Goal: Task Accomplishment & Management: Manage account settings

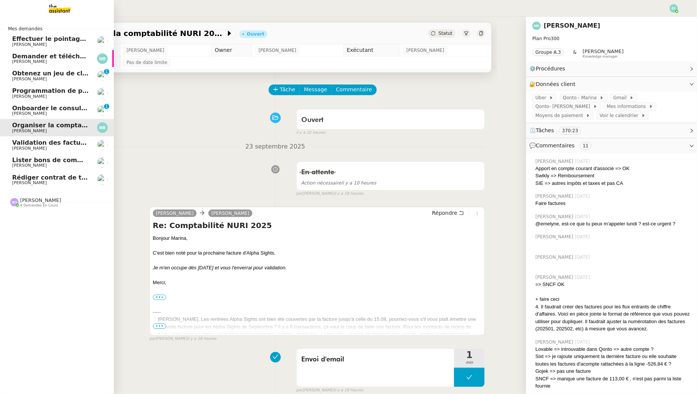
click at [25, 39] on span "Effectuer le pointage des paiements clients manquants" at bounding box center [106, 38] width 189 height 7
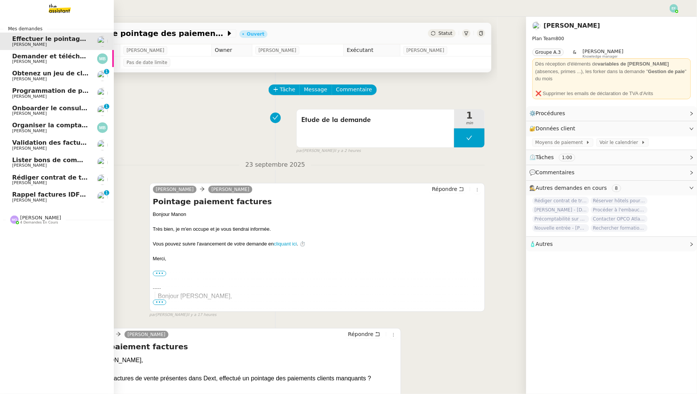
click at [19, 193] on span "Rappel factures IDF2507-01251 - IDF2507-01257 - IDF2507-01262" at bounding box center [125, 194] width 226 height 7
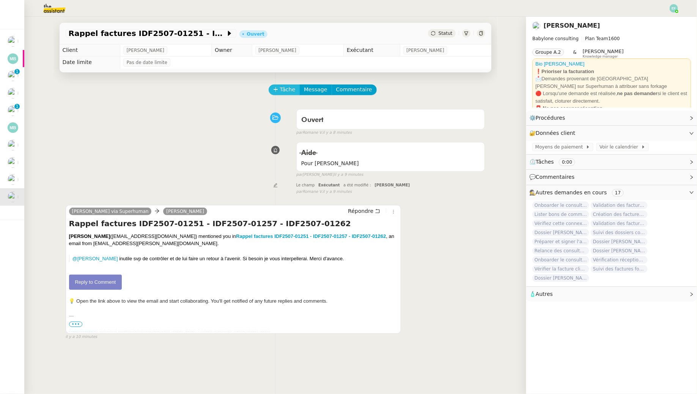
click at [293, 90] on span "Tâche" at bounding box center [288, 89] width 16 height 9
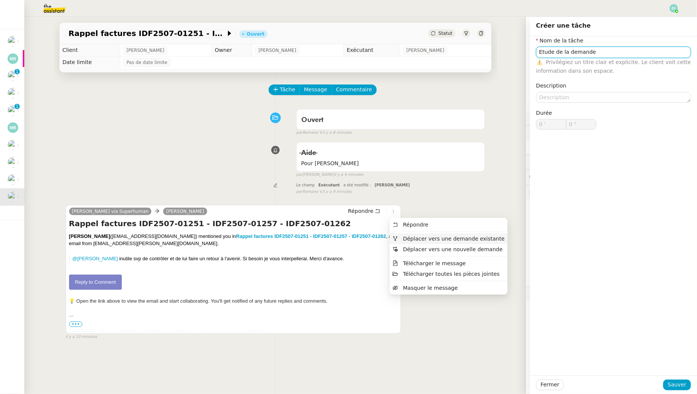
type input "Etude de la demande"
click at [407, 239] on span "Déplacer vers une demande existante" at bounding box center [454, 239] width 102 height 6
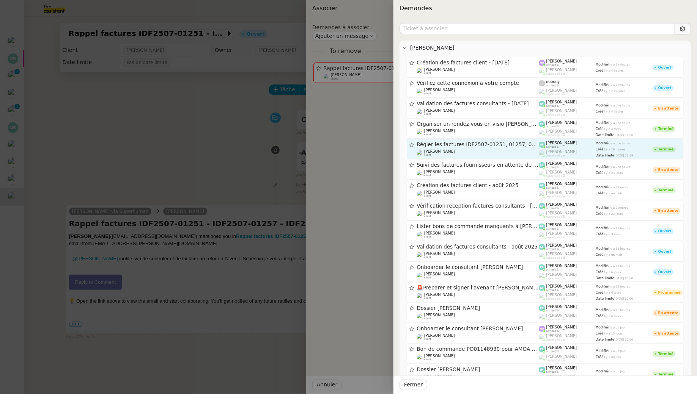
click at [495, 144] on span "Régler les factures IDF2507-01251, 01257, 01262" at bounding box center [478, 144] width 122 height 5
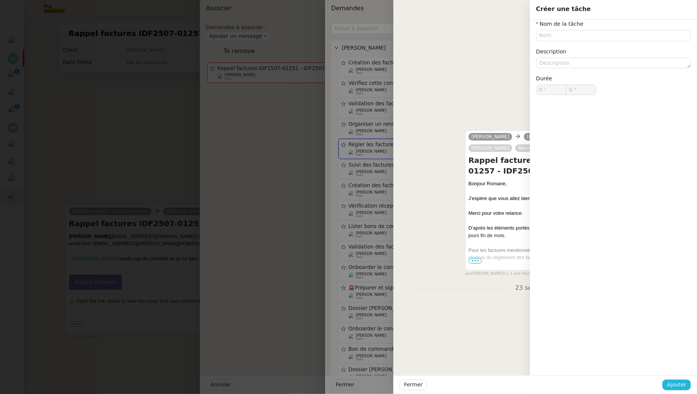
click at [676, 388] on span "Ajouter" at bounding box center [676, 385] width 19 height 9
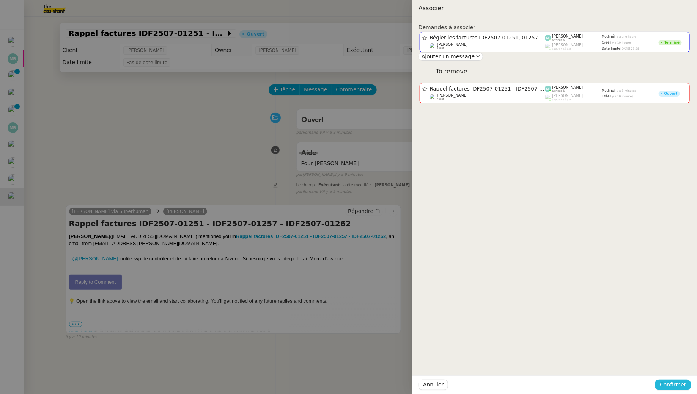
click at [671, 386] on span "Confirmer" at bounding box center [672, 385] width 27 height 9
click at [684, 363] on button "Ajouter" at bounding box center [673, 365] width 25 height 8
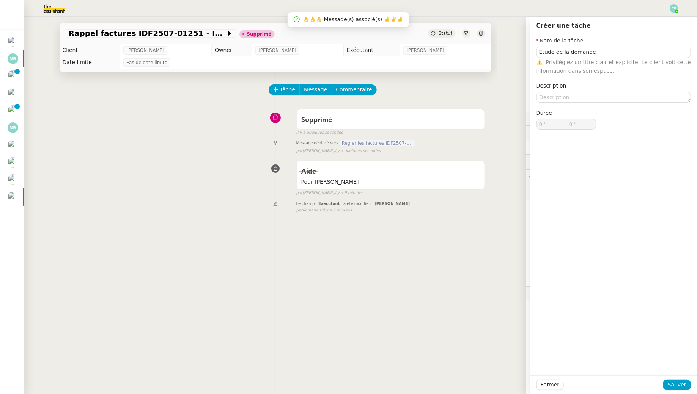
click at [174, 102] on div "Tâche Message Commentaire" at bounding box center [275, 94] width 419 height 18
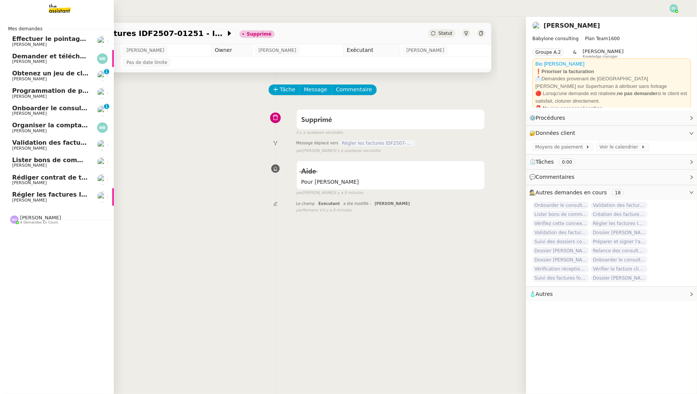
click at [22, 201] on span "[PERSON_NAME]" at bounding box center [29, 200] width 35 height 5
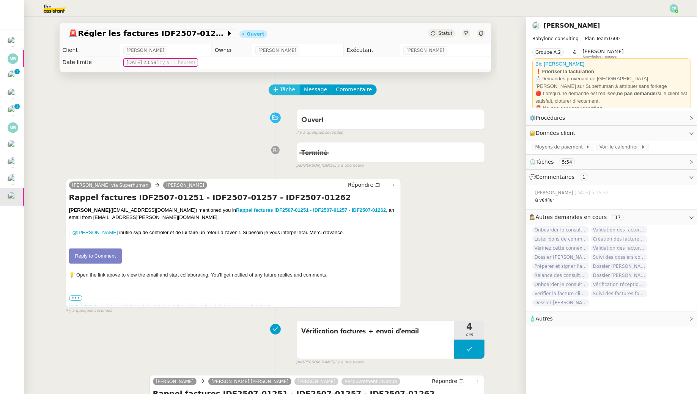
click at [281, 91] on span "Tâche" at bounding box center [288, 89] width 16 height 9
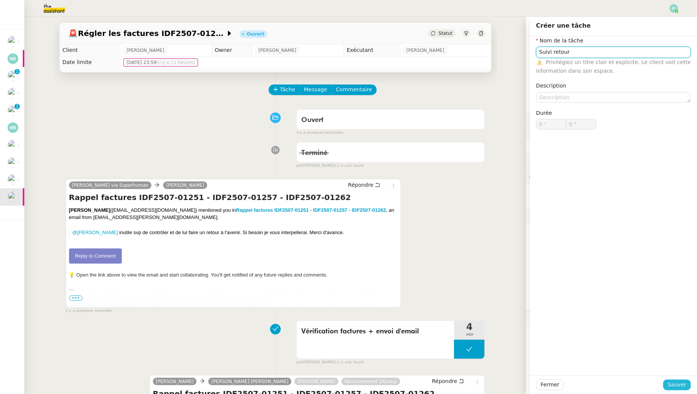
type input "Suivi retour"
click at [683, 387] on span "Sauver" at bounding box center [676, 385] width 19 height 9
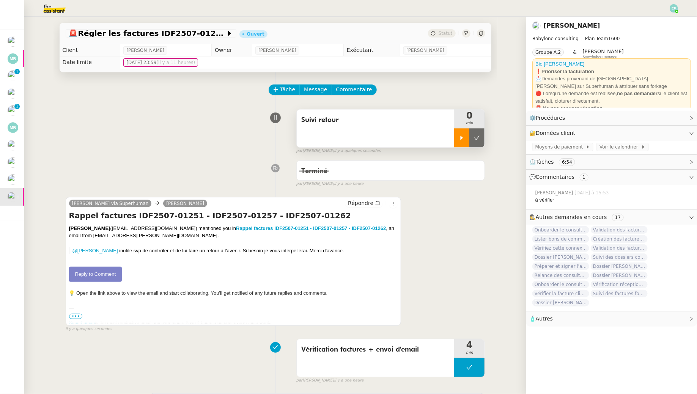
click at [458, 143] on div at bounding box center [461, 138] width 15 height 19
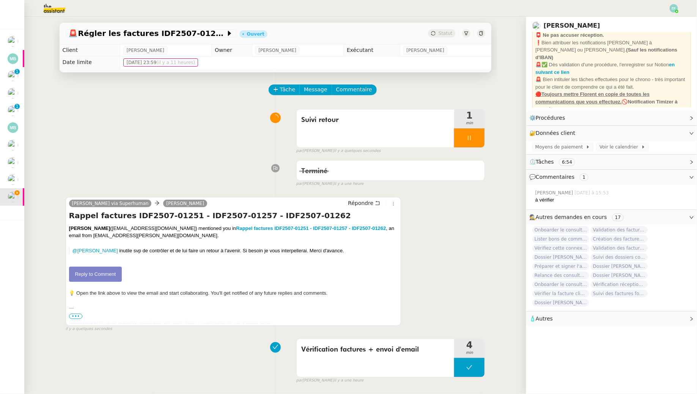
scroll to position [76, 0]
click at [480, 131] on div at bounding box center [469, 138] width 30 height 19
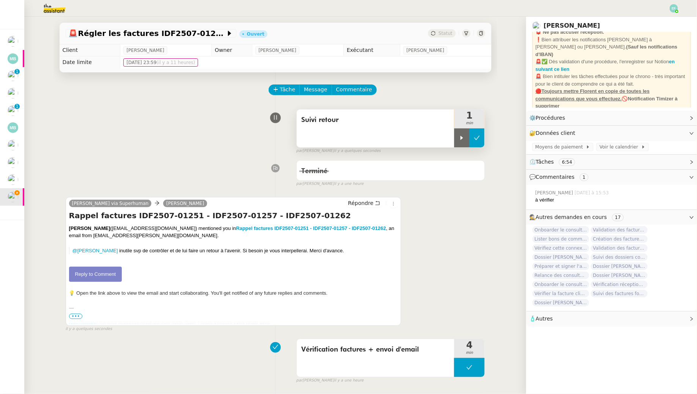
click at [481, 131] on button at bounding box center [476, 138] width 15 height 19
click at [286, 90] on span "Tâche" at bounding box center [288, 89] width 16 height 9
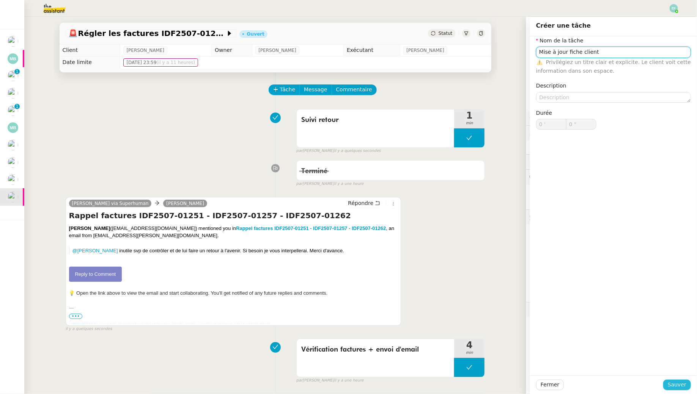
type input "Mise à jour fiche client"
click at [679, 386] on span "Sauver" at bounding box center [676, 385] width 19 height 9
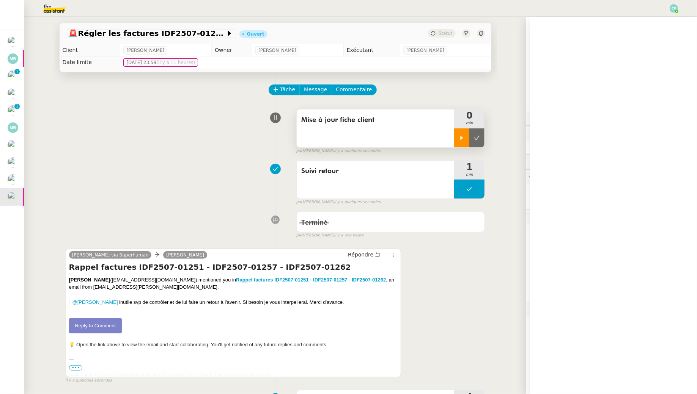
click at [463, 137] on icon at bounding box center [461, 138] width 6 height 6
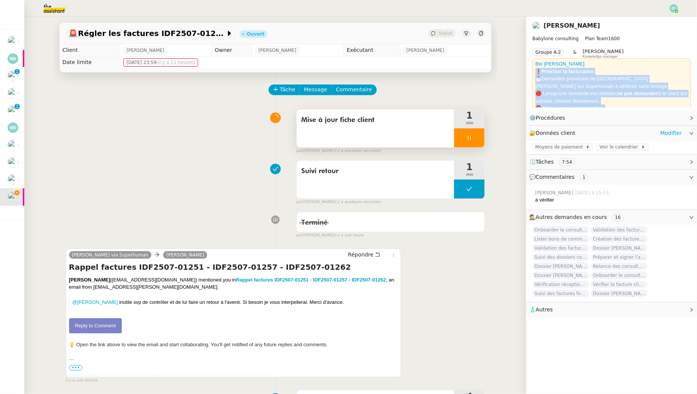
scroll to position [76, 0]
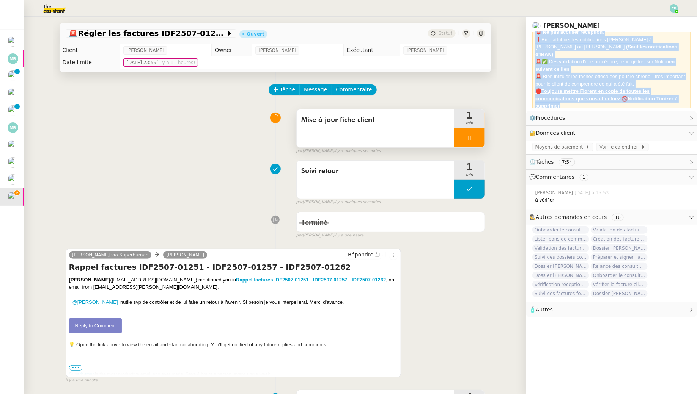
drag, startPoint x: 537, startPoint y: 71, endPoint x: 577, endPoint y: 102, distance: 50.0
click at [577, 102] on div "Bio Florent Seiler ❗Prioriser la facturation 📩 Demandes provenant de Florent Se…" at bounding box center [611, 47] width 152 height 126
copy div "❗Prioriser la facturation 📩 Demandes provenant de Florent Seiler sur Superhuman…"
click at [348, 92] on span "Commentaire" at bounding box center [354, 89] width 36 height 9
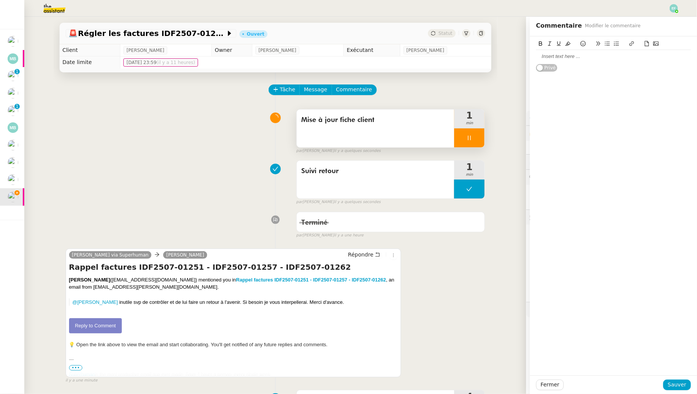
click at [607, 58] on div at bounding box center [613, 56] width 155 height 7
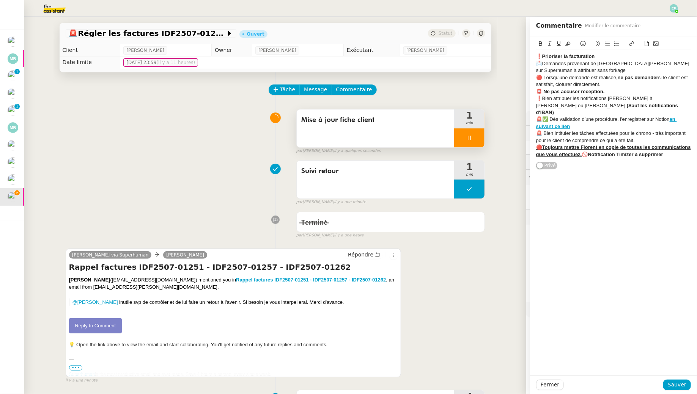
drag, startPoint x: 610, startPoint y: 86, endPoint x: 534, endPoint y: 75, distance: 76.6
click at [534, 75] on div "❗Prioriser la facturation 📩 Demandes provenant de Florent Seiler sur Superhuman…" at bounding box center [613, 102] width 167 height 133
copy div "🔴 Lorsqu'une demande est réalisée, ne pas demander si le client est satisfait, …"
click at [672, 151] on div "🔴Toujours mettre Florent en copie de toutes les communications que vous effectu…" at bounding box center [613, 151] width 155 height 14
drag, startPoint x: 543, startPoint y: 154, endPoint x: 606, endPoint y: 161, distance: 63.4
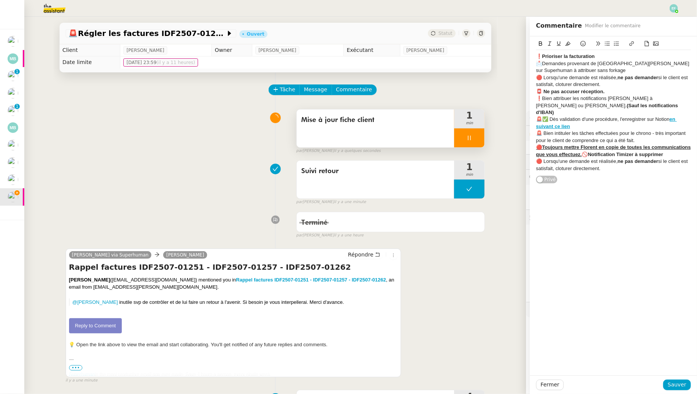
click at [606, 161] on div "🔴 Lorsqu'une demande est réalisée, ne pas demander si le client est satisfait, …" at bounding box center [613, 165] width 155 height 14
drag, startPoint x: 659, startPoint y: 162, endPoint x: 650, endPoint y: 162, distance: 9.1
click at [650, 162] on div "🔴 En cas de relance pour des règlements de factures parvenant de la part de 2i …" at bounding box center [613, 165] width 155 height 14
click at [646, 162] on div "🔴 En cas de relance pour des règlements de factures parvenant de la part de 2i …" at bounding box center [613, 168] width 155 height 21
drag, startPoint x: 575, startPoint y: 160, endPoint x: 646, endPoint y: 159, distance: 70.9
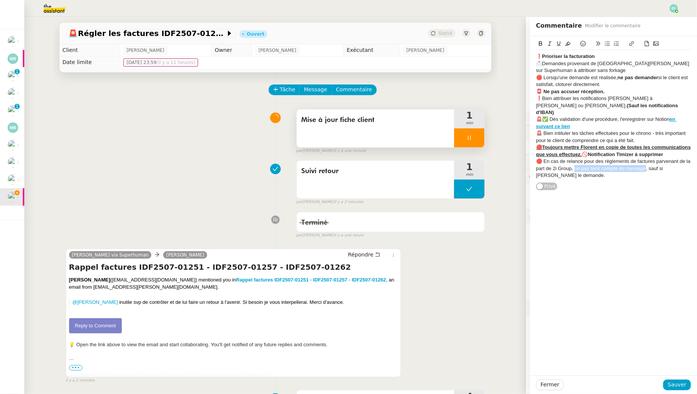
click at [646, 159] on div "🔴 En cas de relance pour des règlements de factures parvenant de la part de 2i …" at bounding box center [613, 168] width 155 height 21
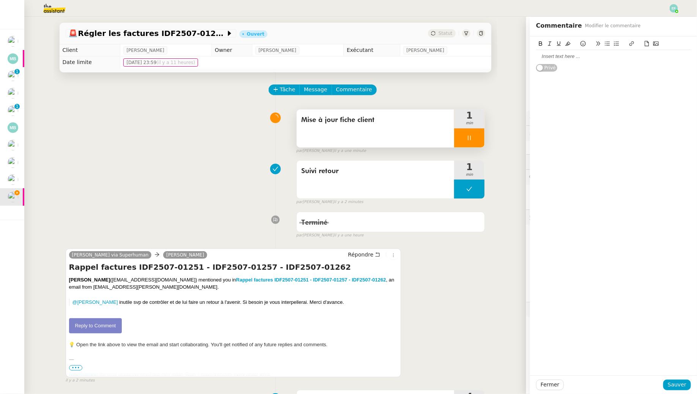
click at [567, 59] on div at bounding box center [613, 56] width 155 height 7
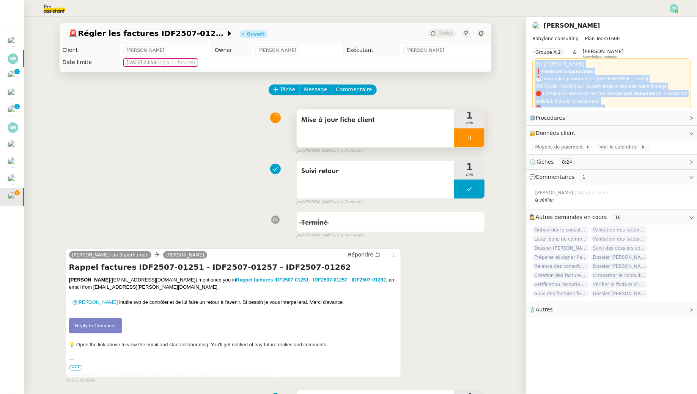
drag, startPoint x: 575, startPoint y: 101, endPoint x: 535, endPoint y: 64, distance: 54.5
click at [535, 64] on div "Bio Florent Seiler ❗Prioriser la facturation 📩 Demandes provenant de Florent Se…" at bounding box center [611, 123] width 158 height 130
copy div "Bio Florent Seiler ❗Prioriser la facturation 📩 Demandes provenant de Florent Se…"
click at [363, 95] on button "Commentaire" at bounding box center [353, 90] width 45 height 11
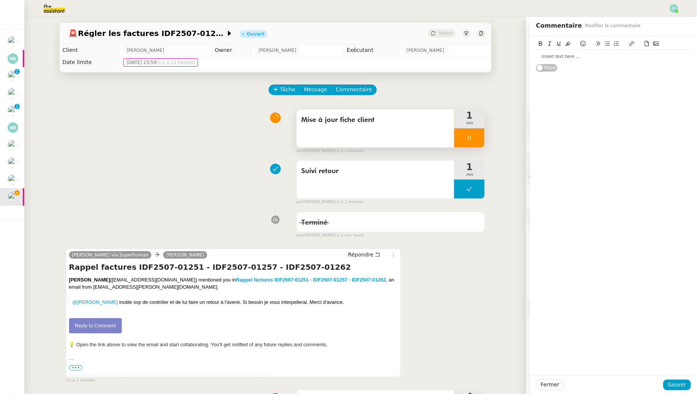
click at [571, 50] on div at bounding box center [613, 51] width 155 height 24
click at [571, 55] on div at bounding box center [613, 56] width 155 height 7
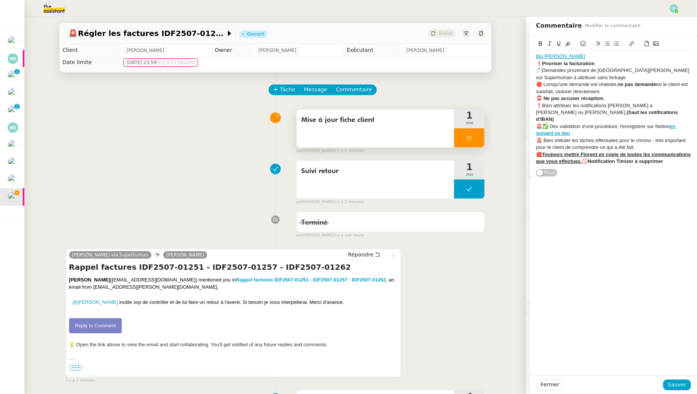
click at [673, 156] on div "🔴Toujours mettre Florent en copie de toutes les communications que vous effectu…" at bounding box center [613, 158] width 155 height 14
click at [677, 389] on span "Sauver" at bounding box center [676, 385] width 19 height 9
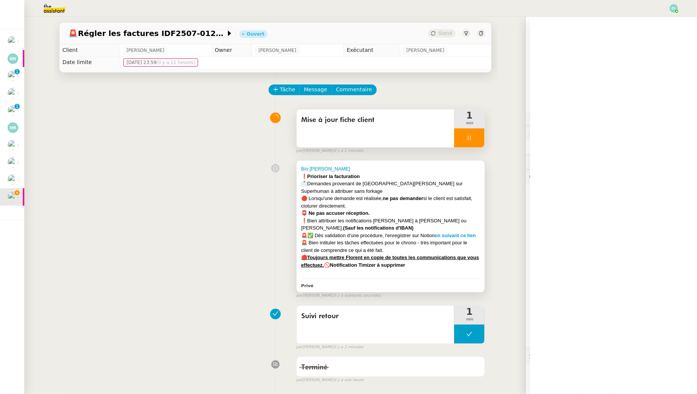
click at [354, 185] on div "📩 Demandes provenant de Florent Seiler sur Superhuman à attribuer sans forkage" at bounding box center [390, 187] width 179 height 15
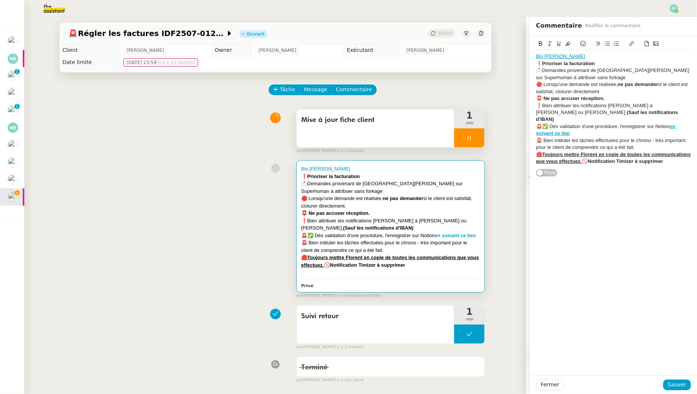
drag, startPoint x: 607, startPoint y: 91, endPoint x: 534, endPoint y: 83, distance: 74.0
click at [534, 83] on div "Bio Florent Seiler ❗Prioriser la facturation 📩 Demandes provenant de Florent Se…" at bounding box center [613, 106] width 167 height 141
copy div "🔴 Lorsqu'une demande est réalisée, ne pas demander si le client est satisfait, …"
click at [577, 77] on div "📩 Demandes provenant de Florent Seiler sur Superhuman à attribuer sans forkage" at bounding box center [613, 74] width 155 height 14
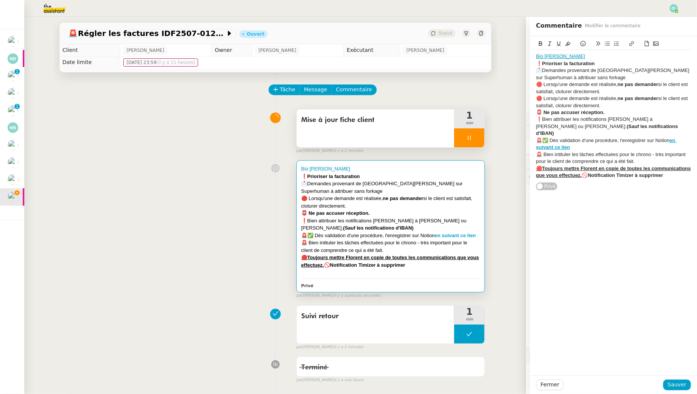
click at [599, 93] on div "🔴 Lorsqu'une demande est réalisée, ne pas demander si le client est satisfait, …" at bounding box center [613, 88] width 155 height 14
drag, startPoint x: 606, startPoint y: 93, endPoint x: 534, endPoint y: 86, distance: 73.1
click at [534, 86] on div "Bio Florent Seiler ❗Prioriser la facturation 📩 Demandes provenant de Florent Se…" at bounding box center [613, 113] width 167 height 155
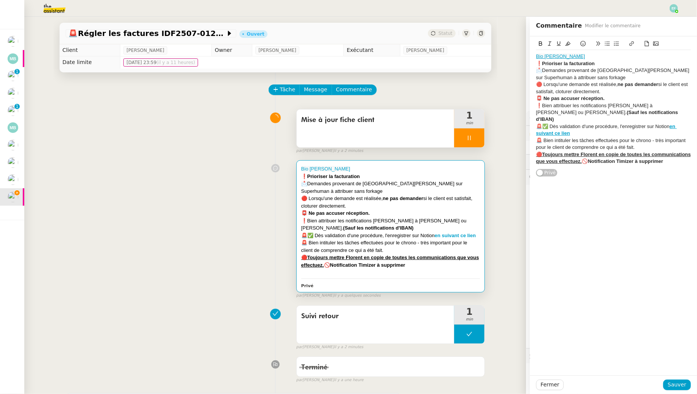
click at [666, 157] on div "🔴Toujours mettre Florent en copie de toutes les communications que vous effectu…" at bounding box center [613, 158] width 155 height 14
click at [681, 384] on span "Sauver" at bounding box center [676, 385] width 19 height 9
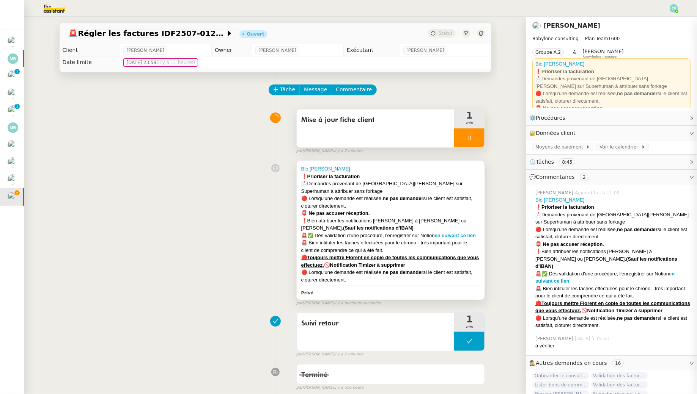
click at [386, 210] on div "📮 Ne pas accuser réception." at bounding box center [390, 214] width 179 height 8
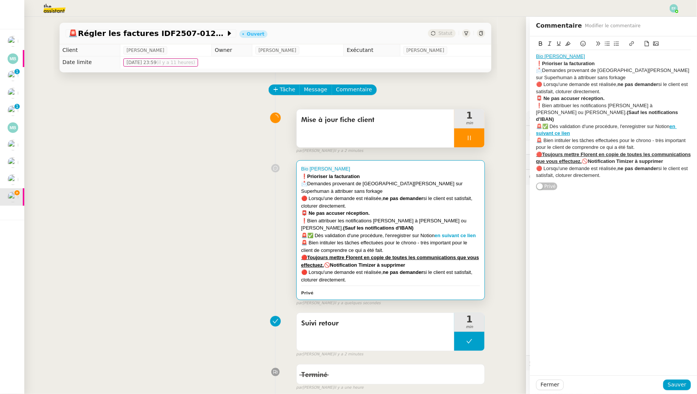
drag, startPoint x: 609, startPoint y: 168, endPoint x: 543, endPoint y: 162, distance: 66.6
click at [543, 165] on div "﻿🔴 Lorsqu'une demande est réalisée, ne pas demander si le client est satisfait,…" at bounding box center [613, 172] width 155 height 14
click at [686, 383] on button "Sauver" at bounding box center [677, 385] width 28 height 11
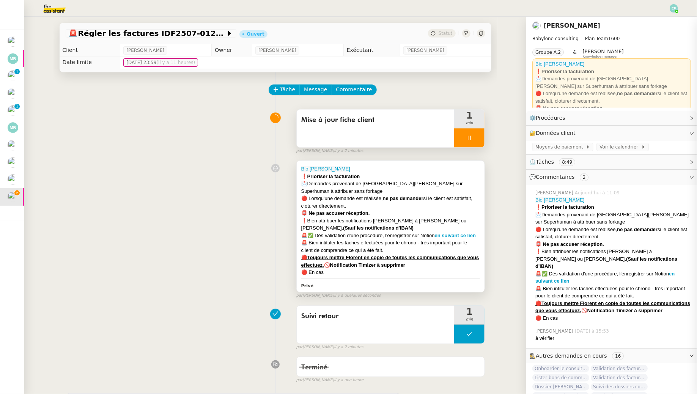
click at [413, 225] on strong "(Sauf les notifications d'IBAN)" at bounding box center [378, 228] width 71 height 6
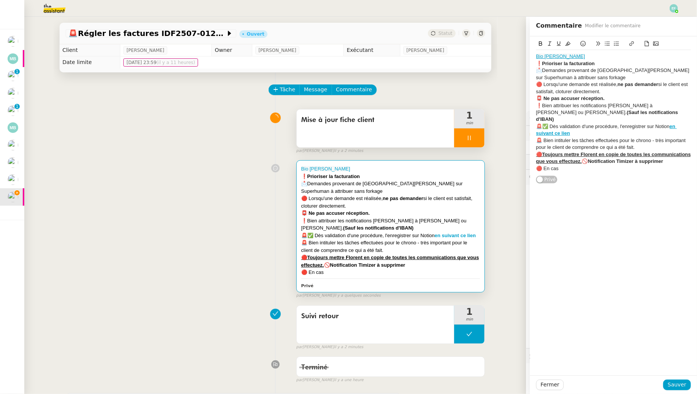
click at [584, 166] on div "Bio Florent Seiler ❗Prioriser la facturation 📩 Demandes provenant de Florent Se…" at bounding box center [613, 112] width 155 height 125
click at [624, 165] on div "🔴 En cas de relance de la part de 2i Group, ne pas" at bounding box center [613, 168] width 155 height 7
click at [667, 165] on div "🔴 En cas de relance de la part de 2i Portage, ne pas" at bounding box center [613, 168] width 155 height 7
drag, startPoint x: 653, startPoint y: 161, endPoint x: 684, endPoint y: 161, distance: 30.7
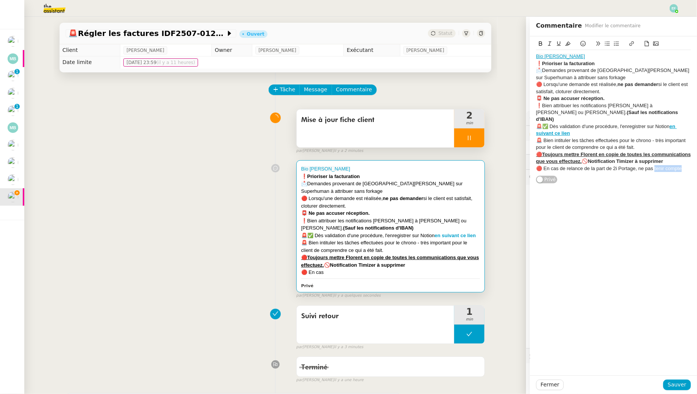
click at [684, 161] on body "Mes demandes Effectuer le pointage des paiements clients manquants Manon Lousta…" at bounding box center [348, 197] width 697 height 394
drag, startPoint x: 627, startPoint y: 169, endPoint x: 535, endPoint y: 165, distance: 91.9
click at [535, 165] on div "Bio Florent Seiler ❗Prioriser la facturation 📩 Demandes provenant de Florent Se…" at bounding box center [613, 113] width 167 height 155
click at [572, 41] on button at bounding box center [567, 43] width 9 height 9
click at [636, 166] on span "🔴 En cas de relance de la part de 2i Portage, ne pas répondre, sauf indication …" at bounding box center [612, 172] width 152 height 13
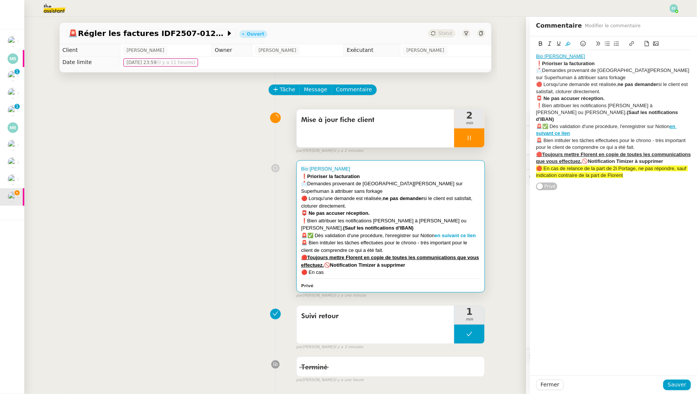
click at [688, 391] on div "Fermer Sauver" at bounding box center [613, 385] width 167 height 19
click at [679, 389] on span "Sauver" at bounding box center [676, 385] width 19 height 9
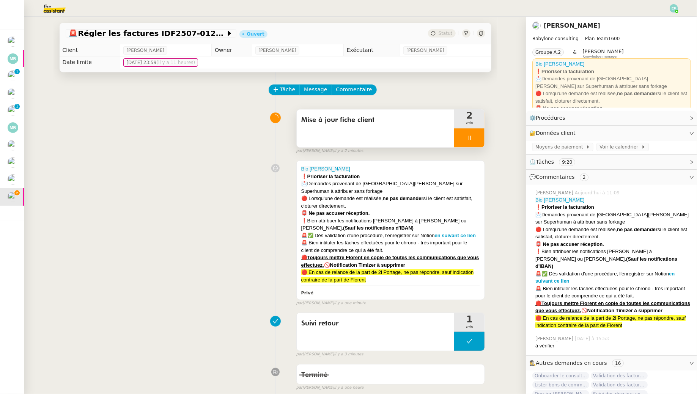
click at [470, 138] on icon at bounding box center [469, 138] width 6 height 6
click at [476, 138] on icon at bounding box center [477, 138] width 6 height 6
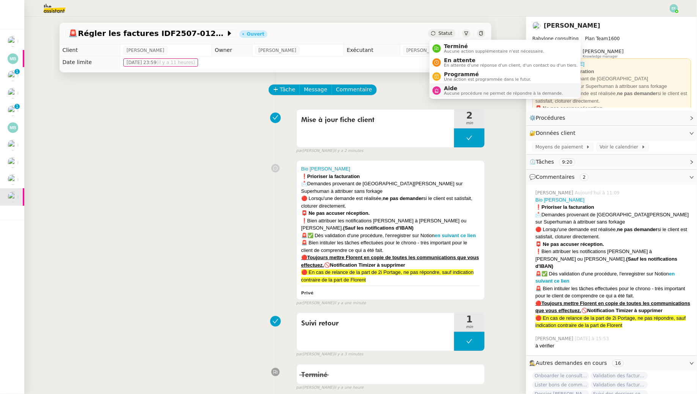
click at [444, 86] on span "Aide" at bounding box center [503, 88] width 119 height 6
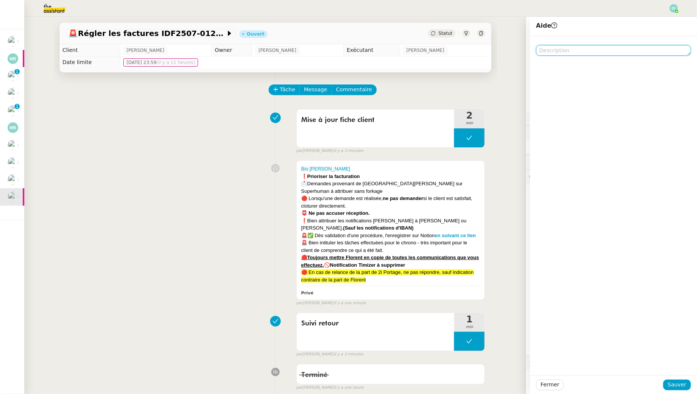
click at [566, 53] on textarea at bounding box center [613, 50] width 155 height 11
type textarea "P"
type textarea "@CDP pour ajout encart client"
click at [678, 386] on span "Sauver" at bounding box center [676, 385] width 19 height 9
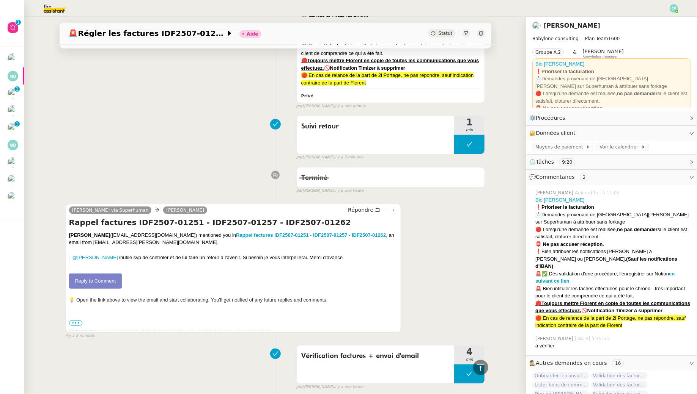
scroll to position [245, 0]
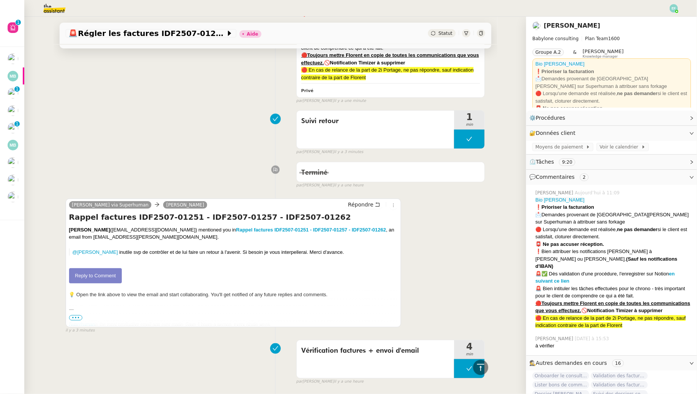
click at [109, 274] on link "Reply to Comment" at bounding box center [95, 275] width 53 height 15
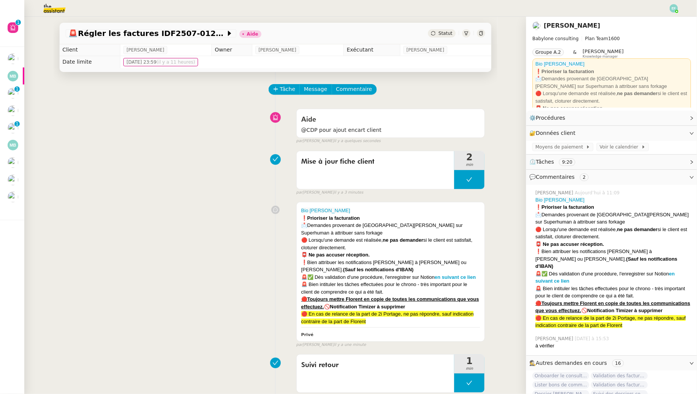
scroll to position [0, 0]
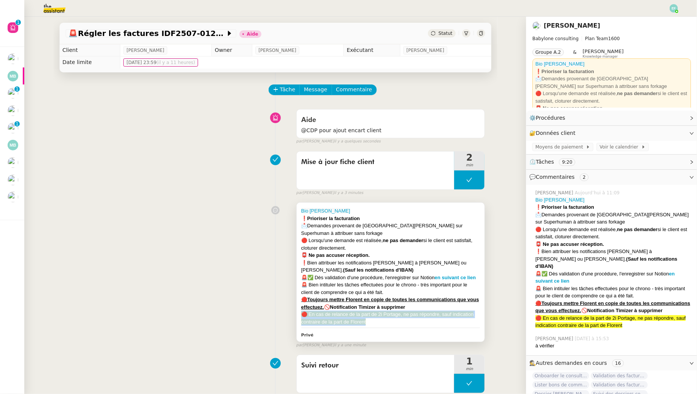
drag, startPoint x: 375, startPoint y: 323, endPoint x: 301, endPoint y: 317, distance: 74.2
click at [301, 317] on div "🔴 En cas de relance de la part de 2i Portage, ne pas répondre, sauf indication …" at bounding box center [390, 318] width 179 height 15
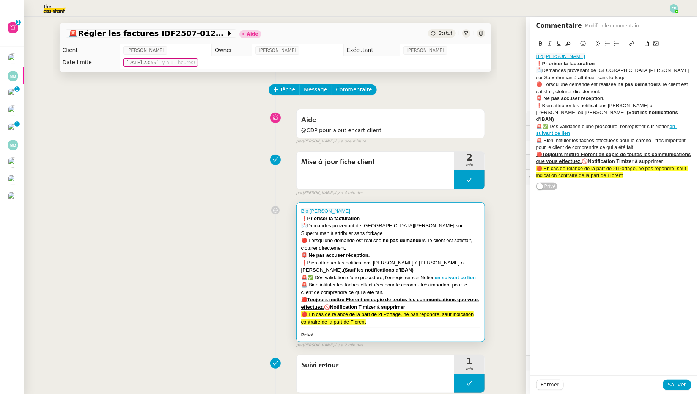
click at [93, 142] on div "Aide @CDP pour ajout encart client false par Emelyne F. il y a une minute" at bounding box center [275, 125] width 419 height 39
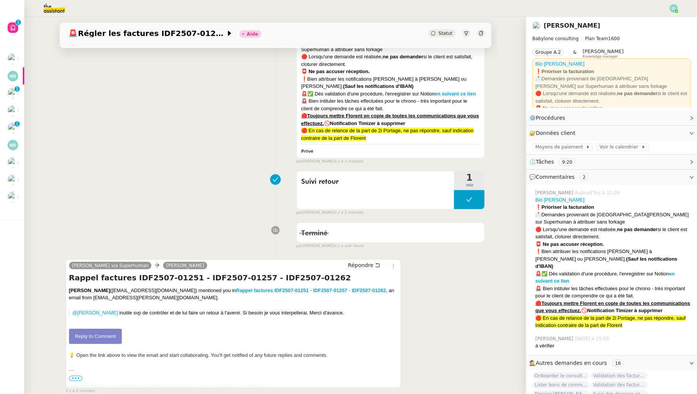
scroll to position [298, 0]
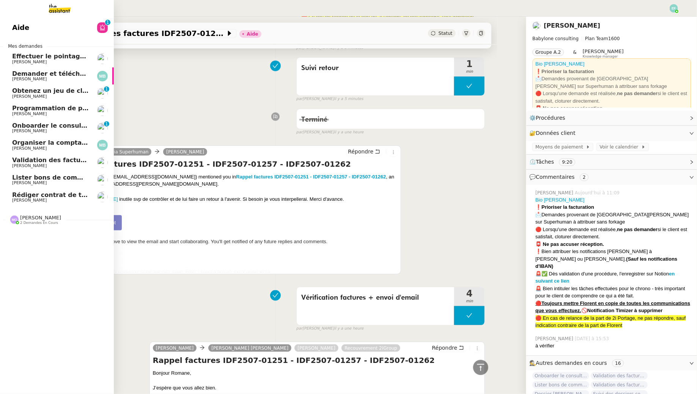
click at [12, 129] on span "Florent Seiler" at bounding box center [29, 131] width 35 height 5
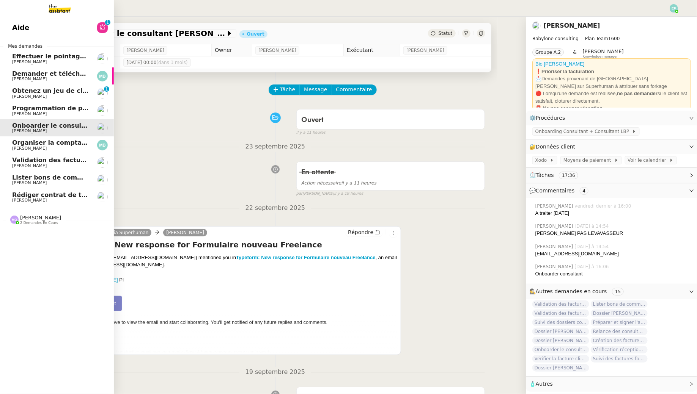
click at [18, 97] on span "Arthur MATHAUT" at bounding box center [29, 96] width 35 height 5
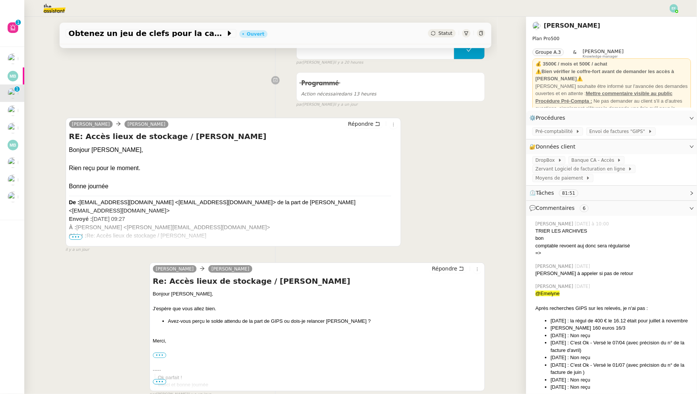
scroll to position [217, 0]
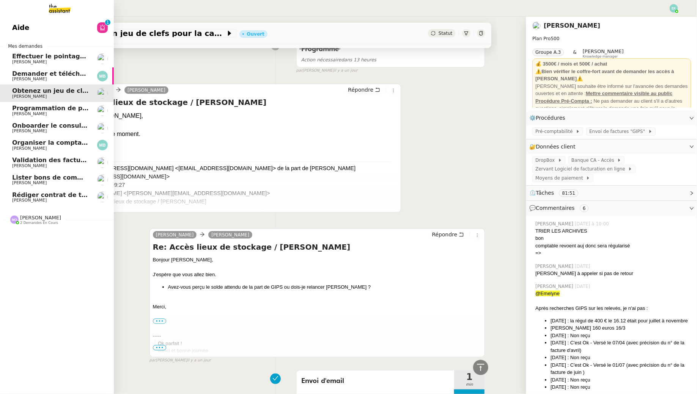
click at [17, 130] on span "Florent Seiler" at bounding box center [29, 131] width 35 height 5
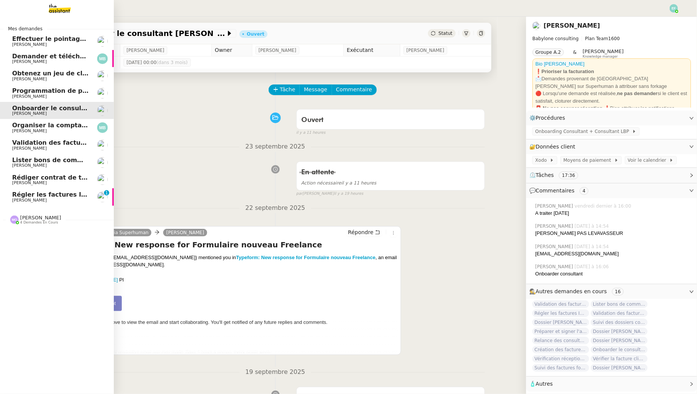
click at [20, 203] on link "Régler les factures IDF2507-01251, 01257, 01262 Florent Seiler 0 1 2 3 4 5 6 7 …" at bounding box center [57, 196] width 114 height 17
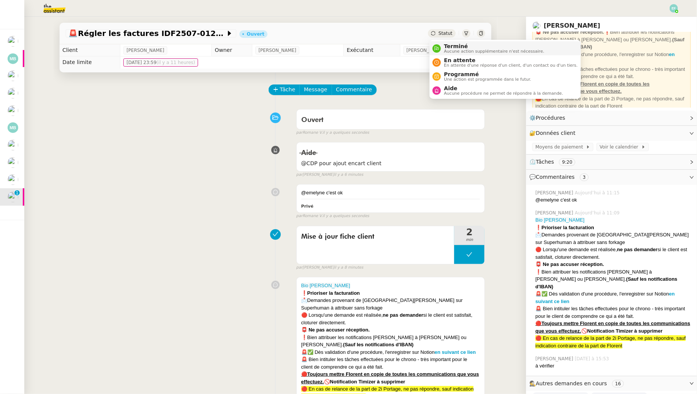
click at [446, 47] on span "Terminé" at bounding box center [494, 46] width 100 height 6
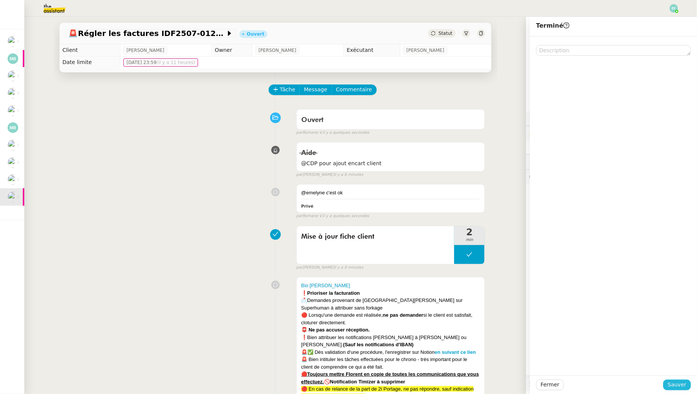
click at [679, 384] on span "Sauver" at bounding box center [676, 385] width 19 height 9
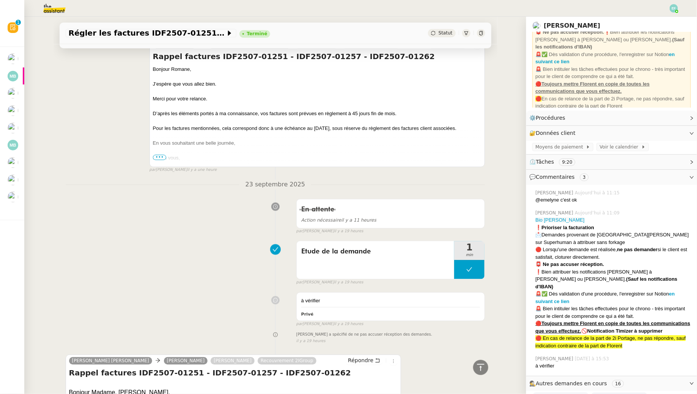
scroll to position [671, 0]
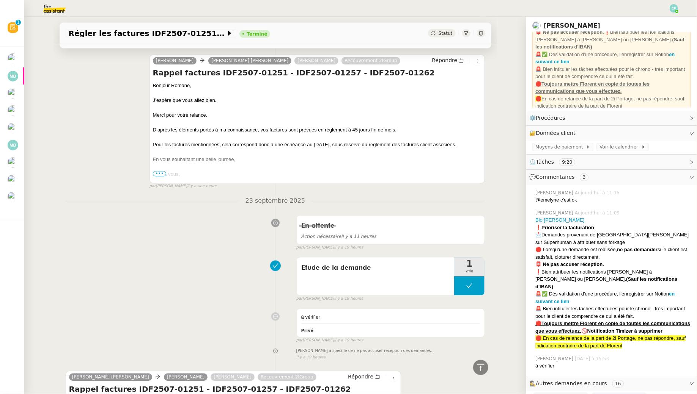
click at [156, 173] on span "•••" at bounding box center [160, 173] width 14 height 5
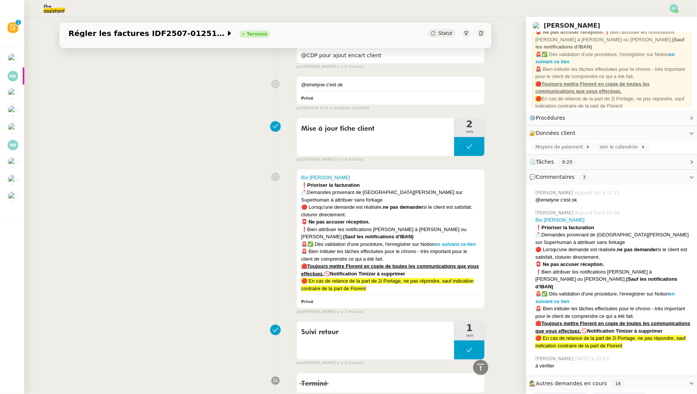
scroll to position [0, 0]
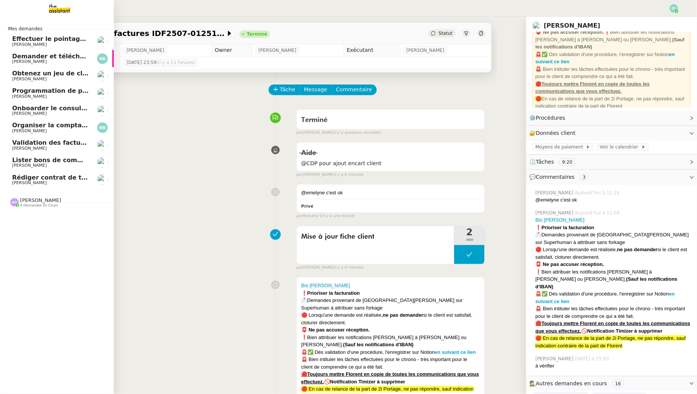
click at [9, 41] on link "Effectuer le pointage des paiements clients manquants Manon Loustau" at bounding box center [57, 41] width 114 height 17
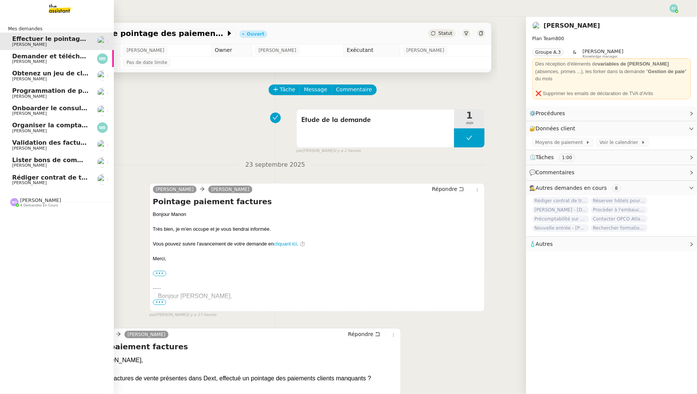
click at [20, 63] on span "Marina Barthelemy" at bounding box center [29, 61] width 35 height 5
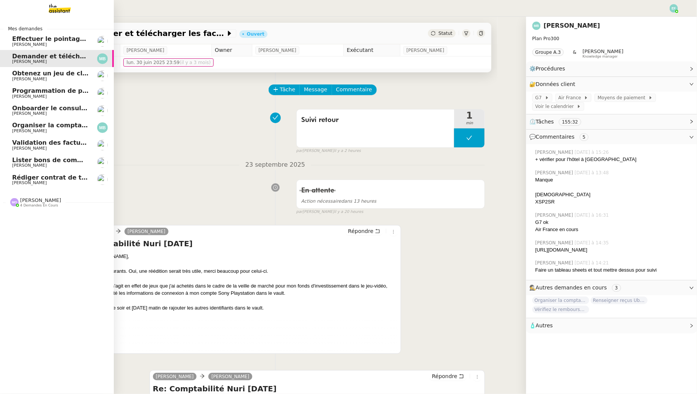
click at [35, 77] on span "Arthur MATHAUT" at bounding box center [29, 79] width 35 height 5
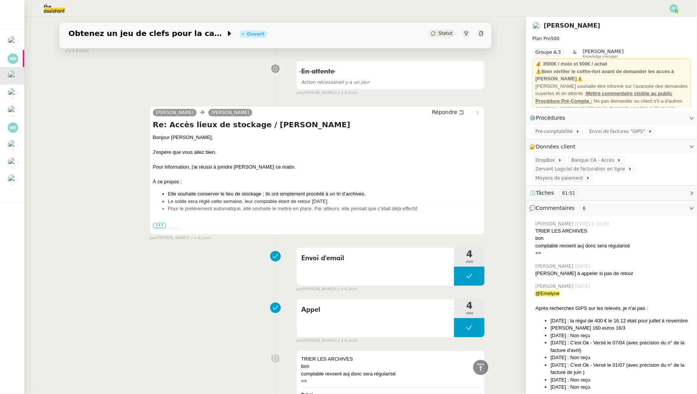
scroll to position [902, 0]
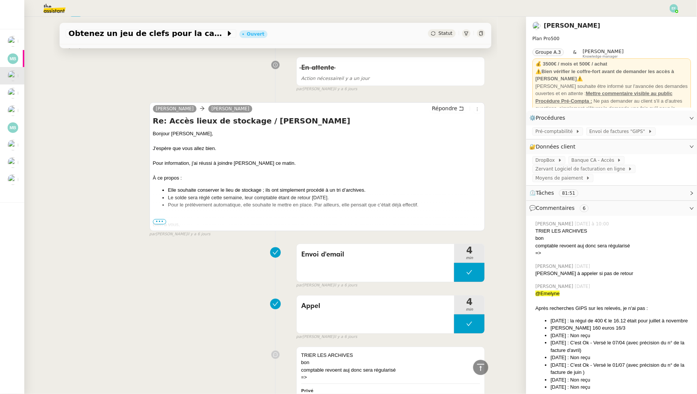
click at [162, 219] on span "•••" at bounding box center [160, 221] width 14 height 5
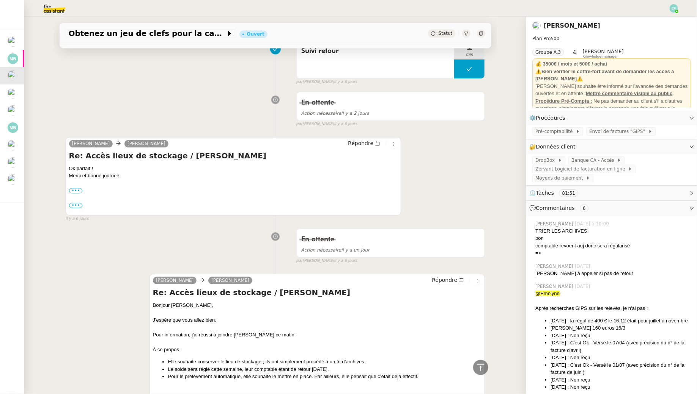
scroll to position [0, 0]
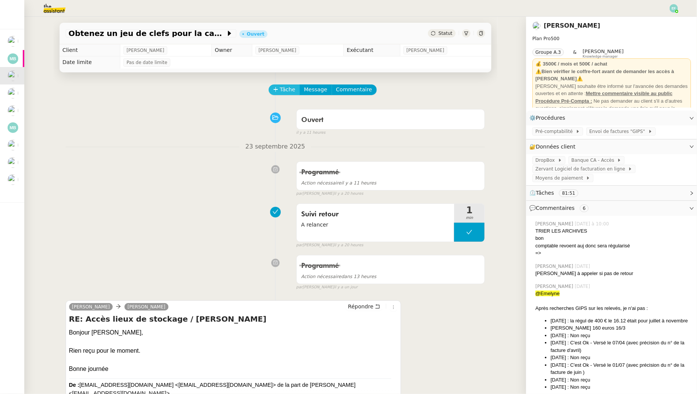
click at [287, 90] on span "Tâche" at bounding box center [288, 89] width 16 height 9
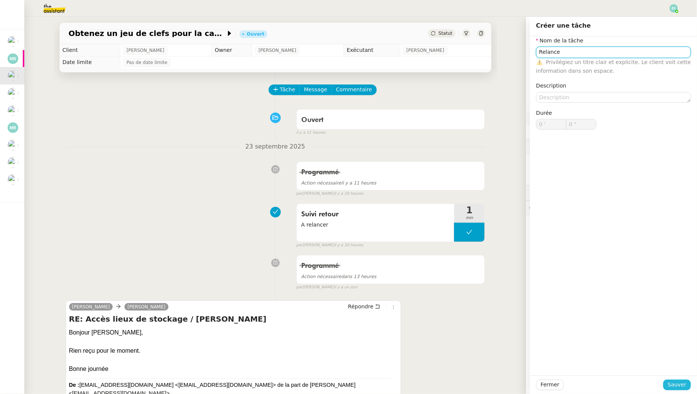
type input "Relance"
click at [670, 388] on span "Sauver" at bounding box center [676, 385] width 19 height 9
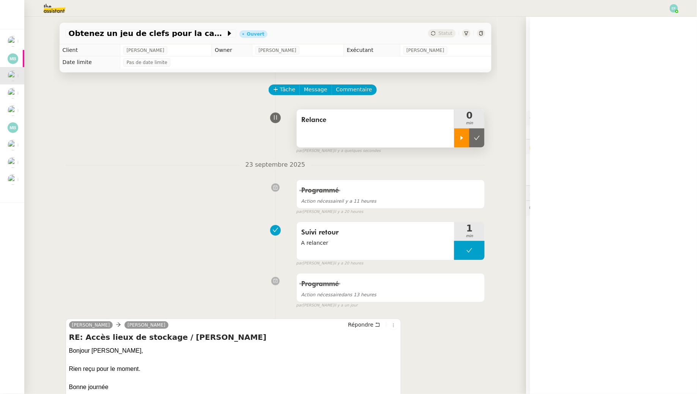
click at [462, 135] on icon at bounding box center [461, 138] width 6 height 6
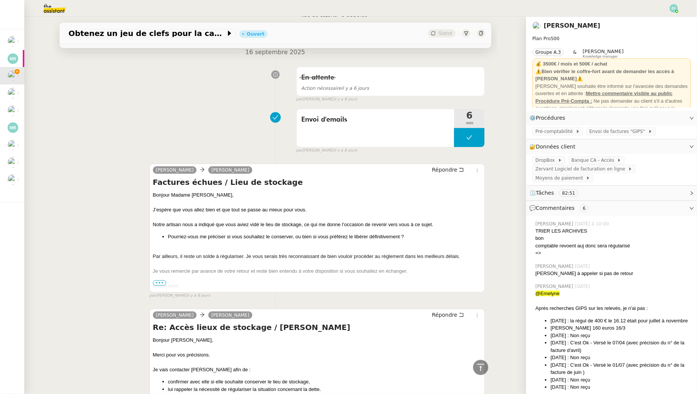
scroll to position [1584, 0]
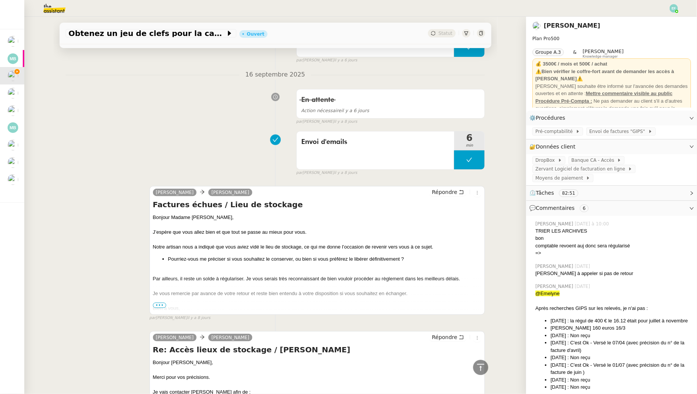
click at [163, 303] on span "•••" at bounding box center [160, 305] width 14 height 5
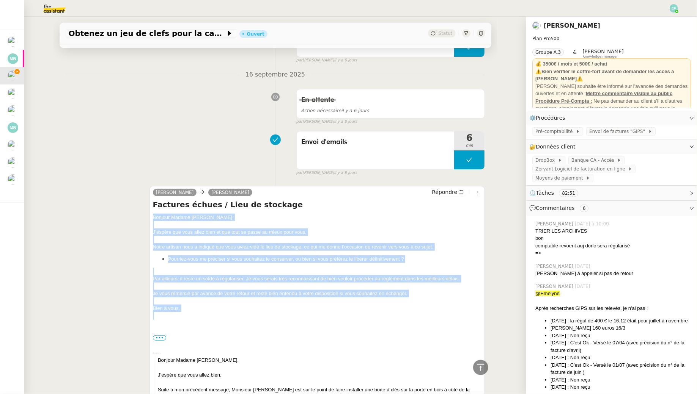
drag, startPoint x: 151, startPoint y: 211, endPoint x: 199, endPoint y: 314, distance: 113.1
copy div "Bonjour Madame Galantin, J’espère que vous allez bien et que tout se passe au m…"
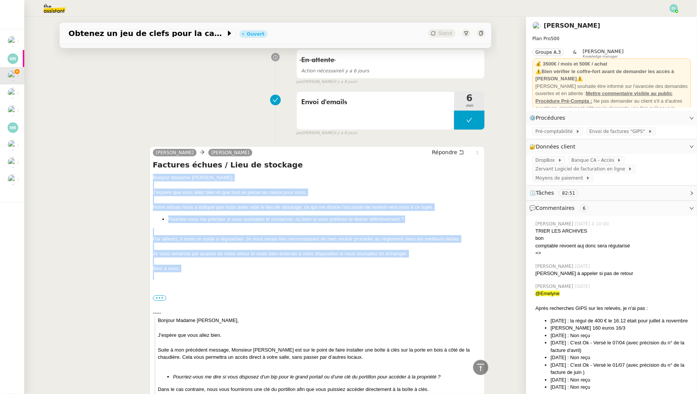
scroll to position [1626, 0]
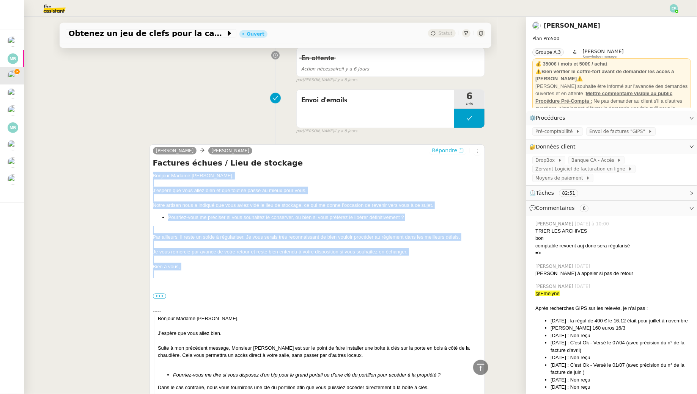
click at [455, 148] on span "Répondre" at bounding box center [444, 151] width 25 height 8
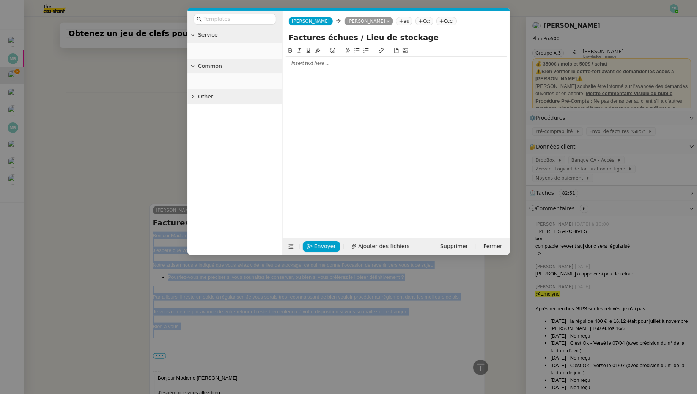
scroll to position [1685, 0]
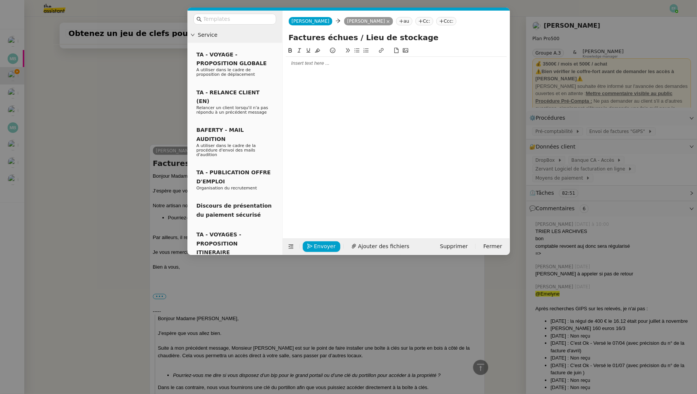
click at [340, 61] on div at bounding box center [396, 63] width 221 height 7
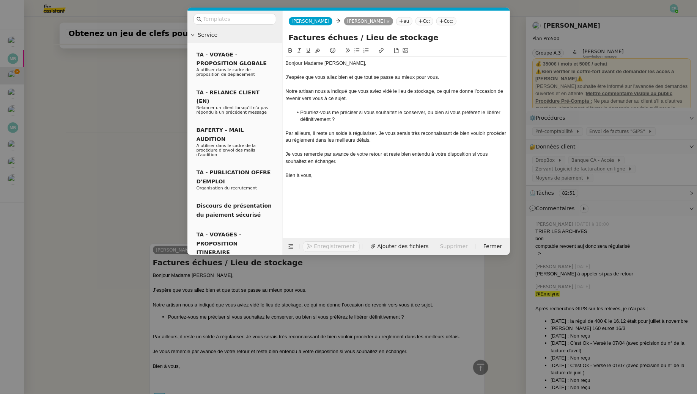
scroll to position [1785, 0]
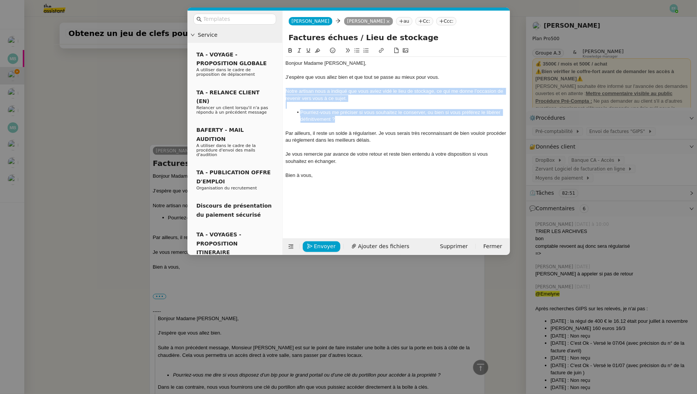
drag, startPoint x: 285, startPoint y: 90, endPoint x: 350, endPoint y: 118, distance: 71.0
click at [350, 118] on div "Bonjour Madame Galantin, J’espère que vous allez bien et que tout se passe au m…" at bounding box center [396, 123] width 221 height 132
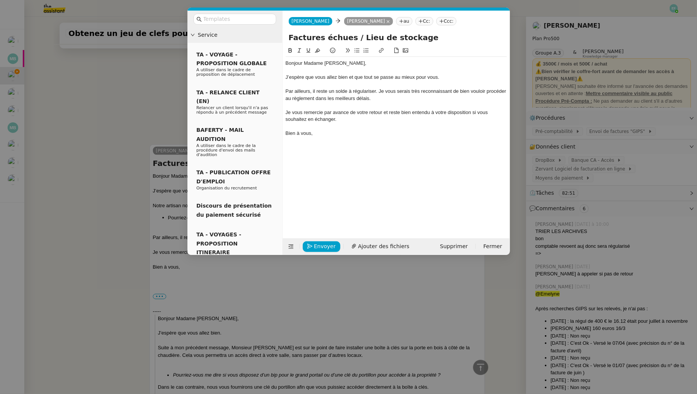
scroll to position [1759, 0]
drag, startPoint x: 310, startPoint y: 92, endPoint x: 282, endPoint y: 93, distance: 28.1
click at [282, 93] on nz-layout "Service TA - VOYAGE - PROPOSITION GLOBALE A utiliser dans le cadre de propositi…" at bounding box center [348, 133] width 322 height 245
click at [422, 87] on div at bounding box center [396, 84] width 221 height 7
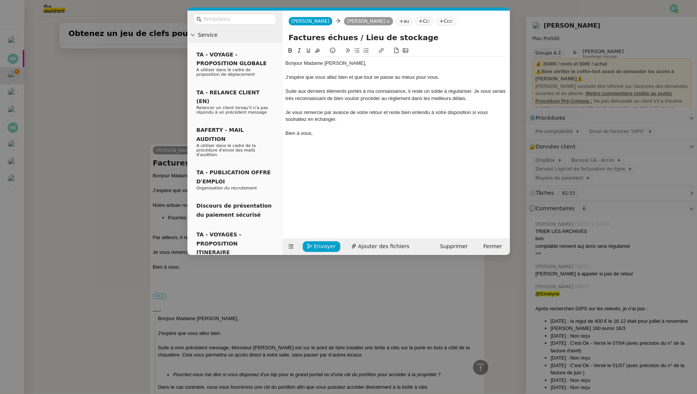
click at [424, 91] on div "Suite aux derniers éléments portés à ma connaissance, il reste un solde à régul…" at bounding box center [396, 95] width 221 height 14
click at [501, 90] on div "Suite aux derniers éléments portés à ma connaissance, il resterait toujours un …" at bounding box center [396, 95] width 221 height 14
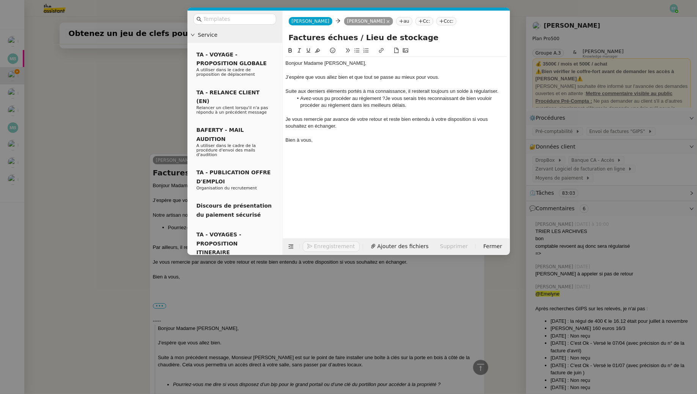
scroll to position [1776, 0]
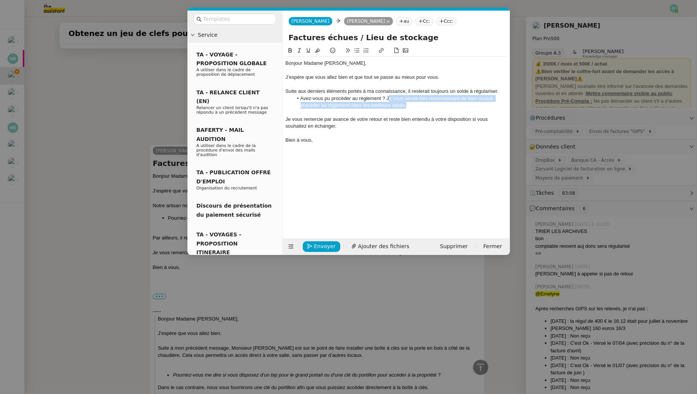
drag, startPoint x: 413, startPoint y: 107, endPoint x: 388, endPoint y: 100, distance: 26.4
click at [388, 100] on li "Avez-vous pu procéder au règlement ? Je vous serais très reconnaissant de bien …" at bounding box center [400, 102] width 214 height 14
click at [328, 106] on li "Par ailleurs, pourriez-vous mettre en place le virement automatique ?" at bounding box center [400, 105] width 214 height 7
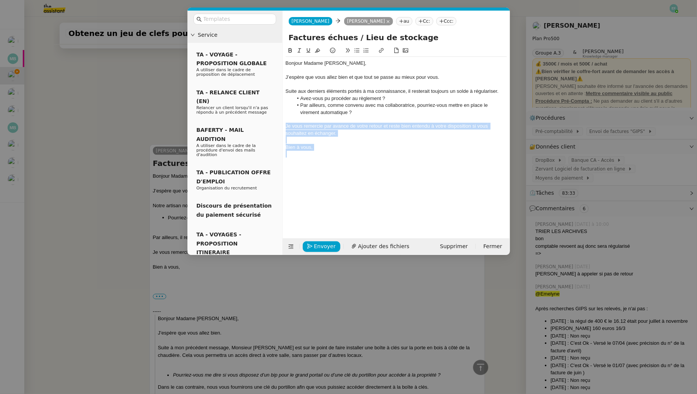
drag, startPoint x: 286, startPoint y: 125, endPoint x: 318, endPoint y: 157, distance: 45.3
click at [318, 157] on div "Bonjour Madame Galantin, J’espère que vous allez bien et que tout se passe au m…" at bounding box center [396, 109] width 221 height 104
click at [326, 151] on div at bounding box center [396, 154] width 221 height 7
click at [140, 109] on nz-modal-container "Service TA - VOYAGE - PROPOSITION GLOBALE A utiliser dans le cadre de propositi…" at bounding box center [348, 197] width 697 height 394
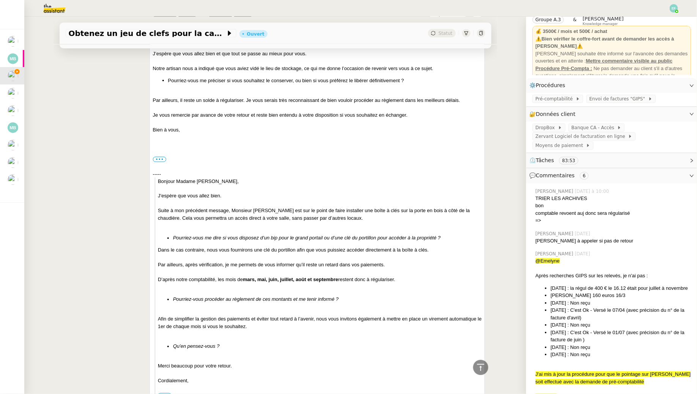
scroll to position [1947, 0]
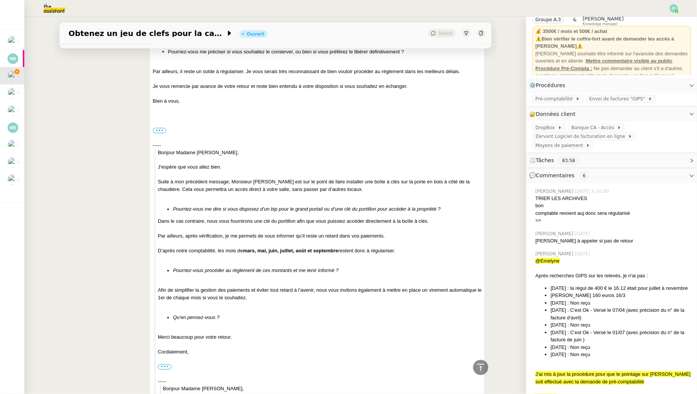
drag, startPoint x: 155, startPoint y: 246, endPoint x: 411, endPoint y: 246, distance: 255.6
copy div "D’après notre comptabilité, les mois de mars, mai, juin, juillet, août et septe…"
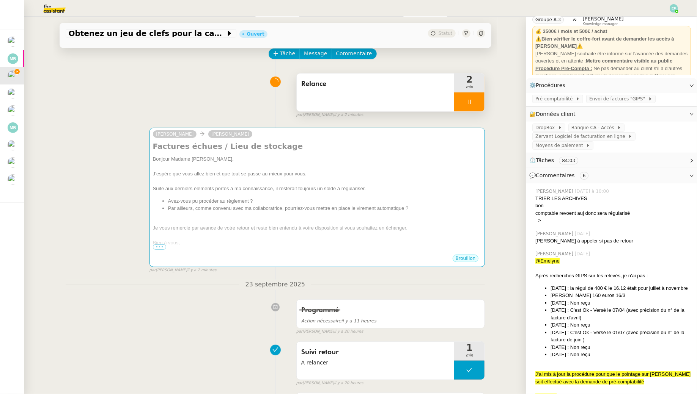
scroll to position [0, 0]
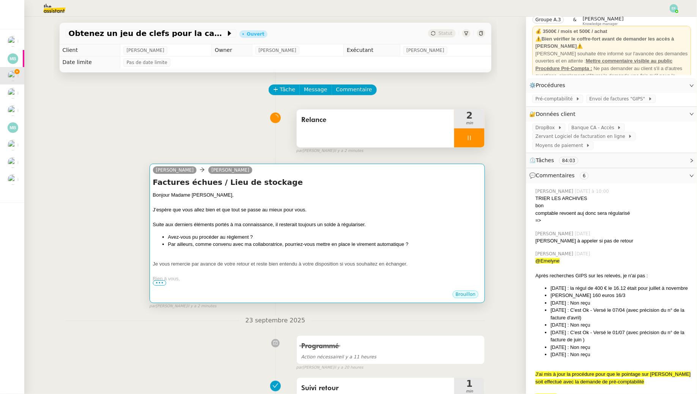
click at [385, 253] on div at bounding box center [317, 257] width 329 height 8
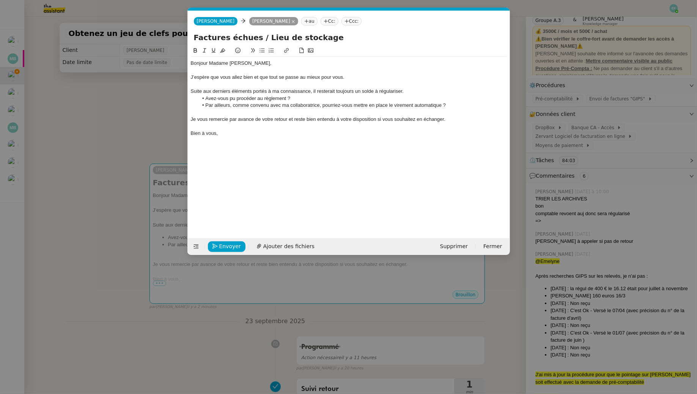
scroll to position [0, 16]
click at [414, 96] on li "Avez-vous pu procéder au règlement ?" at bounding box center [352, 98] width 309 height 7
click at [413, 93] on div "Suite aux derniers éléments portés à ma connaissance, il resterait toujours un …" at bounding box center [349, 91] width 316 height 7
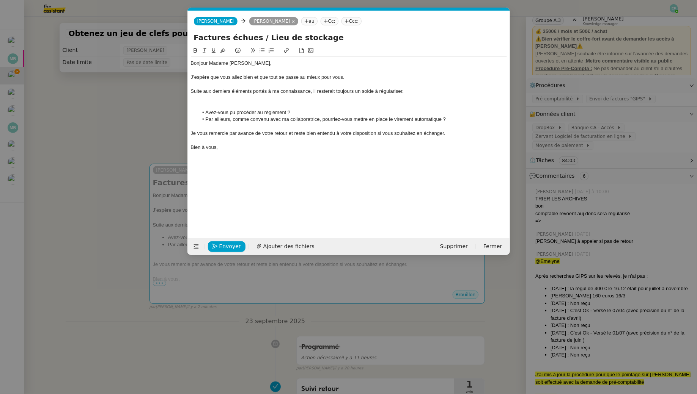
scroll to position [0, 0]
click at [210, 96] on div at bounding box center [349, 98] width 316 height 7
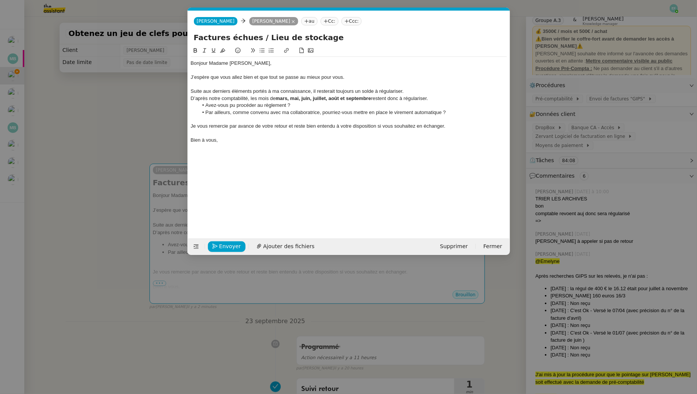
click at [442, 100] on div "D’après notre comptabilité, les mois de mars, mai, juin, juillet, août et septe…" at bounding box center [349, 98] width 316 height 7
drag, startPoint x: 229, startPoint y: 105, endPoint x: 208, endPoint y: 103, distance: 21.7
click at [208, 103] on li "Avez-vous pu procéder au règlement ?" at bounding box center [352, 105] width 309 height 7
drag, startPoint x: 283, startPoint y: 106, endPoint x: 259, endPoint y: 106, distance: 23.9
click at [259, 106] on li "Pourriez-vous procéder pu procéder au règlement ?" at bounding box center [352, 105] width 309 height 7
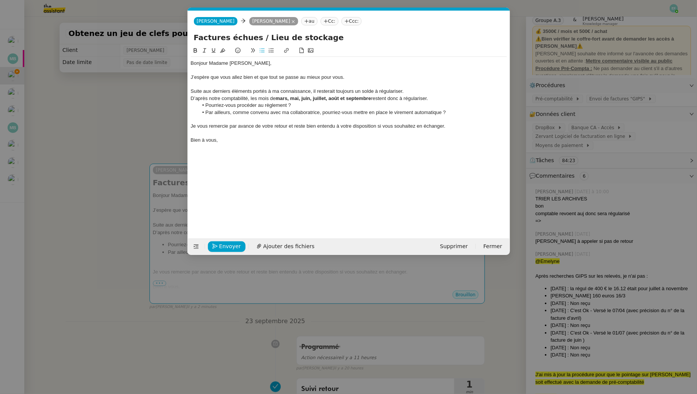
click at [287, 107] on li "Pourriez-vous procéder au règlement ?" at bounding box center [352, 105] width 309 height 7
click at [233, 147] on div "Bonjour Madame Galantin, J’espère que vous allez bien et que tout se passe au m…" at bounding box center [349, 136] width 316 height 180
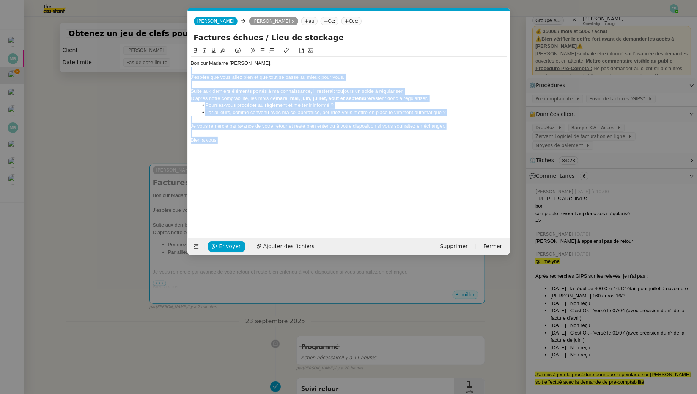
drag, startPoint x: 240, startPoint y: 142, endPoint x: 180, endPoint y: 68, distance: 95.2
click at [180, 68] on nz-modal-container "Service TA - VOYAGE - PROPOSITION GLOBALE A utiliser dans le cadre de propositi…" at bounding box center [348, 197] width 697 height 394
click at [228, 142] on div "Bien à vous," at bounding box center [349, 140] width 316 height 7
drag, startPoint x: 238, startPoint y: 142, endPoint x: 185, endPoint y: 55, distance: 102.2
click at [185, 55] on nz-modal-container "Service TA - VOYAGE - PROPOSITION GLOBALE A utiliser dans le cadre de propositi…" at bounding box center [348, 197] width 697 height 394
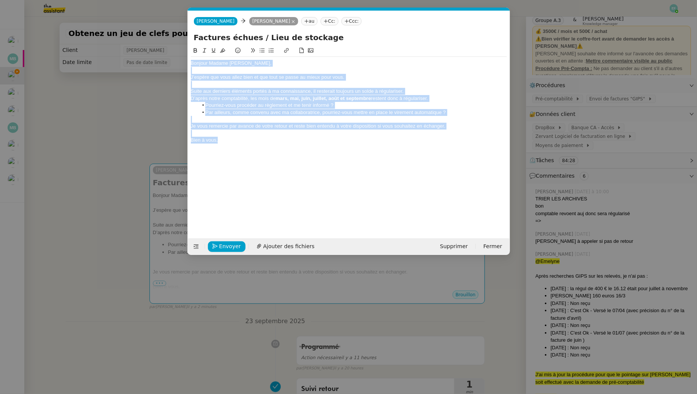
copy div "Bonjour Madame Galantin, J’espère que vous allez bien et que tout se passe au m…"
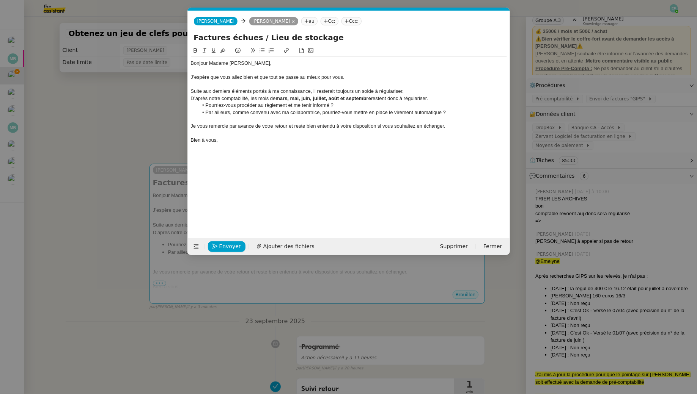
click at [252, 134] on div at bounding box center [349, 133] width 316 height 7
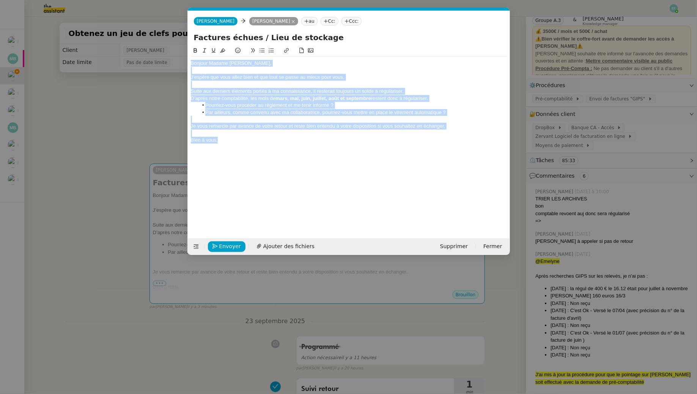
drag, startPoint x: 236, startPoint y: 142, endPoint x: 173, endPoint y: 28, distance: 130.3
click at [173, 28] on nz-modal-container "Service TA - VOYAGE - PROPOSITION GLOBALE A utiliser dans le cadre de propositi…" at bounding box center [348, 197] width 697 height 394
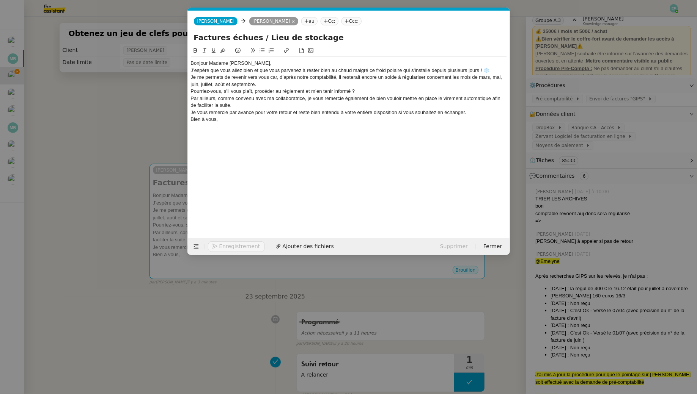
click at [267, 62] on div "Bonjour Madame Galantin," at bounding box center [349, 63] width 316 height 7
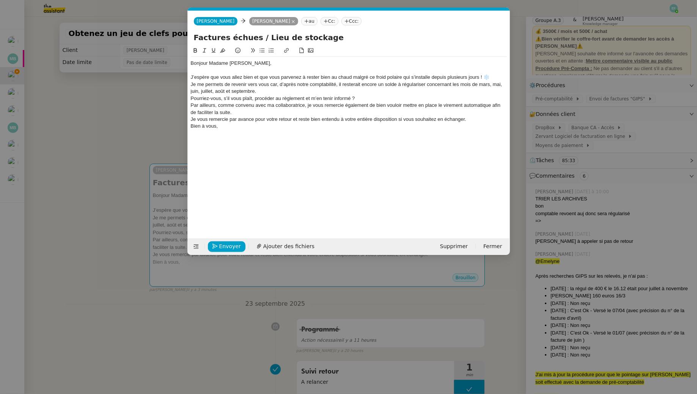
click at [493, 78] on div "J’espère que vous allez bien et que vous parvenez à rester bien au chaud malgré…" at bounding box center [349, 77] width 316 height 7
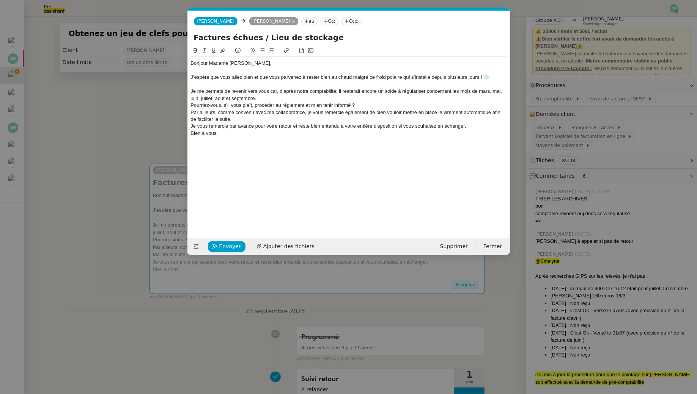
click at [263, 97] on div "Je me permets de revenir vers vous car, d’après notre comptabilité, il resterai…" at bounding box center [349, 95] width 316 height 14
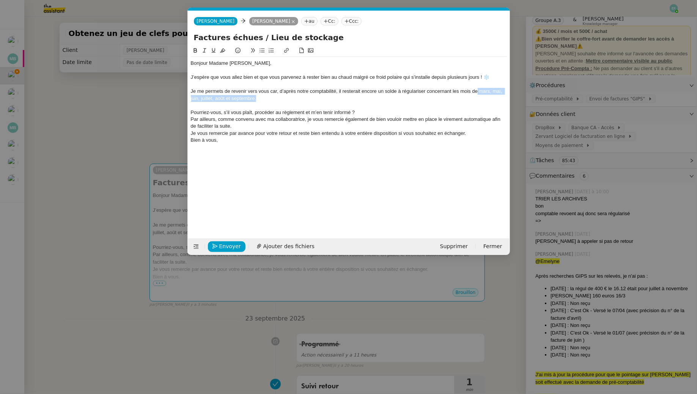
drag, startPoint x: 470, startPoint y: 96, endPoint x: 478, endPoint y: 90, distance: 10.0
click at [478, 90] on div "Je me permets de revenir vers vous car, d’après notre comptabilité, il resterai…" at bounding box center [349, 95] width 316 height 14
click at [196, 49] on icon at bounding box center [194, 50] width 3 height 5
click at [192, 111] on div "Pourriez-vous, s’il vous plaît, procéder au règlement et m’en tenir informé ?" at bounding box center [349, 112] width 316 height 7
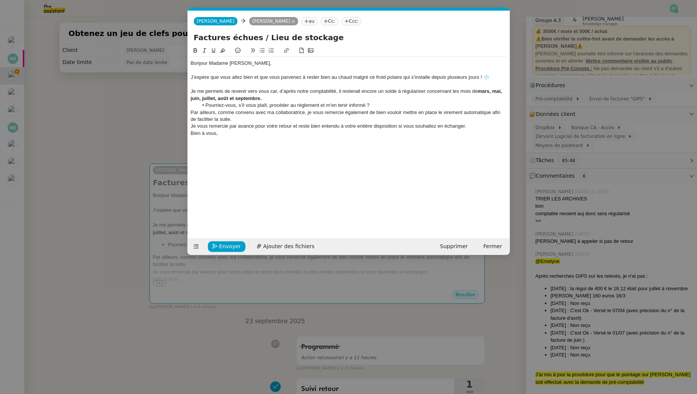
click at [191, 113] on div "Par ailleurs, comme convenu avec ma collaboratrice, je vous remercie également …" at bounding box center [349, 116] width 316 height 14
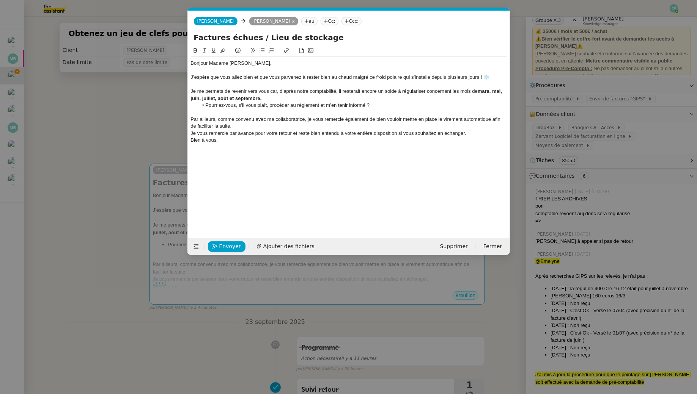
click at [233, 127] on div "Par ailleurs, comme convenu avec ma collaboratrice, je vous remercie également …" at bounding box center [349, 123] width 316 height 14
click at [467, 140] on div "Je vous remercie par avance pour votre retour et reste bien entendu à votre ent…" at bounding box center [349, 140] width 316 height 7
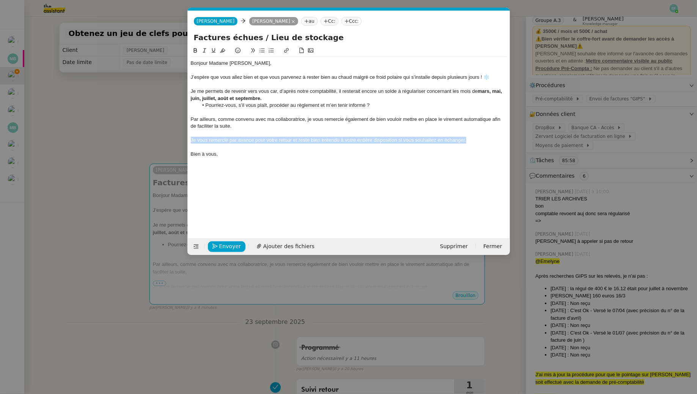
drag, startPoint x: 475, startPoint y: 142, endPoint x: 185, endPoint y: 140, distance: 290.1
click at [185, 140] on nz-modal-container "Service TA - VOYAGE - PROPOSITION GLOBALE A utiliser dans le cadre de propositi…" at bounding box center [348, 197] width 697 height 394
click at [202, 47] on button at bounding box center [204, 50] width 9 height 9
click at [492, 77] on div "J’espère que vous allez bien et que vous parvenez à rester bien au chaud malgré…" at bounding box center [349, 77] width 316 height 7
click at [265, 88] on div "Je me permets de revenir vers vous car, d’après notre comptabilité, il resterai…" at bounding box center [349, 95] width 316 height 14
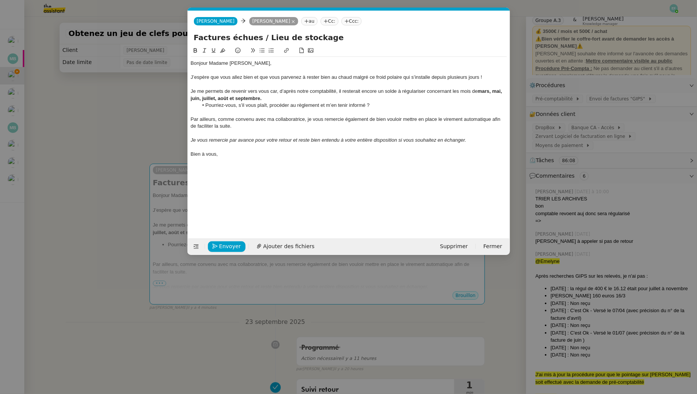
click at [266, 92] on div "Je me permets de revenir vers vous car, d’après notre comptabilité, il resterai…" at bounding box center [349, 95] width 316 height 14
click at [0, 0] on lt-span "vous , car," at bounding box center [0, 0] width 0 height 0
click at [270, 99] on div "Je me permets de revenir vers vous, car, d’après notre comptabilité, il restera…" at bounding box center [349, 95] width 316 height 14
click at [258, 115] on div at bounding box center [349, 112] width 316 height 7
click at [252, 128] on div "Par ailleurs, comme convenu avec ma collaboratrice, je vous remercie également …" at bounding box center [349, 123] width 316 height 14
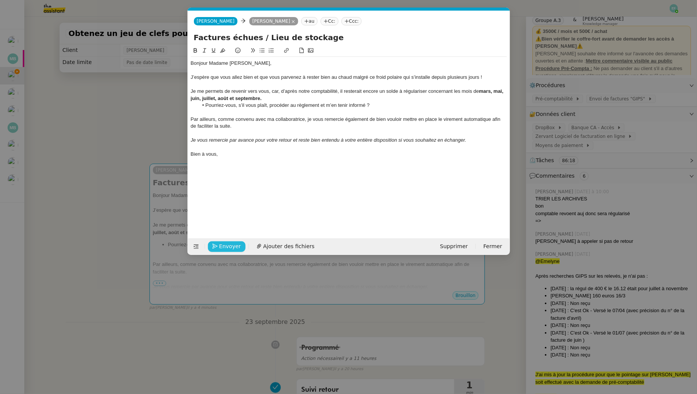
click at [226, 244] on span "Envoyer" at bounding box center [230, 246] width 22 height 9
click at [226, 244] on span "Confirmer l'envoi" at bounding box center [242, 246] width 46 height 9
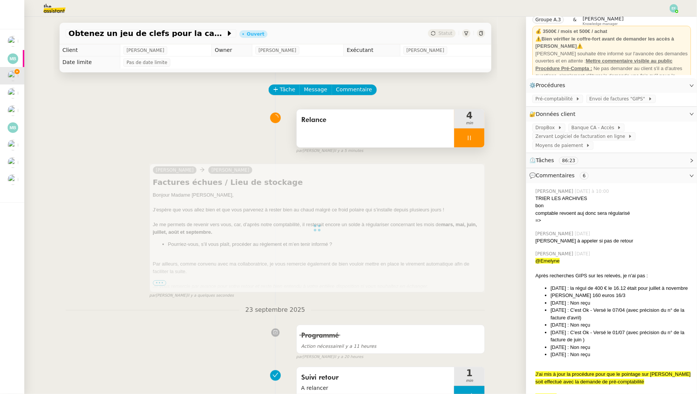
click at [477, 139] on div at bounding box center [469, 138] width 30 height 19
click at [482, 140] on button at bounding box center [476, 138] width 15 height 19
click at [383, 124] on span "Relance" at bounding box center [375, 120] width 149 height 11
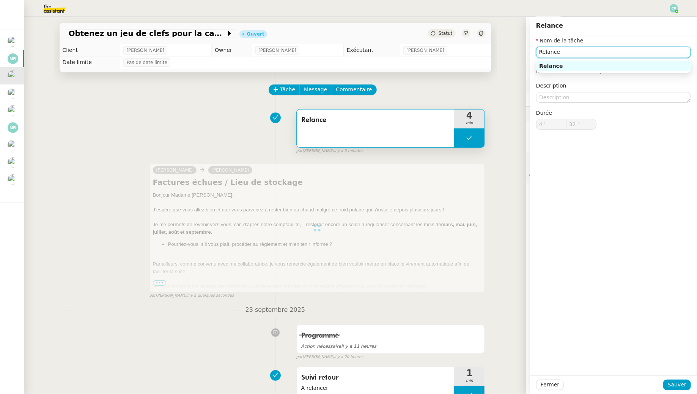
click at [551, 50] on input "Relance" at bounding box center [613, 52] width 155 height 11
type input "Relance"
type input "4 '"
type input "32 ""
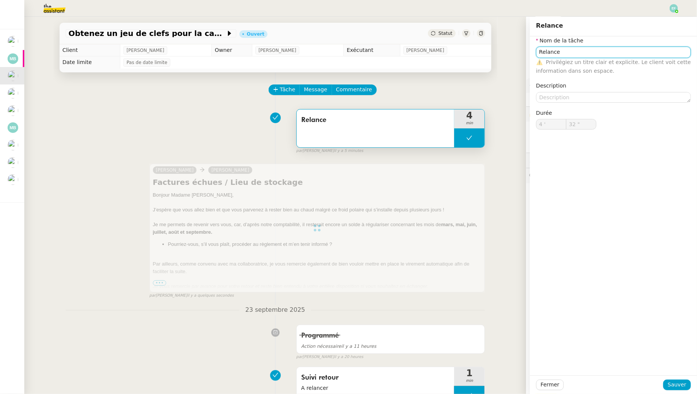
click at [548, 51] on input "Relance" at bounding box center [613, 52] width 155 height 11
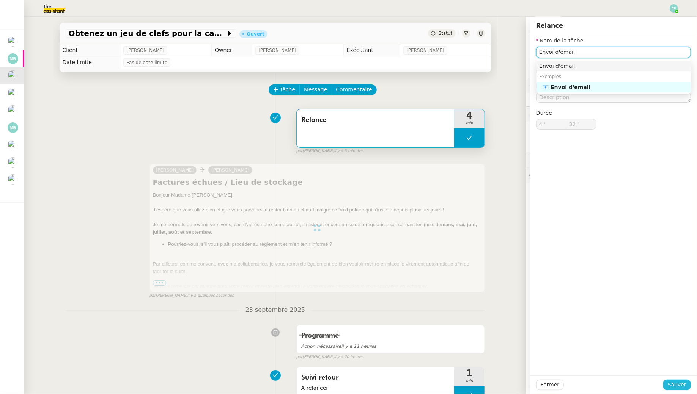
type input "Envoi d'email"
click at [672, 386] on span "Sauver" at bounding box center [676, 385] width 19 height 9
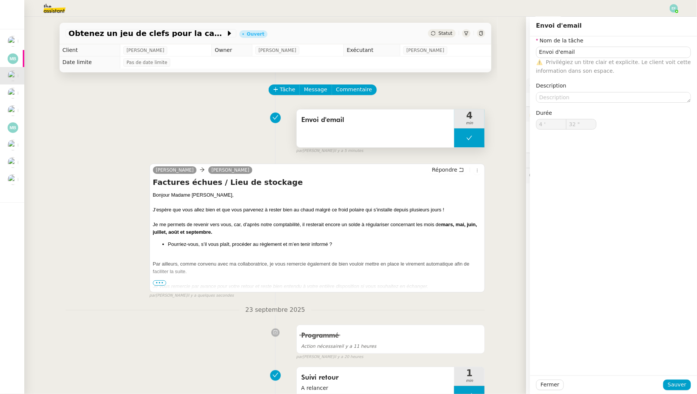
click at [383, 120] on span "Envoi d'email" at bounding box center [375, 120] width 149 height 11
click at [655, 50] on input "Envoi d'email" at bounding box center [613, 52] width 155 height 11
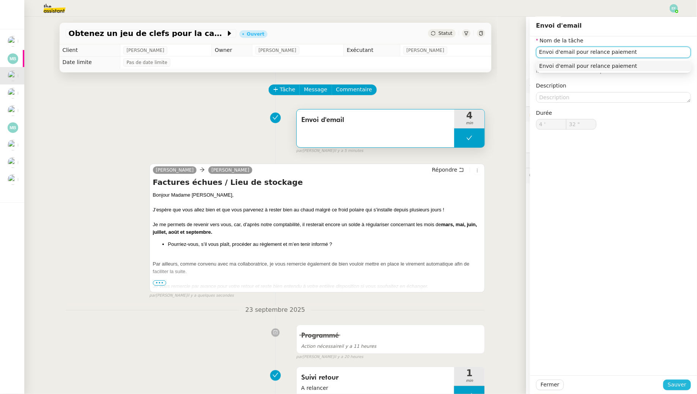
type input "Envoi d'email pour relance paiement"
click at [678, 387] on span "Sauver" at bounding box center [676, 385] width 19 height 9
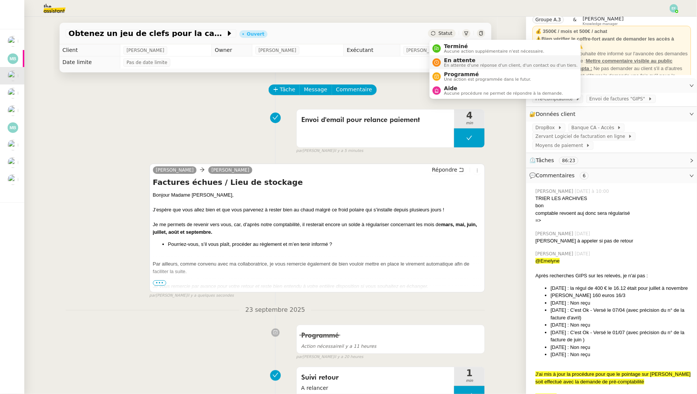
click at [444, 66] on span "En attente d'une réponse d'un client, d'un contact ou d'un tiers." at bounding box center [510, 65] width 133 height 4
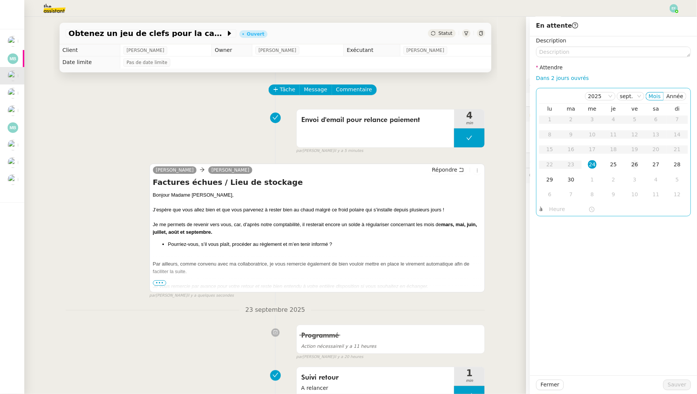
click at [633, 161] on div "26" at bounding box center [634, 164] width 8 height 8
click at [677, 379] on div "Fermer Sauver" at bounding box center [613, 385] width 167 height 19
click at [673, 382] on span "Sauver" at bounding box center [676, 385] width 19 height 9
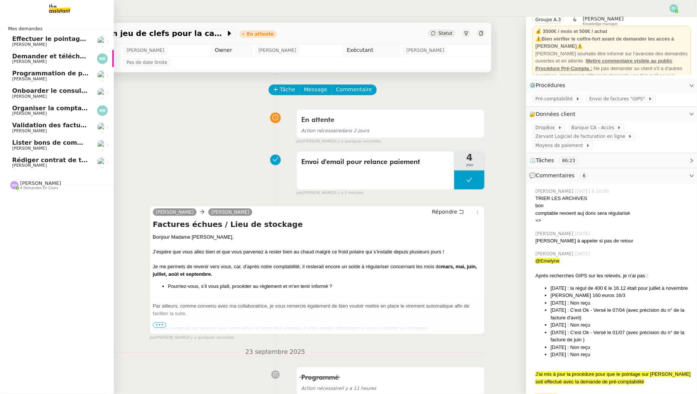
click at [61, 56] on span "Demander et télécharger les factures pour Qonto" at bounding box center [96, 56] width 169 height 7
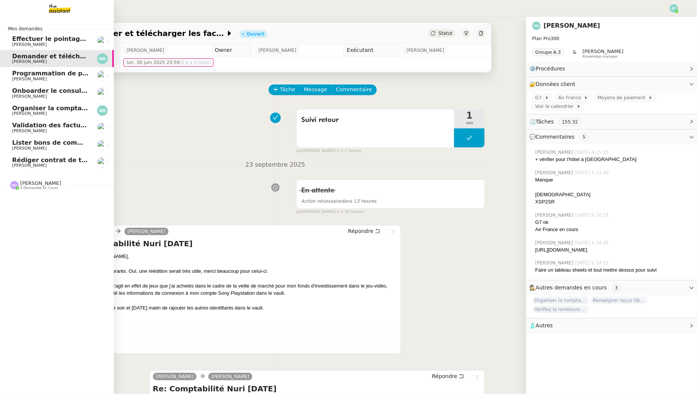
click at [16, 77] on span "Juliette Rihal" at bounding box center [29, 79] width 35 height 5
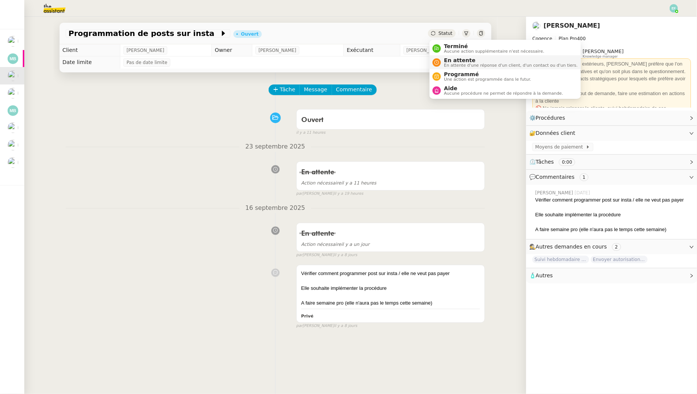
click at [443, 65] on div "En attente En attente d'une réponse d'un client, d'un contact ou d'un tiers." at bounding box center [509, 62] width 137 height 10
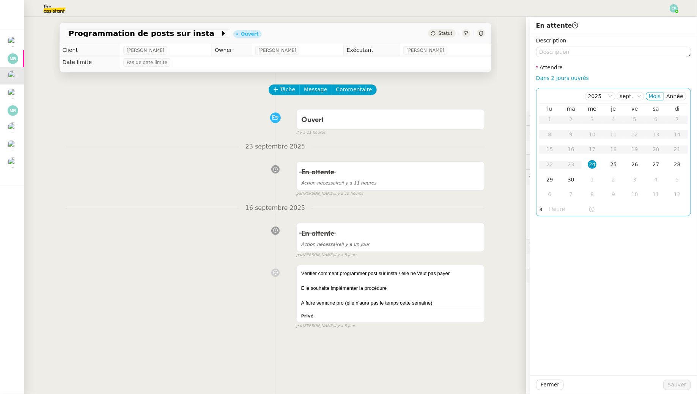
click at [617, 165] on div "25" at bounding box center [613, 164] width 8 height 8
click at [675, 386] on span "Sauver" at bounding box center [676, 385] width 19 height 9
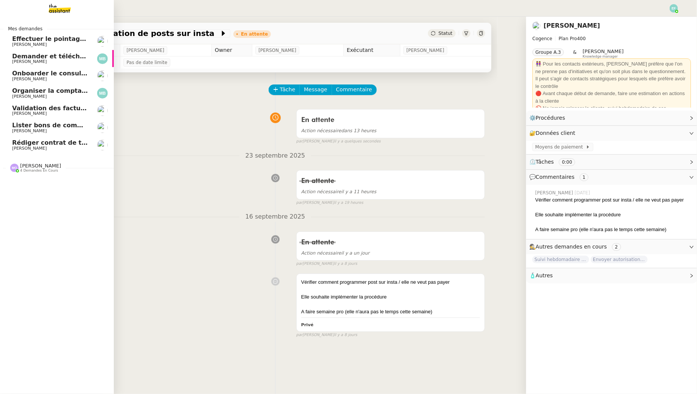
click at [42, 99] on link "Organiser la comptabilité NURI 2025 Marina Barthelemy" at bounding box center [57, 93] width 114 height 17
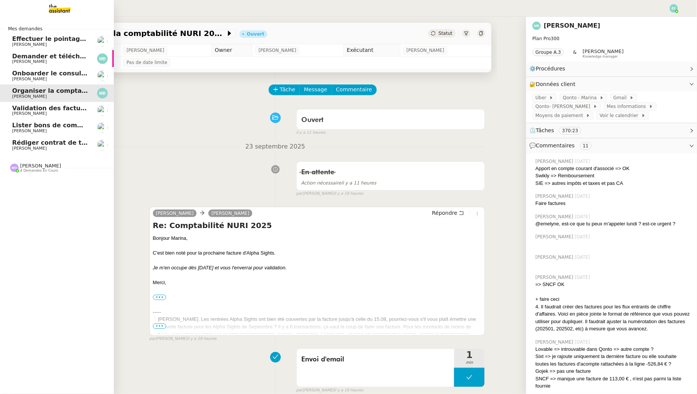
click at [46, 112] on span "Florent Seiler" at bounding box center [50, 113] width 77 height 5
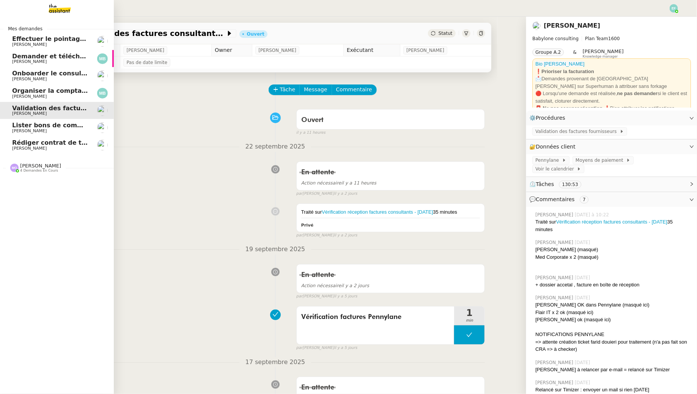
click at [68, 145] on span "Rédiger contrat de travail pour Orlane Fernandez" at bounding box center [94, 142] width 165 height 7
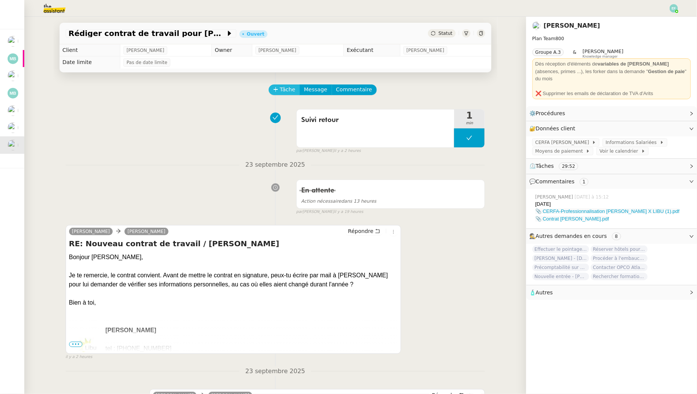
click at [280, 88] on span "Tâche" at bounding box center [288, 89] width 16 height 9
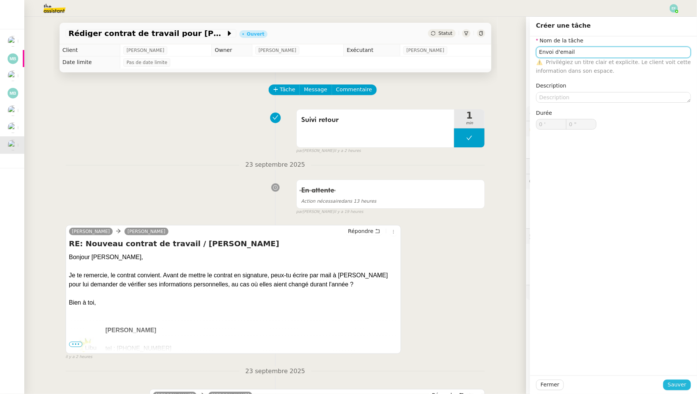
type input "Envoi d'email"
click at [674, 385] on span "Sauver" at bounding box center [676, 385] width 19 height 9
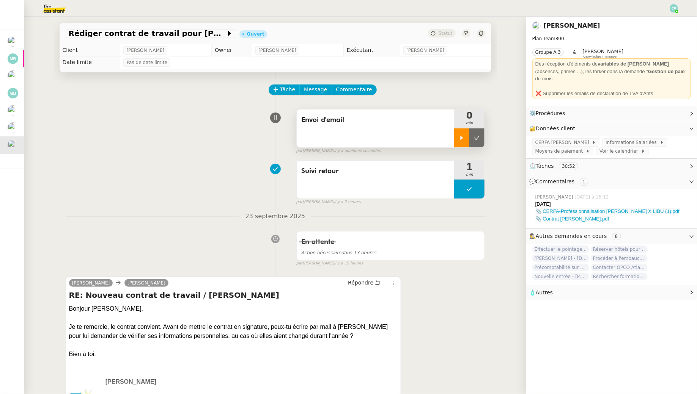
click at [455, 135] on div at bounding box center [461, 138] width 15 height 19
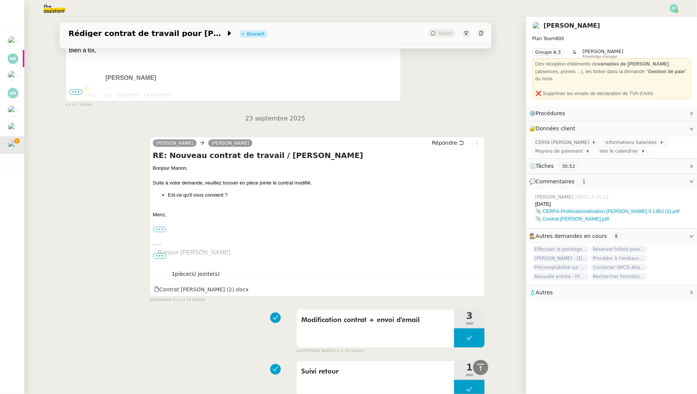
scroll to position [307, 0]
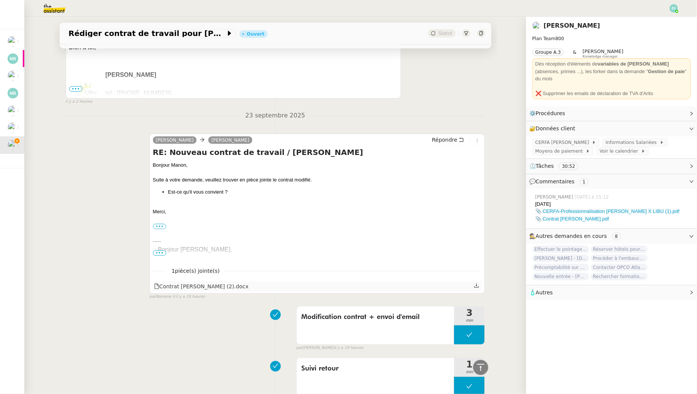
click at [477, 287] on icon at bounding box center [476, 285] width 5 height 5
click at [410, 118] on nz-divider "23 septembre 2025" at bounding box center [275, 116] width 419 height 10
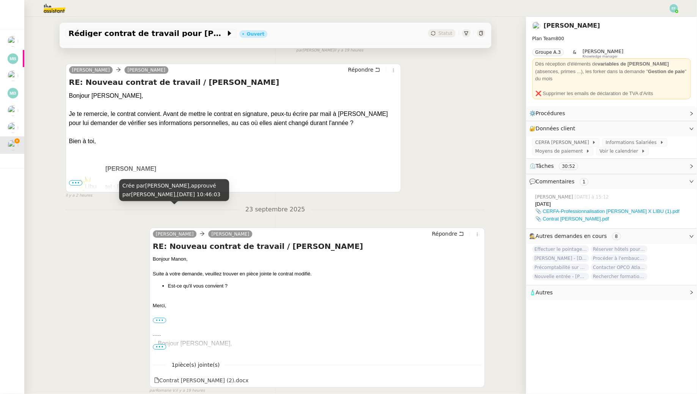
scroll to position [0, 0]
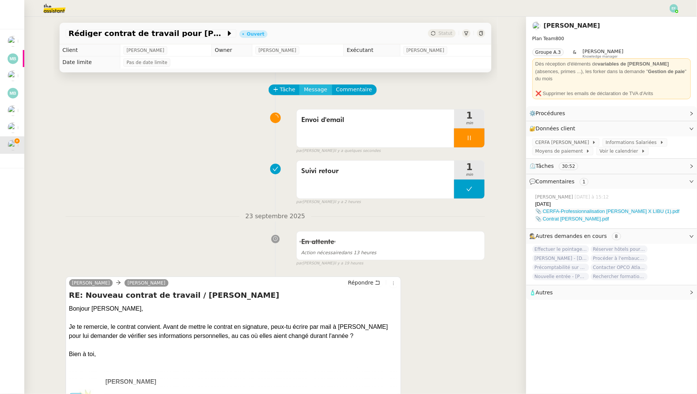
click at [321, 92] on span "Message" at bounding box center [315, 89] width 23 height 9
click at [321, 107] on link "Nouvelle conversation" at bounding box center [350, 111] width 95 height 15
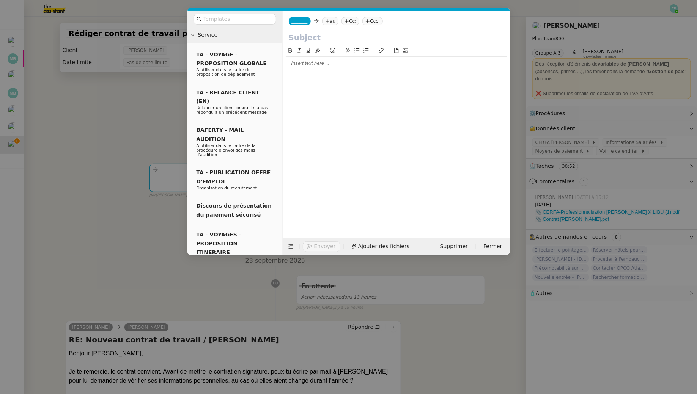
click at [333, 22] on nz-tag "au" at bounding box center [330, 21] width 16 height 8
type input "orlane@libu"
click at [344, 73] on div at bounding box center [396, 136] width 221 height 180
click at [110, 125] on nz-modal-container "Service TA - VOYAGE - PROPOSITION GLOBALE A utiliser dans le cadre de propositi…" at bounding box center [348, 197] width 697 height 394
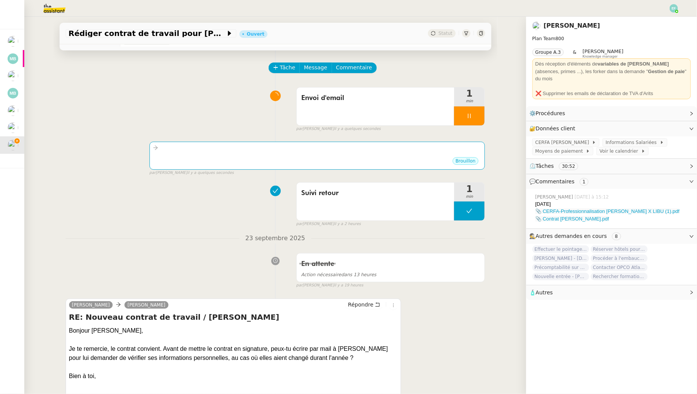
scroll to position [42, 0]
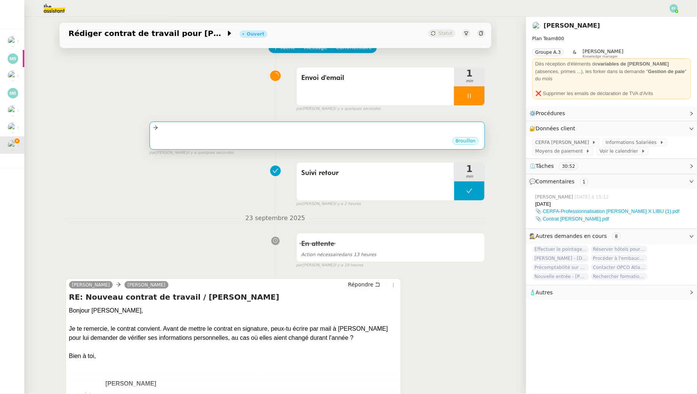
click at [284, 131] on div at bounding box center [317, 128] width 329 height 9
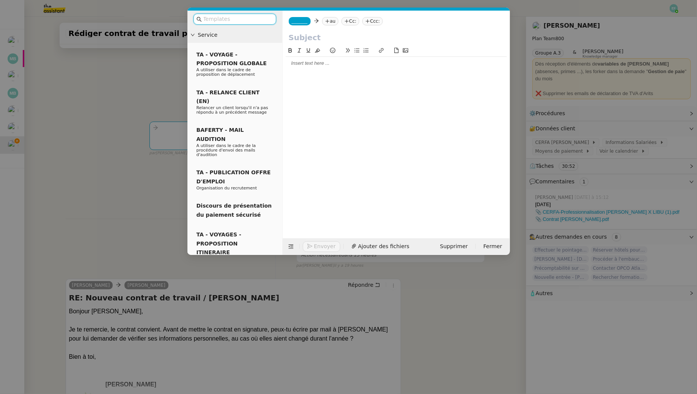
click at [336, 19] on nz-tag "au" at bounding box center [330, 21] width 16 height 8
type input "orlane.fernan"
click at [133, 78] on nz-modal-container "Service TA - VOYAGE - PROPOSITION GLOBALE A utiliser dans le cadre de propositi…" at bounding box center [348, 197] width 697 height 394
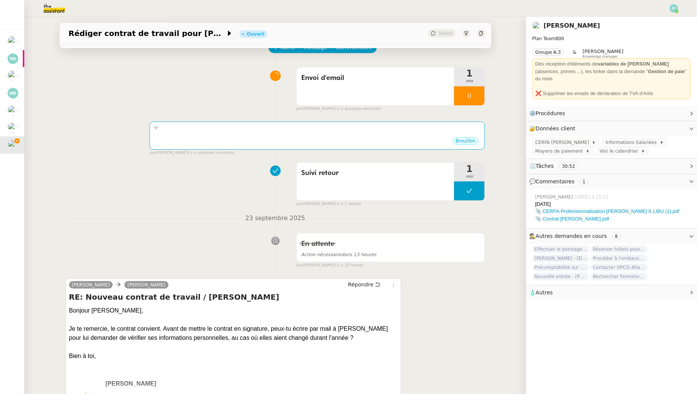
click at [50, 6] on img at bounding box center [48, 8] width 59 height 17
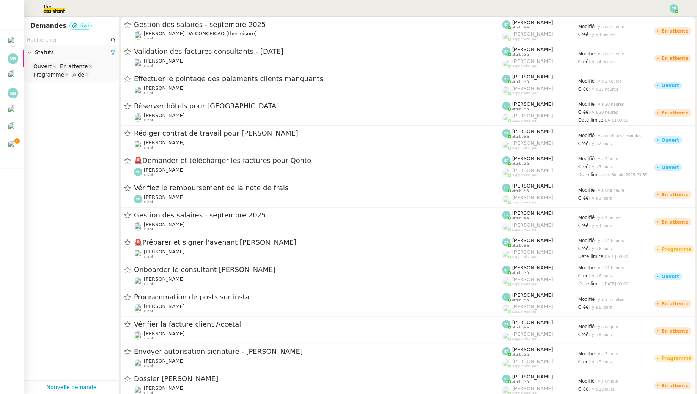
click at [58, 36] on input "text" at bounding box center [68, 40] width 82 height 9
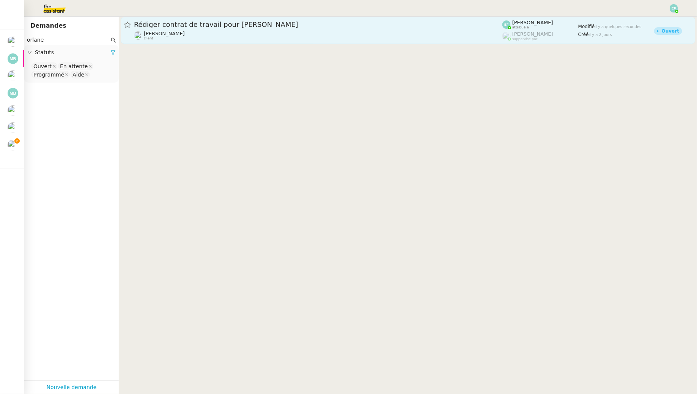
type input "orlane"
click at [219, 36] on div "Manon Loustau client" at bounding box center [318, 36] width 368 height 10
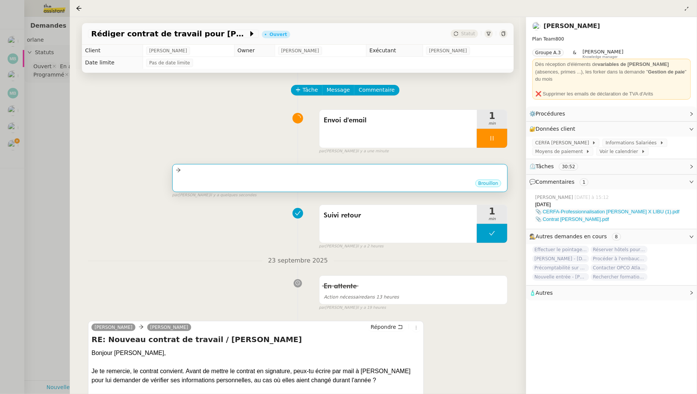
click at [252, 179] on div "•••" at bounding box center [340, 177] width 329 height 4
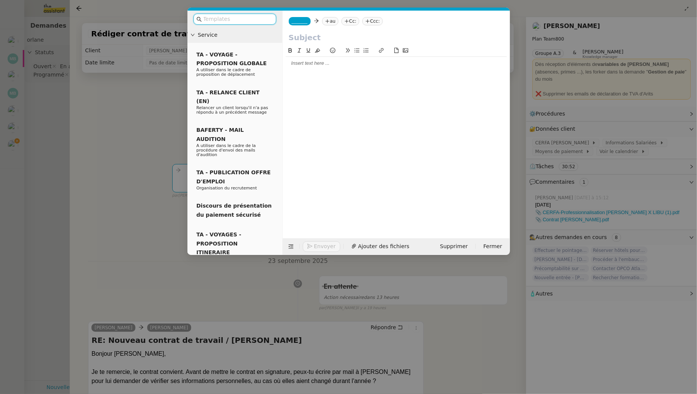
click at [108, 160] on nz-modal-container "Service TA - VOYAGE - PROPOSITION GLOBALE A utiliser dans le cadre de propositi…" at bounding box center [348, 197] width 697 height 394
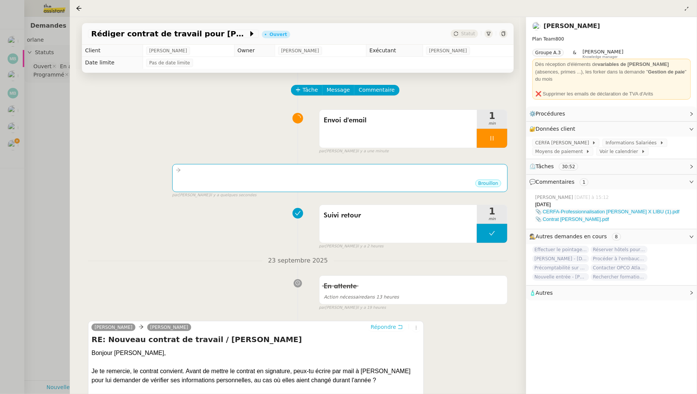
click at [397, 326] on button "Répondre" at bounding box center [387, 327] width 38 height 8
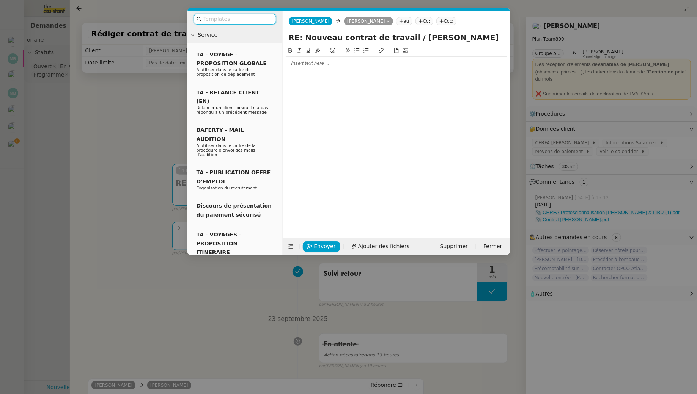
click at [327, 67] on div at bounding box center [396, 63] width 221 height 13
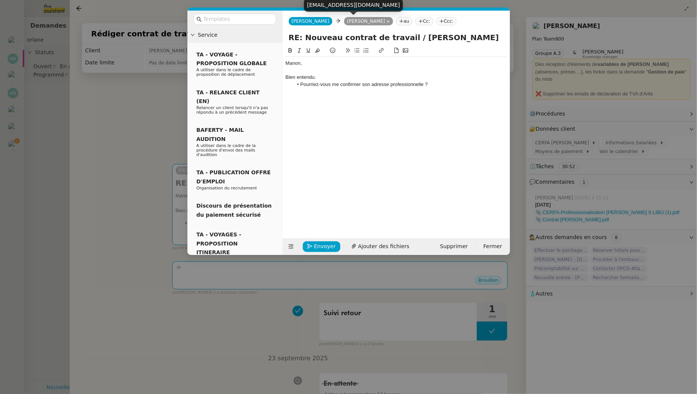
click at [330, 5] on div "manon.loustau@libu.fr" at bounding box center [353, 4] width 99 height 13
copy body "manon.loustau@libu.fr"
click at [438, 83] on li "Pourriez-vous me confirmer son adresse professionnelle ?" at bounding box center [400, 84] width 214 height 7
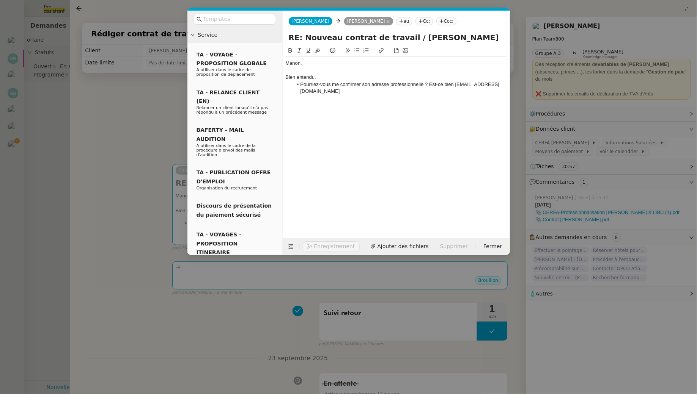
click at [461, 84] on li "Pourriez-vous me confirmer son adresse professionnelle ? Est-ce bien manon.lous…" at bounding box center [400, 88] width 214 height 14
click at [478, 88] on div "Manon, Bien entendu. Pourriez-vous me confirmer son adresse professionnelle ? E…" at bounding box center [396, 77] width 221 height 41
click at [478, 87] on li "Pourriez-vous me confirmer son adresse professionnelle ? Est-ce bien orlane.lou…" at bounding box center [400, 88] width 214 height 14
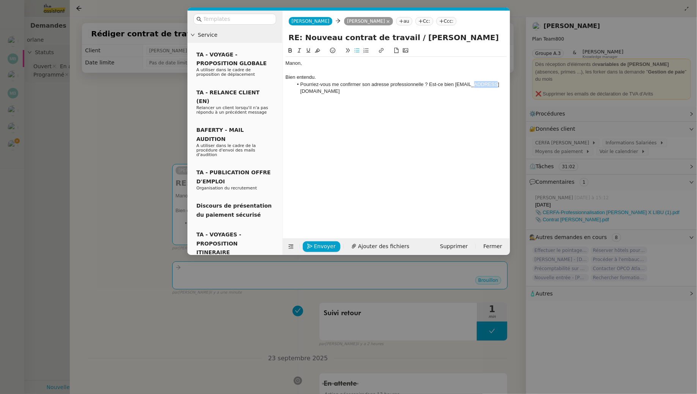
click at [478, 87] on li "Pourriez-vous me confirmer son adresse professionnelle ? Est-ce bien orlane.lou…" at bounding box center [400, 88] width 214 height 14
click at [484, 86] on li "Pourriez-vous me confirmer son adresse professionnelle ? Est-ce bien orlane.lou…" at bounding box center [400, 88] width 214 height 14
drag, startPoint x: 485, startPoint y: 86, endPoint x: 472, endPoint y: 86, distance: 13.3
click at [472, 86] on li "Pourriez-vous me confirmer son adresse professionnelle ? Est-ce bien orlane.lou…" at bounding box center [400, 88] width 214 height 14
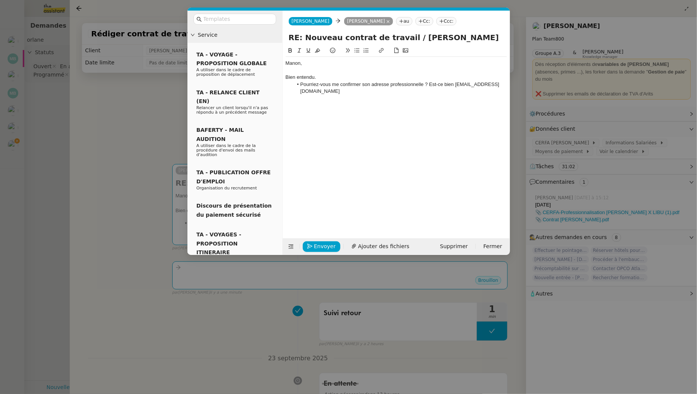
click at [417, 93] on li "Pourriez-vous me confirmer son adresse professionnelle ? Est-ce bien orlane.fer…" at bounding box center [400, 88] width 214 height 14
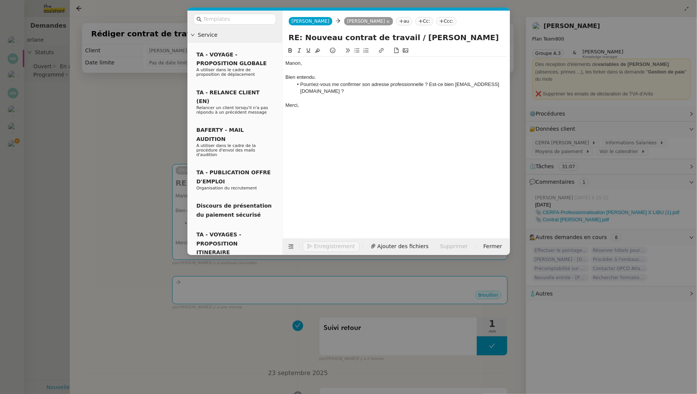
click at [108, 139] on nz-modal-container "Service TA - VOYAGE - PROPOSITION GLOBALE A utiliser dans le cadre de propositi…" at bounding box center [348, 197] width 697 height 394
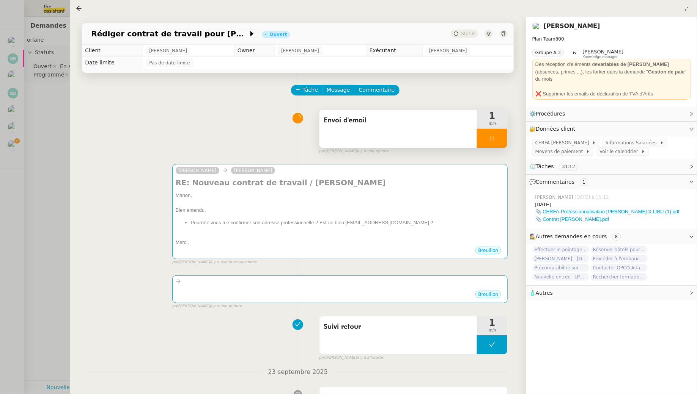
click at [493, 142] on div at bounding box center [492, 138] width 30 height 19
click at [52, 121] on div at bounding box center [348, 197] width 697 height 394
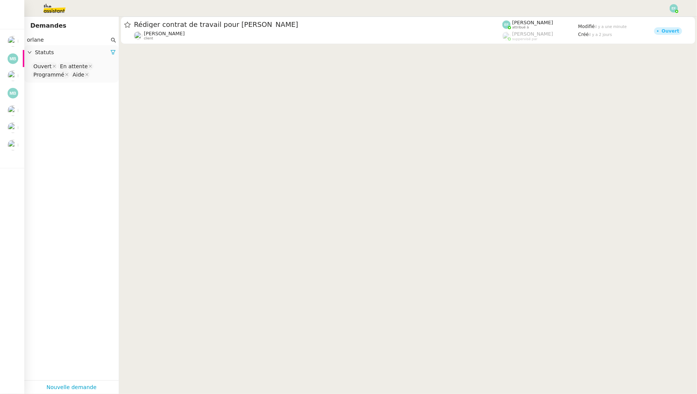
click at [55, 41] on input "orlane" at bounding box center [68, 40] width 82 height 9
type input "orlane fernandez"
click at [91, 77] on nz-select-top-control "Ouvert En attente Programmé Aide" at bounding box center [71, 71] width 82 height 18
type input "ter"
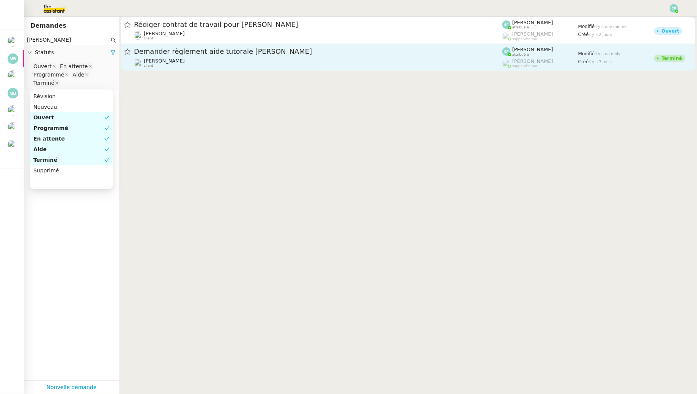
click at [180, 61] on div "Manon Loustau client" at bounding box center [318, 63] width 368 height 10
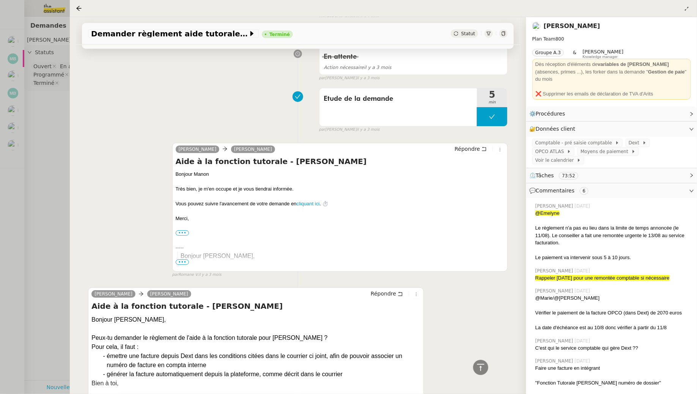
scroll to position [3460, 0]
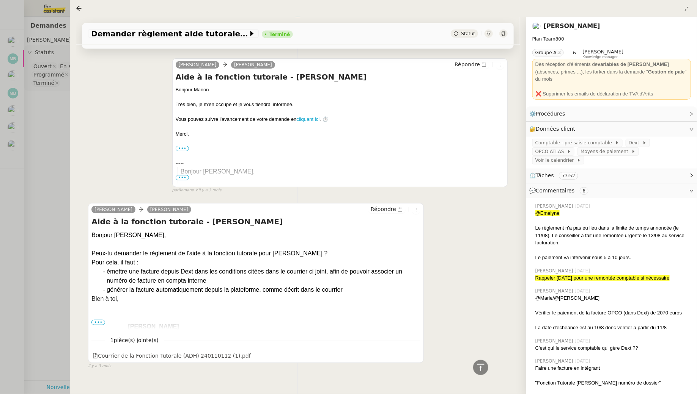
click at [52, 146] on div at bounding box center [348, 197] width 697 height 394
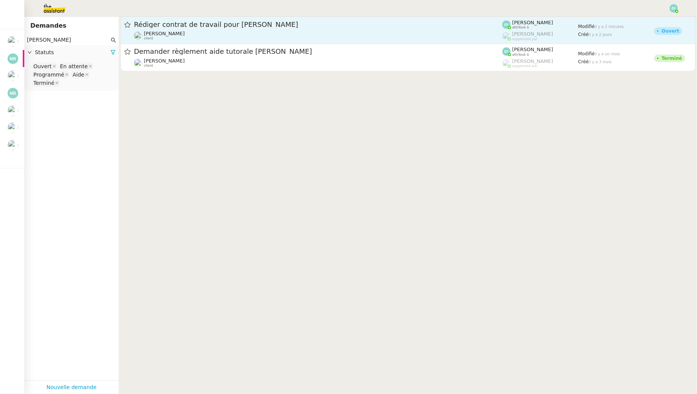
click at [189, 30] on div "Rédiger contrat de travail pour Orlane Fernandez Manon Loustau client" at bounding box center [318, 30] width 368 height 20
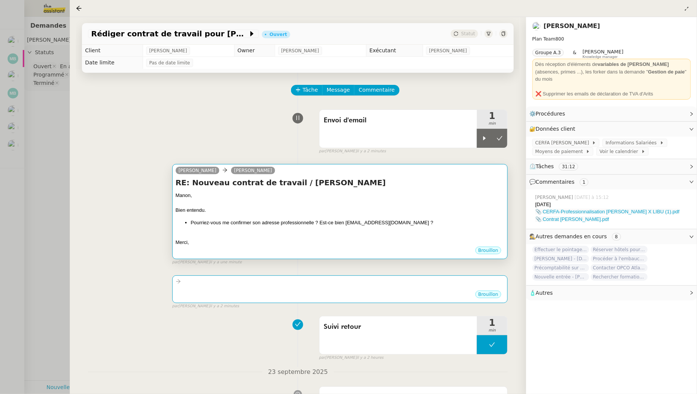
click at [411, 207] on div "Bien entendu." at bounding box center [340, 211] width 329 height 8
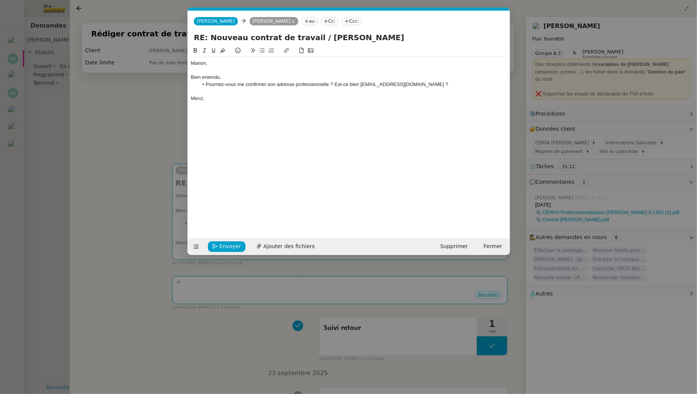
scroll to position [0, 16]
click at [222, 243] on span "Envoyer" at bounding box center [230, 246] width 22 height 9
click at [222, 243] on span "Confirmer l'envoi" at bounding box center [242, 246] width 46 height 9
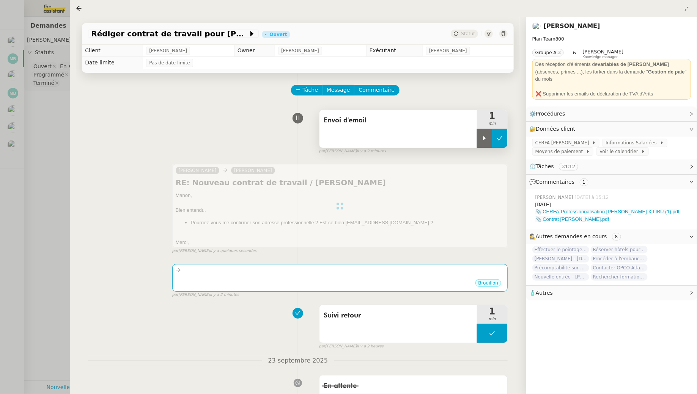
click at [501, 134] on button at bounding box center [499, 138] width 15 height 19
click at [232, 143] on div "Envoi d'email 1 min false par Emelyne F. il y a 2 minutes" at bounding box center [297, 130] width 419 height 49
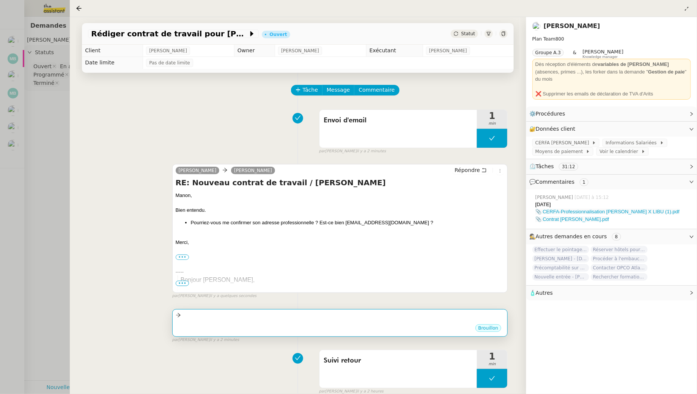
click at [419, 325] on div "Brouillon" at bounding box center [340, 329] width 329 height 11
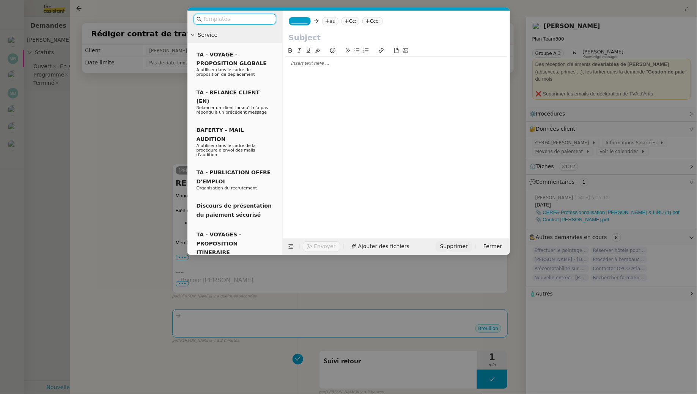
click at [458, 245] on span "Supprimer" at bounding box center [454, 246] width 28 height 9
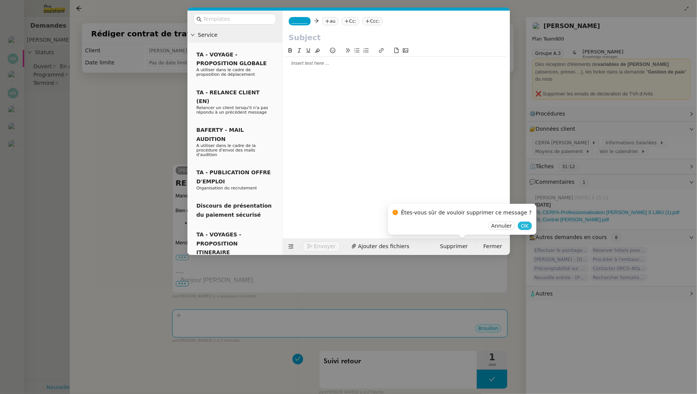
click at [521, 228] on span "OK" at bounding box center [525, 226] width 8 height 8
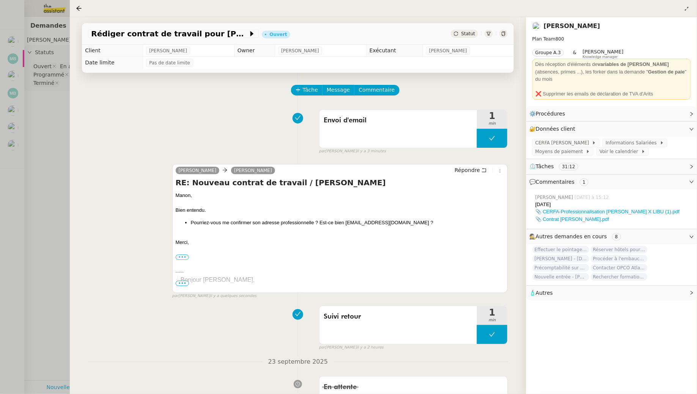
click at [464, 91] on div "Tâche Message Commentaire" at bounding box center [400, 94] width 216 height 18
click at [58, 100] on div at bounding box center [348, 197] width 697 height 394
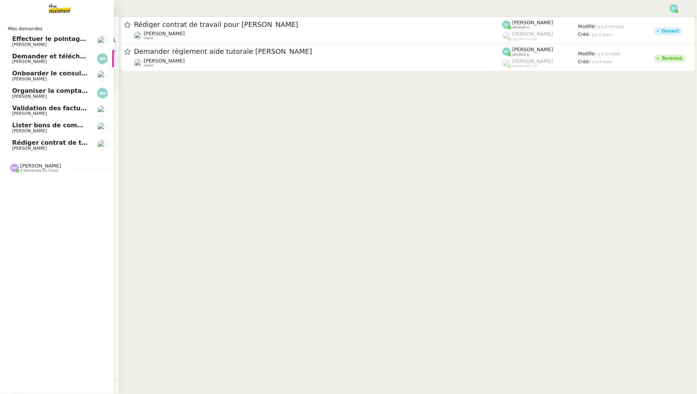
click at [14, 134] on link "Lister bons de commande manquants à Vincent Florent Seiler" at bounding box center [57, 127] width 114 height 17
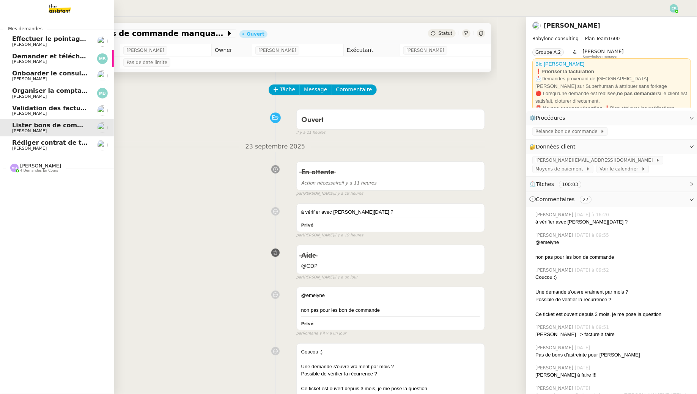
click at [71, 94] on span "Marina Barthelemy" at bounding box center [50, 96] width 77 height 5
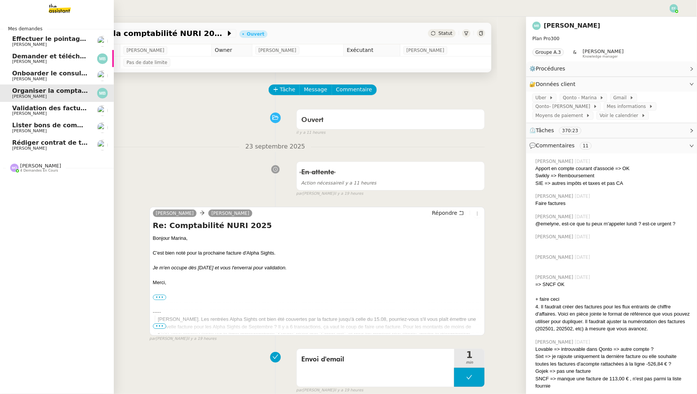
click at [31, 60] on span "Marina Barthelemy" at bounding box center [29, 61] width 35 height 5
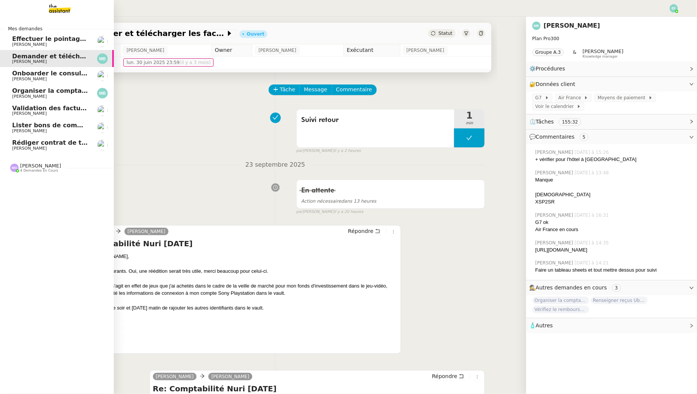
click at [50, 38] on span "Effectuer le pointage des paiements clients manquants" at bounding box center [106, 38] width 189 height 7
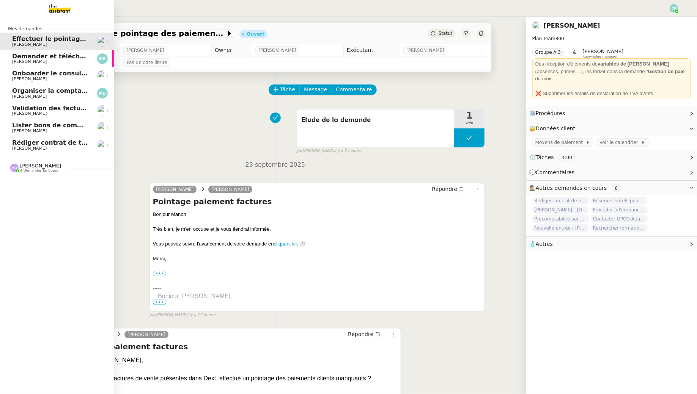
click at [44, 149] on span "Manon Loustau" at bounding box center [50, 148] width 77 height 5
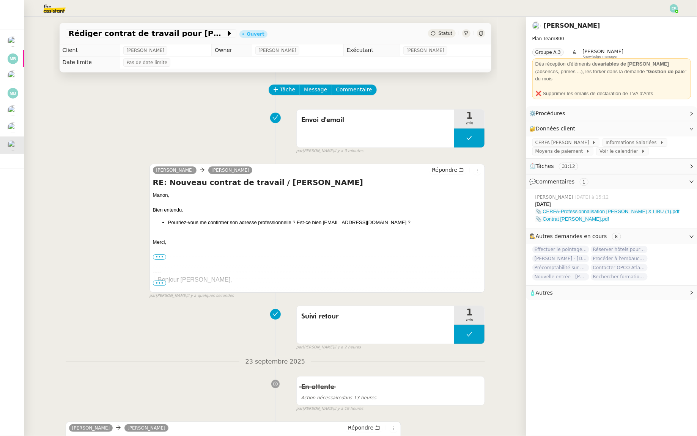
click at [513, 151] on div "Rédiger contrat de travail pour Orlane Fernandez Ouvert Statut Client Manon Lou…" at bounding box center [275, 226] width 502 height 419
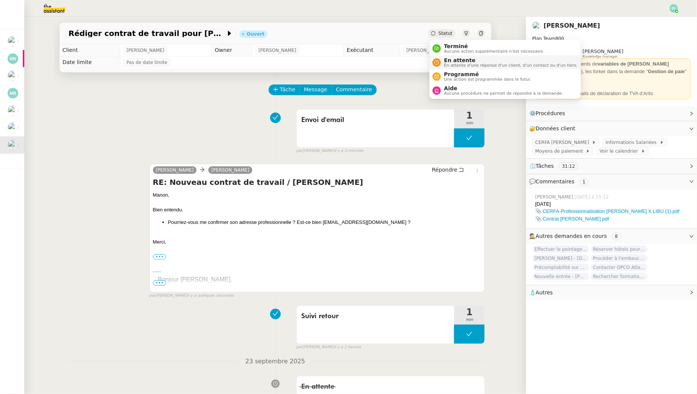
click at [448, 65] on span "En attente d'une réponse d'un client, d'un contact ou d'un tiers." at bounding box center [510, 65] width 133 height 4
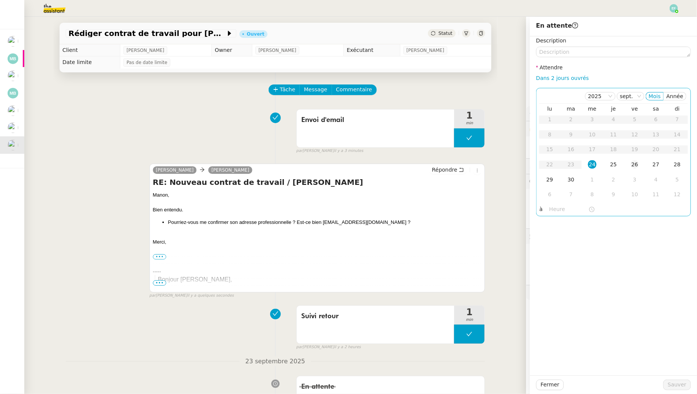
click at [632, 168] on div "26" at bounding box center [634, 164] width 8 height 8
click at [678, 384] on span "Sauver" at bounding box center [676, 385] width 19 height 9
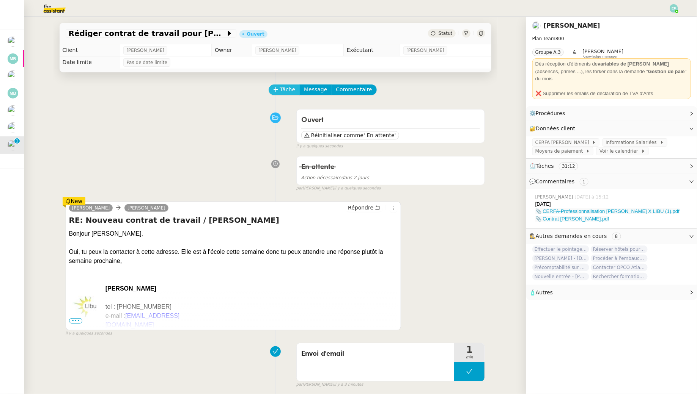
click at [285, 92] on span "Tâche" at bounding box center [288, 89] width 16 height 9
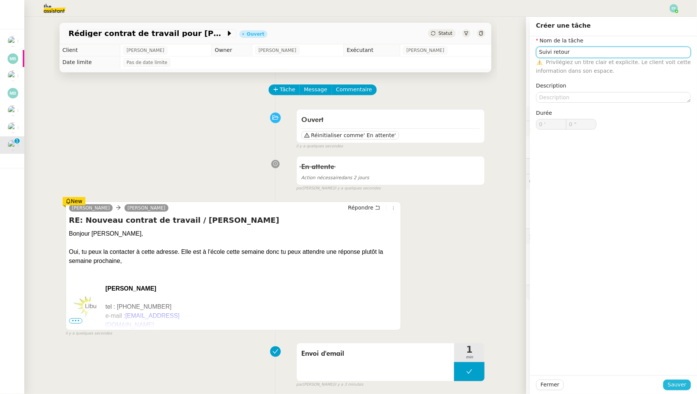
type input "Suivi retour"
click at [684, 385] on span "Sauver" at bounding box center [676, 385] width 19 height 9
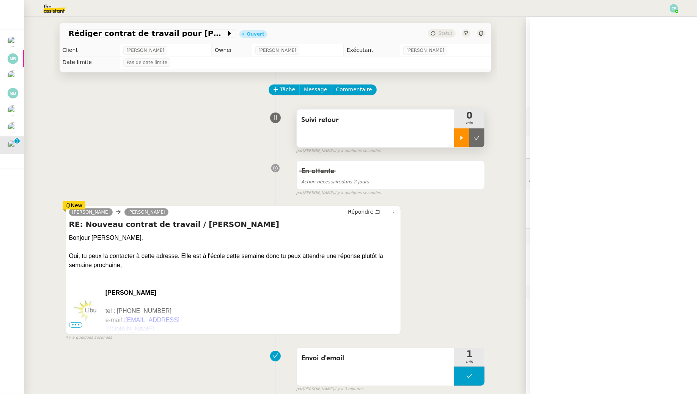
click at [463, 138] on icon at bounding box center [461, 138] width 6 height 6
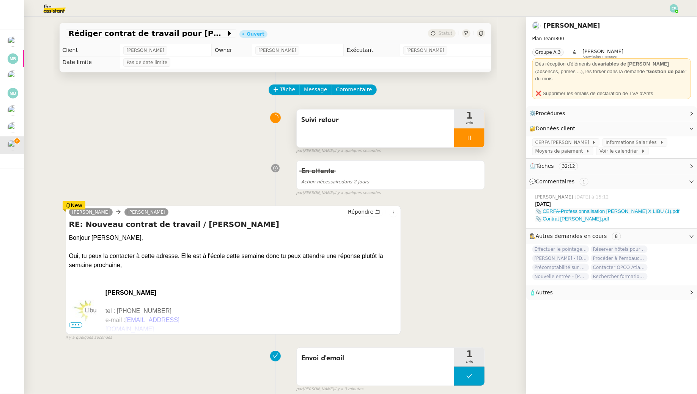
click at [474, 136] on div at bounding box center [469, 138] width 30 height 19
click at [477, 137] on icon at bounding box center [477, 138] width 6 height 6
click at [285, 87] on span "Tâche" at bounding box center [288, 89] width 16 height 9
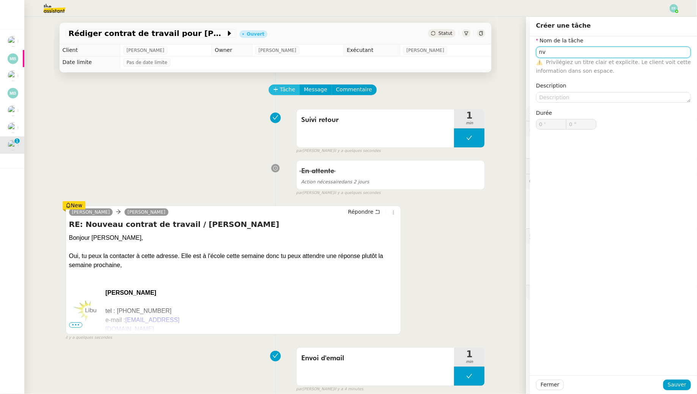
type input "n"
type input "Envoi d'email"
click at [672, 386] on span "Sauver" at bounding box center [676, 385] width 19 height 9
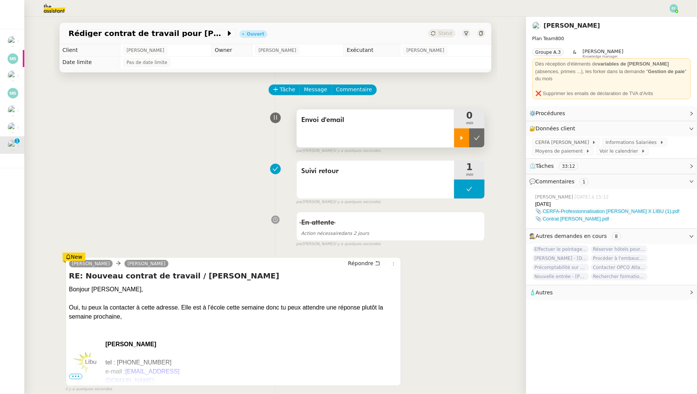
click at [457, 145] on div at bounding box center [461, 138] width 15 height 19
click at [317, 91] on span "Message" at bounding box center [315, 89] width 23 height 9
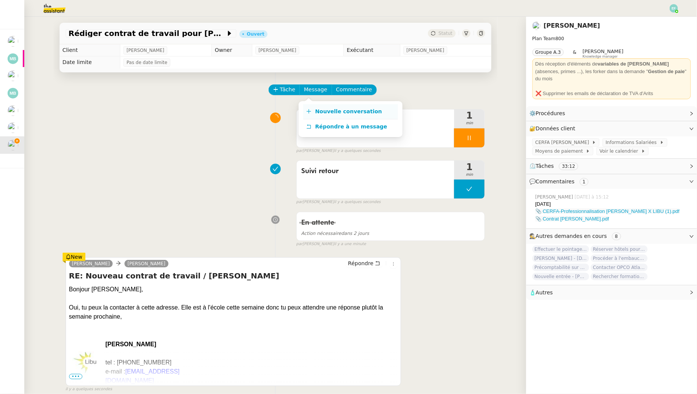
click at [332, 112] on span "Nouvelle conversation" at bounding box center [348, 111] width 67 height 6
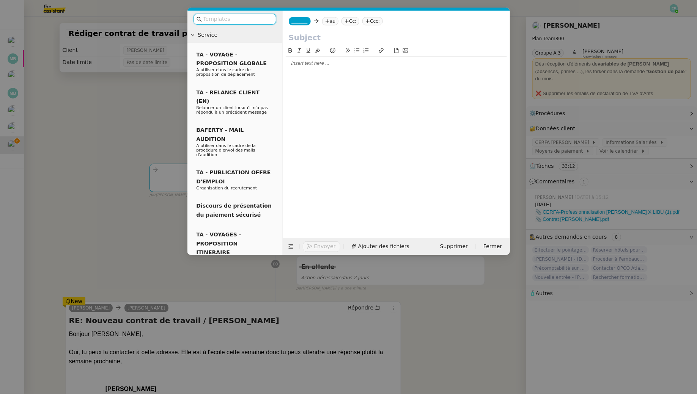
click at [333, 18] on nz-tag "au" at bounding box center [330, 21] width 16 height 8
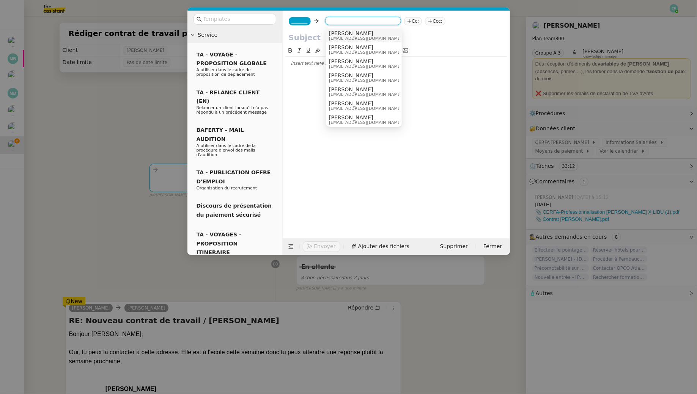
click at [126, 126] on nz-modal-container "Service TA - VOYAGE - PROPOSITION GLOBALE A utiliser dans le cadre de propositi…" at bounding box center [348, 197] width 697 height 394
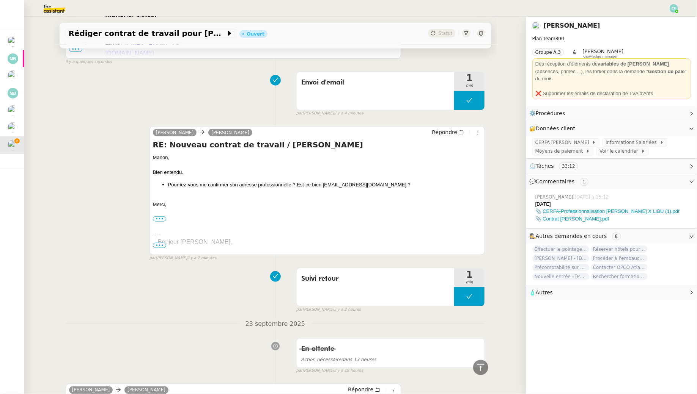
scroll to position [331, 0]
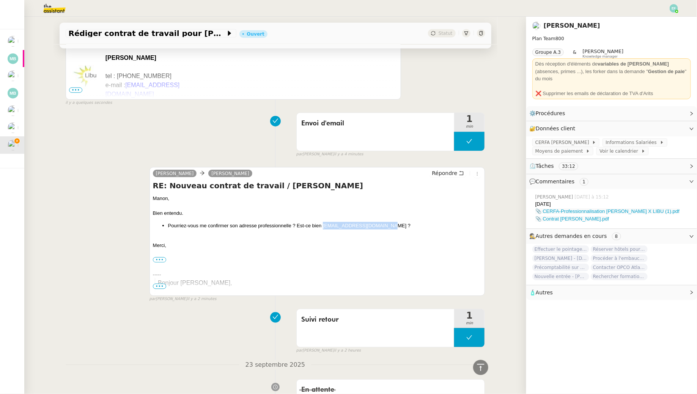
drag, startPoint x: 378, startPoint y: 226, endPoint x: 322, endPoint y: 224, distance: 55.8
click at [322, 224] on li "Pourriez-vous me confirmer son adresse professionnelle ? Est-ce bien orlane.fer…" at bounding box center [325, 226] width 314 height 8
copy li "orlane.fernandez@libu.fr"
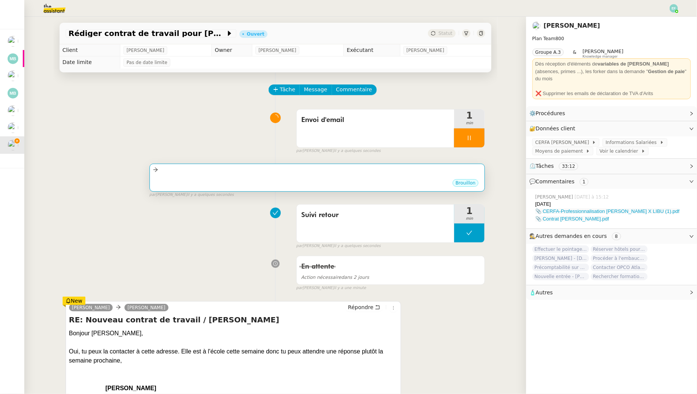
click at [337, 171] on div at bounding box center [317, 170] width 329 height 9
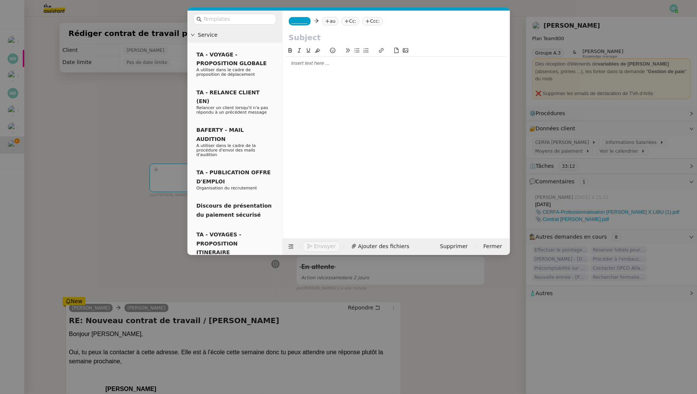
click at [332, 20] on nz-tag "au" at bounding box center [330, 21] width 16 height 8
paste input "orlane.fernandez@libu.fr"
type input "orlane.fernandez@libu.fr"
click at [376, 27] on nz-option-container "orlane.fernandez@libu.fr" at bounding box center [364, 34] width 76 height 15
click at [370, 32] on span "orlane.fernandez@libu.fr" at bounding box center [375, 33] width 93 height 6
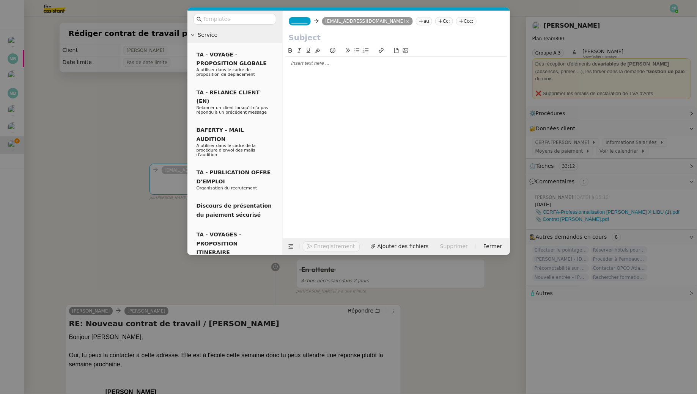
click at [302, 25] on nz-tag "_______" at bounding box center [300, 21] width 22 height 8
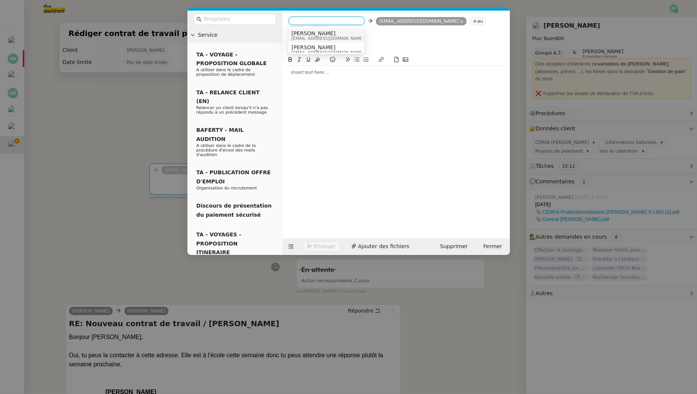
click at [329, 36] on div "Sam sam@libu.fr" at bounding box center [326, 35] width 70 height 10
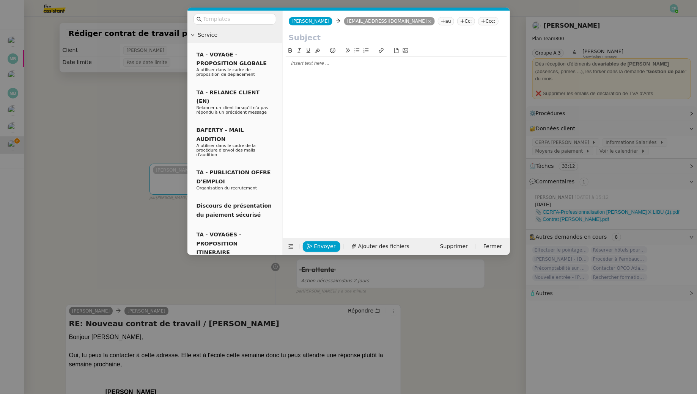
click at [309, 41] on input "text" at bounding box center [396, 37] width 215 height 11
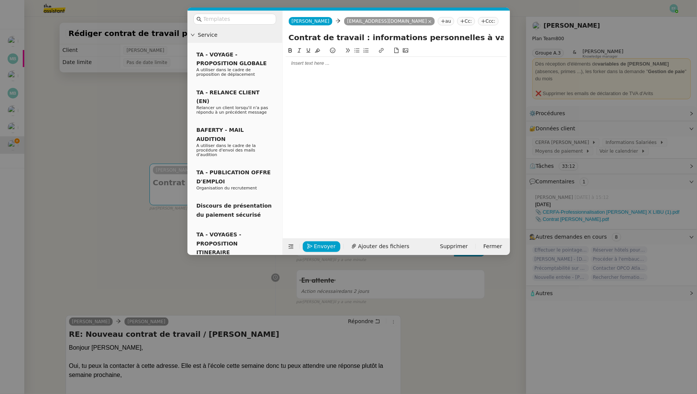
type input "Contrat de travail : informations personnelles à valider"
click at [308, 60] on div at bounding box center [396, 63] width 221 height 7
click at [376, 242] on button "Ajouter des fichiers" at bounding box center [380, 247] width 67 height 11
click at [361, 235] on link "Contrat Orlane FERNANDEZ (2) (2).docx" at bounding box center [390, 234] width 205 height 9
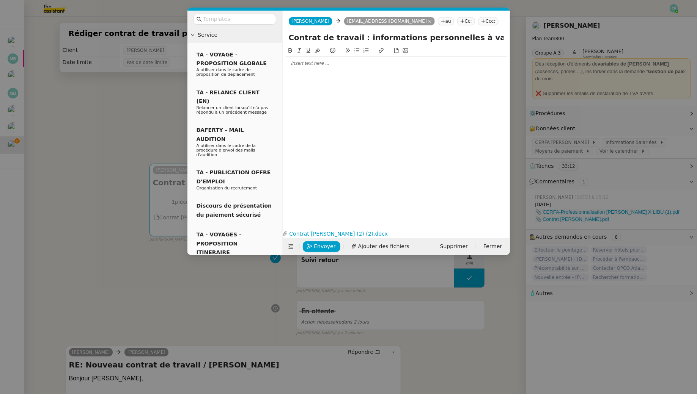
click at [342, 64] on div at bounding box center [396, 63] width 221 height 7
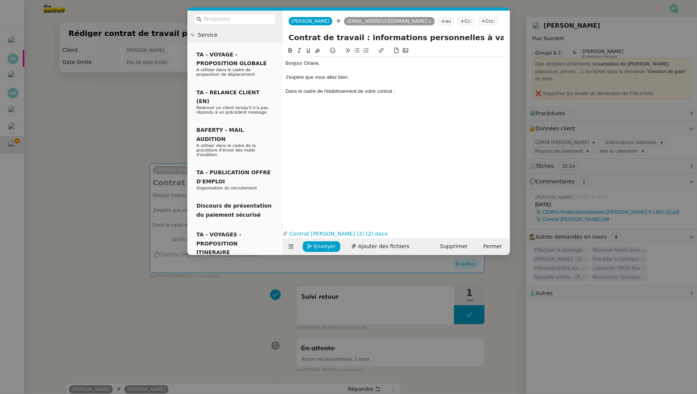
click at [161, 125] on nz-modal-container "Service TA - VOYAGE - PROPOSITION GLOBALE A utiliser dans le cadre de propositi…" at bounding box center [348, 197] width 697 height 394
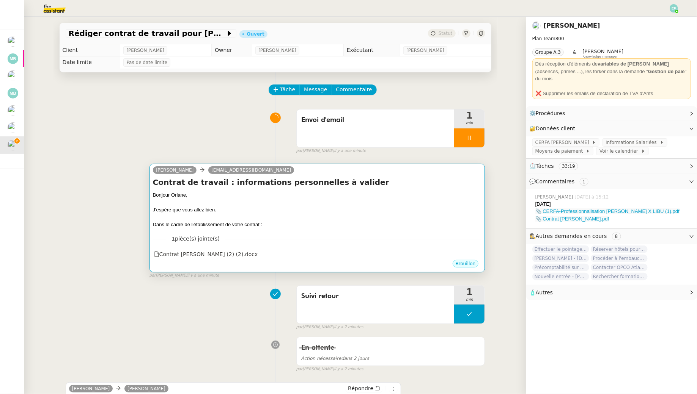
click at [250, 215] on div at bounding box center [317, 218] width 329 height 8
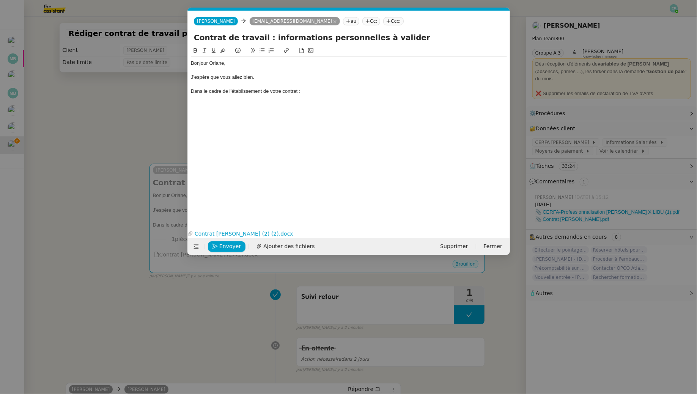
scroll to position [0, 16]
click at [313, 93] on div "Dans le cadre de l'établissement de votre contrat :" at bounding box center [349, 91] width 316 height 7
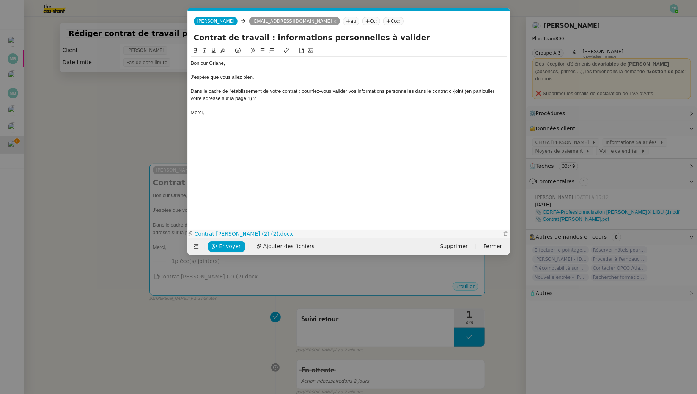
click at [231, 234] on link "Contrat Orlane FERNANDEZ (2) (2).docx" at bounding box center [347, 234] width 308 height 9
click at [505, 232] on icon "button" at bounding box center [505, 234] width 5 height 5
click at [279, 246] on span "Ajouter des fichiers" at bounding box center [288, 246] width 51 height 9
click at [279, 93] on div "Dans le cadre de l'établissement de votre contrat : pourriez-vous valider vos i…" at bounding box center [349, 95] width 316 height 14
click at [264, 97] on div "Dans le cadre de l'établissement de votre contrat : pourriez-vous valider vos i…" at bounding box center [349, 95] width 316 height 14
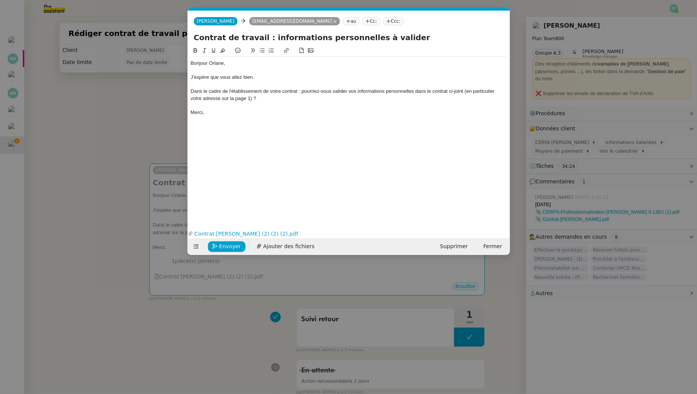
click at [222, 98] on div "Dans le cadre de l'établissement de votre contrat : pourriez-vous valider vos i…" at bounding box center [349, 95] width 316 height 14
drag, startPoint x: 206, startPoint y: 112, endPoint x: 184, endPoint y: 111, distance: 21.7
click at [184, 111] on nz-modal-container "Service TA - VOYAGE - PROPOSITION GLOBALE A utiliser dans le cadre de propositi…" at bounding box center [348, 197] width 697 height 394
click at [229, 232] on link "Contrat Orlane FERNANDEZ (2) (2) (2).pdf" at bounding box center [343, 234] width 300 height 9
click at [279, 99] on div "Dans le cadre de l'établissement de votre contrat : pourriez-vous valider vos i…" at bounding box center [349, 95] width 316 height 14
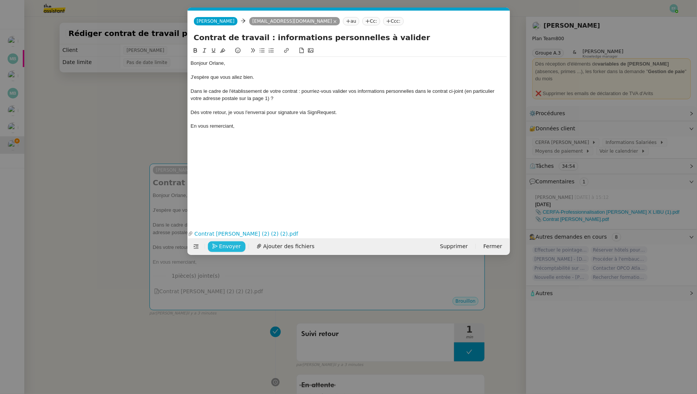
click at [224, 247] on span "Envoyer" at bounding box center [230, 246] width 22 height 9
click at [224, 247] on span "Confirmer l'envoi" at bounding box center [242, 246] width 46 height 9
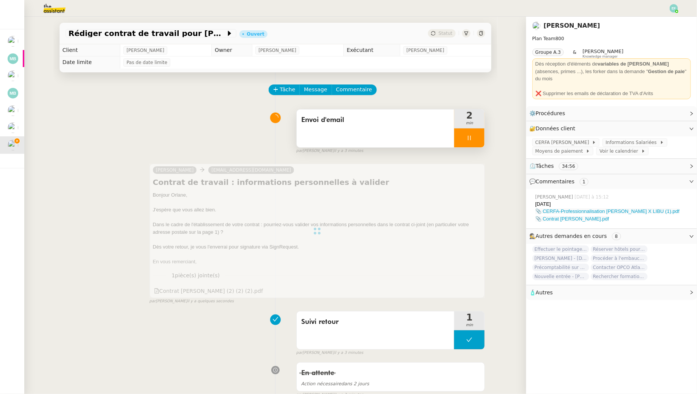
click at [481, 133] on div at bounding box center [469, 138] width 30 height 19
click at [481, 133] on button at bounding box center [476, 138] width 15 height 19
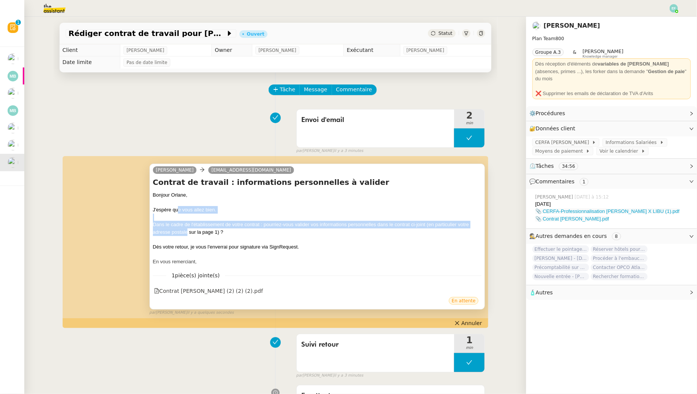
drag, startPoint x: 178, startPoint y: 207, endPoint x: 194, endPoint y: 249, distance: 45.1
click at [194, 249] on div "Bonjour Orlane, J'espère que vous allez bien. Dans le cadre de l'établissement …" at bounding box center [317, 228] width 329 height 74
click at [194, 249] on div "Dès votre retour, je vous l'enverrai pour signature via SignRequest." at bounding box center [317, 247] width 329 height 8
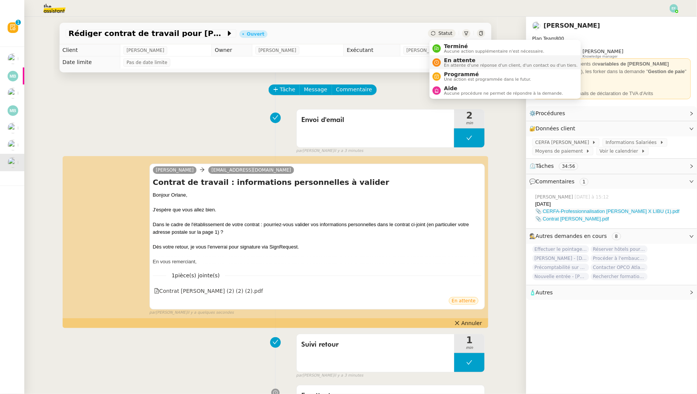
click at [447, 62] on span "En attente" at bounding box center [510, 60] width 133 height 6
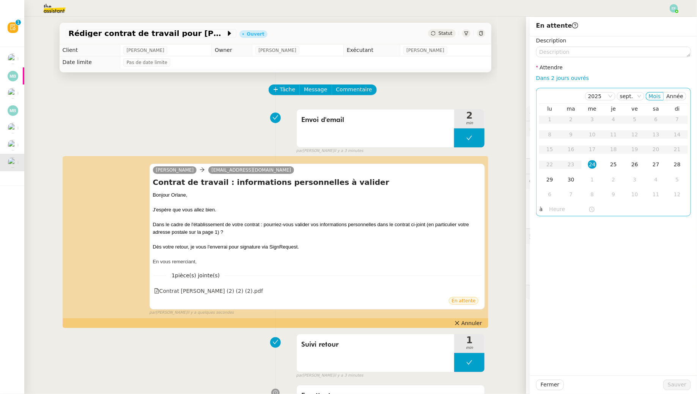
click at [637, 167] on div "26" at bounding box center [634, 164] width 8 height 8
click at [549, 178] on div "29" at bounding box center [549, 180] width 8 height 8
click at [679, 386] on span "Sauver" at bounding box center [676, 385] width 19 height 9
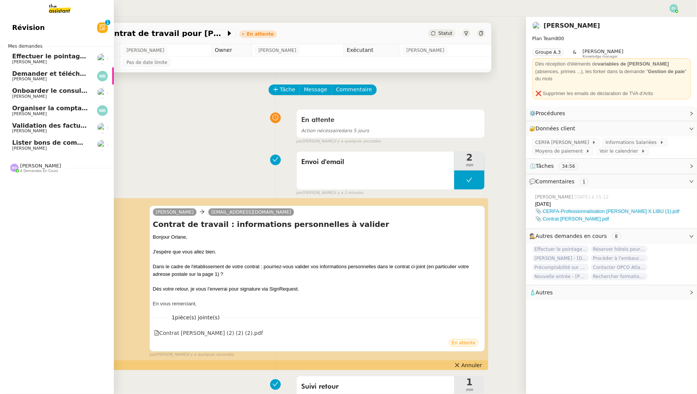
click at [46, 74] on span "Demander et télécharger les factures pour Qonto" at bounding box center [96, 73] width 169 height 7
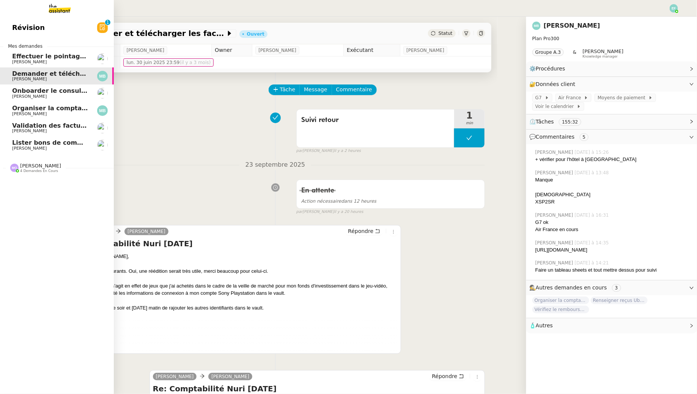
click at [48, 96] on span "Florent Seiler" at bounding box center [50, 96] width 77 height 5
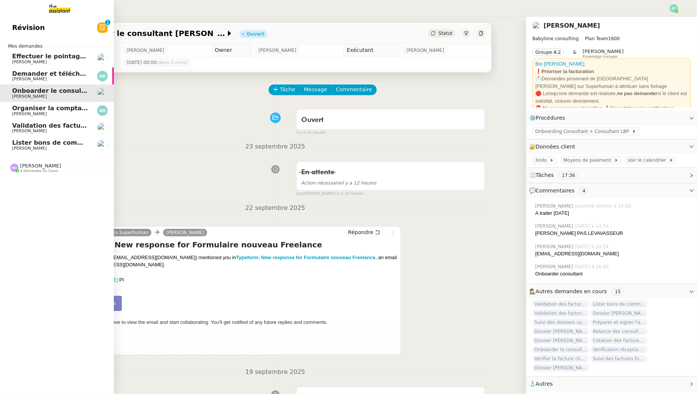
click at [71, 113] on span "Marina Barthelemy" at bounding box center [50, 114] width 77 height 5
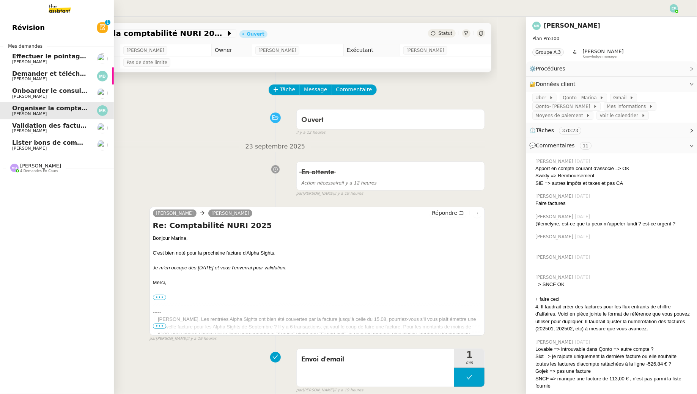
click at [31, 170] on span "4 demandes en cours" at bounding box center [39, 171] width 38 height 4
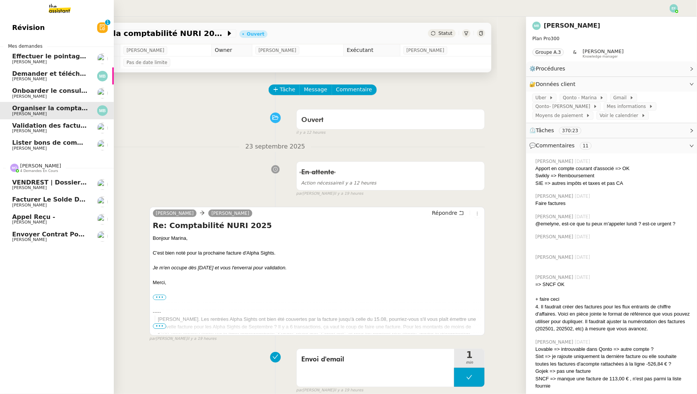
click at [40, 217] on span "Appel reçu -" at bounding box center [33, 216] width 43 height 7
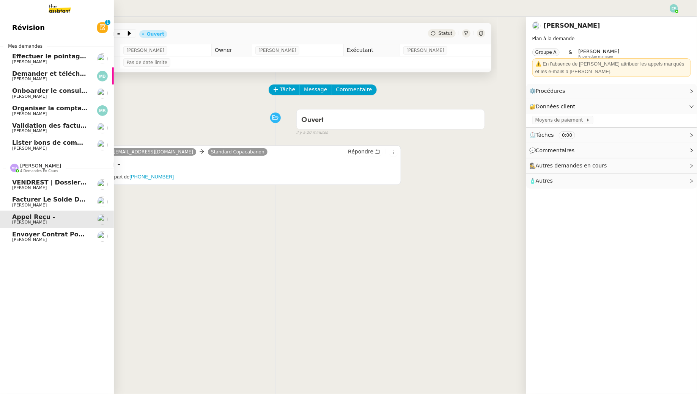
click at [22, 189] on span "Gabrielle Tavernier" at bounding box center [29, 187] width 35 height 5
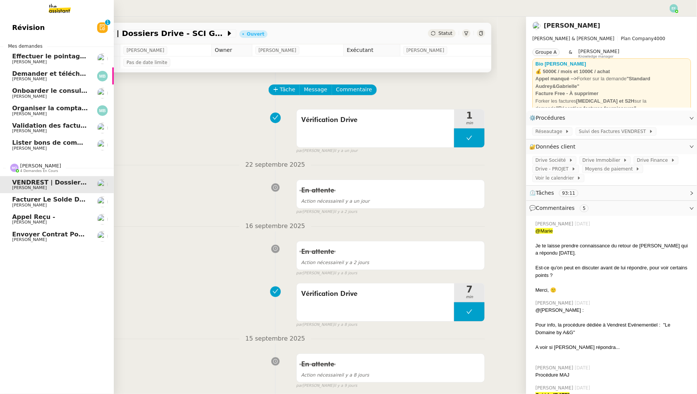
click at [29, 203] on span "Segolène Labinsky" at bounding box center [29, 205] width 35 height 5
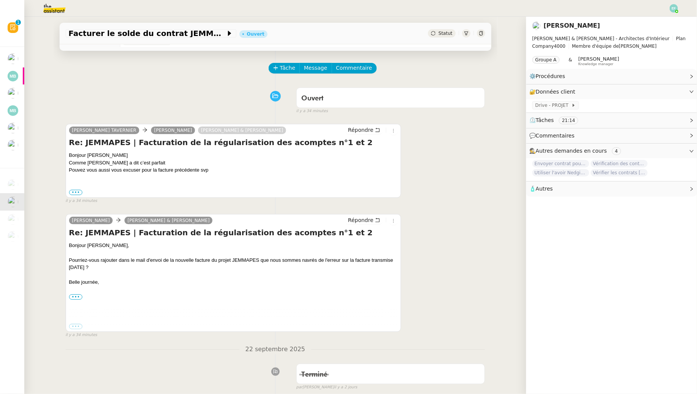
scroll to position [18, 0]
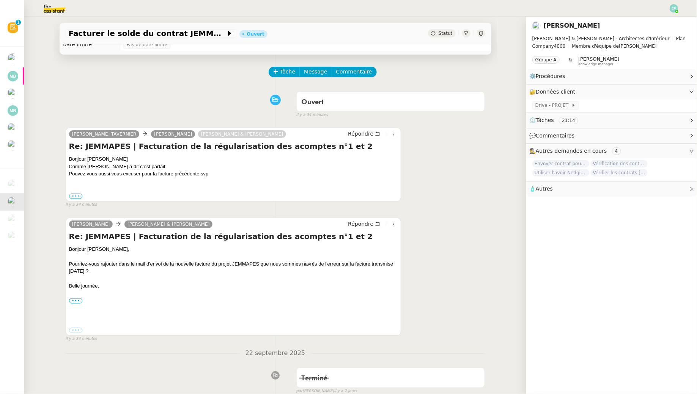
click at [75, 194] on label "•••" at bounding box center [76, 196] width 14 height 5
click at [0, 0] on input "•••" at bounding box center [0, 0] width 0 height 0
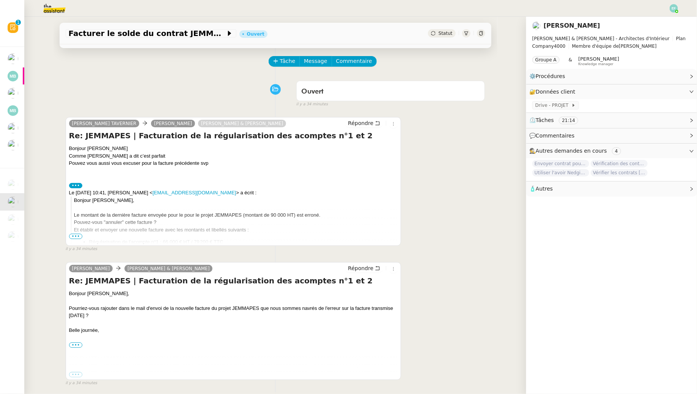
scroll to position [0, 0]
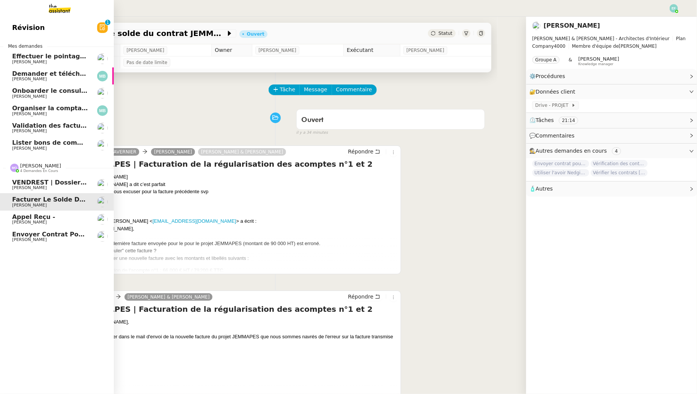
click at [27, 217] on span "Appel reçu -" at bounding box center [33, 216] width 43 height 7
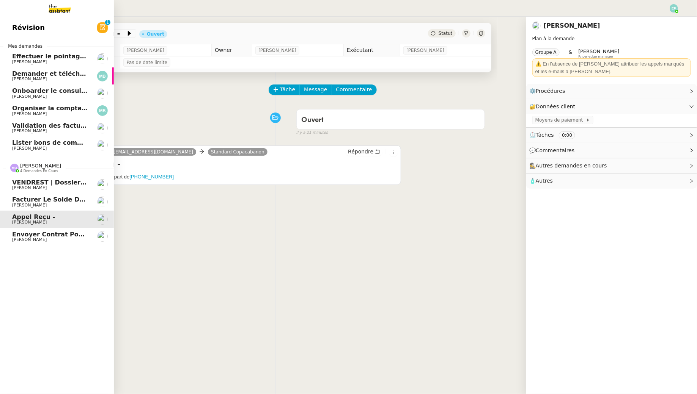
click at [32, 233] on span "Envoyer contrat pour signature électronique" at bounding box center [89, 234] width 155 height 7
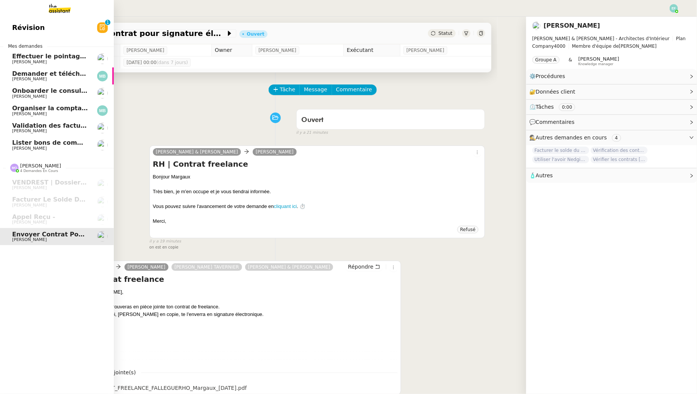
click at [24, 146] on span "Lister bons de commande manquants à Vincent" at bounding box center [108, 142] width 193 height 7
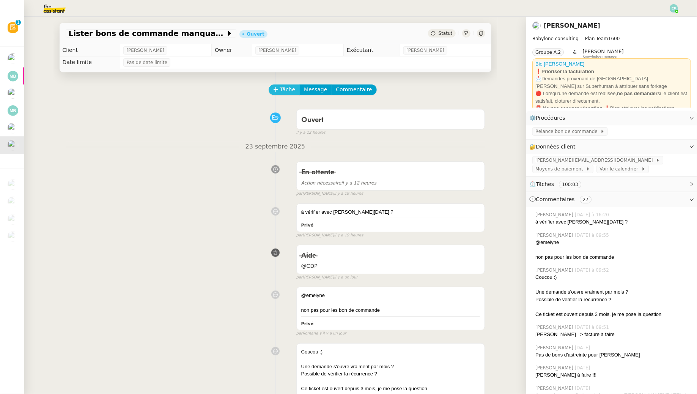
click at [280, 86] on span "Tâche" at bounding box center [288, 89] width 16 height 9
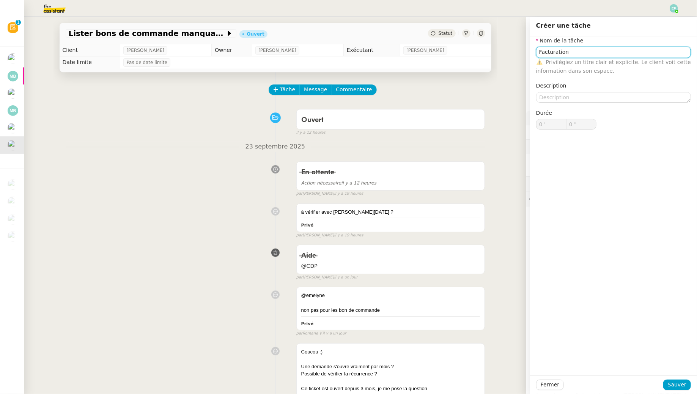
type input "Facturation"
click at [690, 384] on div "Fermer Sauver" at bounding box center [613, 385] width 167 height 19
click at [681, 384] on span "Sauver" at bounding box center [676, 385] width 19 height 9
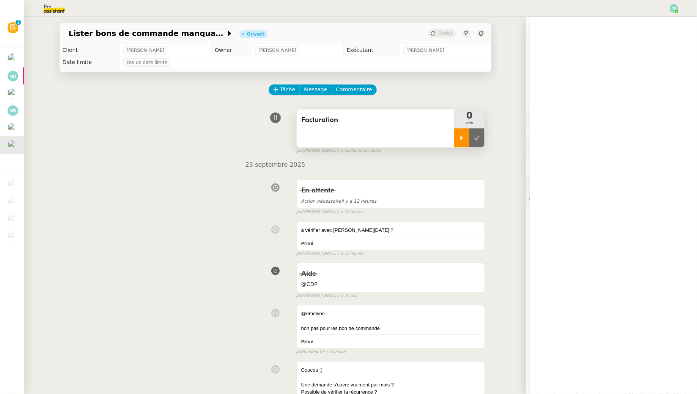
click at [458, 141] on div at bounding box center [461, 138] width 15 height 19
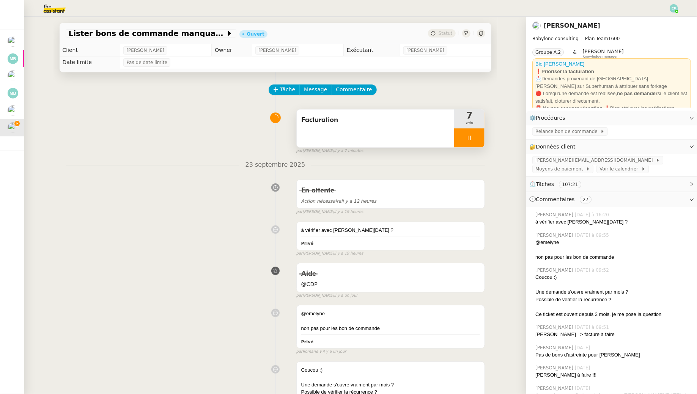
click at [479, 141] on div at bounding box center [469, 138] width 30 height 19
click at [479, 141] on button at bounding box center [476, 138] width 15 height 19
click at [404, 133] on div "Facturation" at bounding box center [376, 129] width 158 height 38
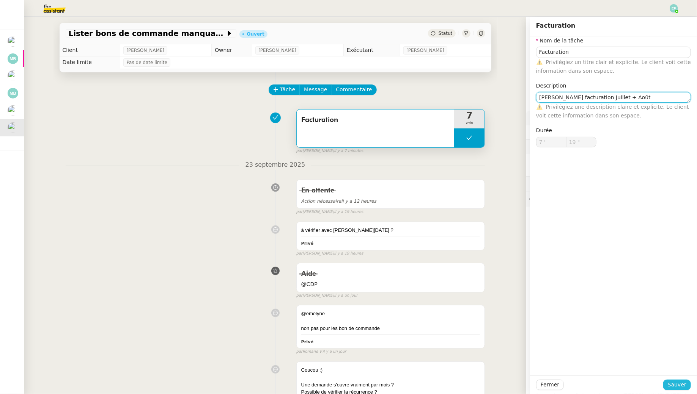
type textarea "Yvon Gatsono facturation Juillet + Août"
click at [681, 386] on span "Sauver" at bounding box center [676, 385] width 19 height 9
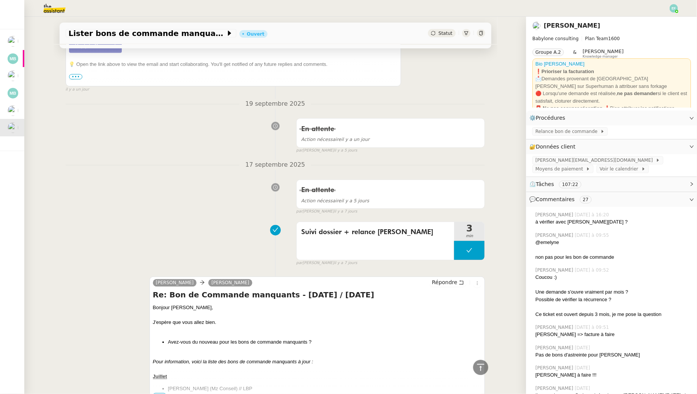
scroll to position [676, 0]
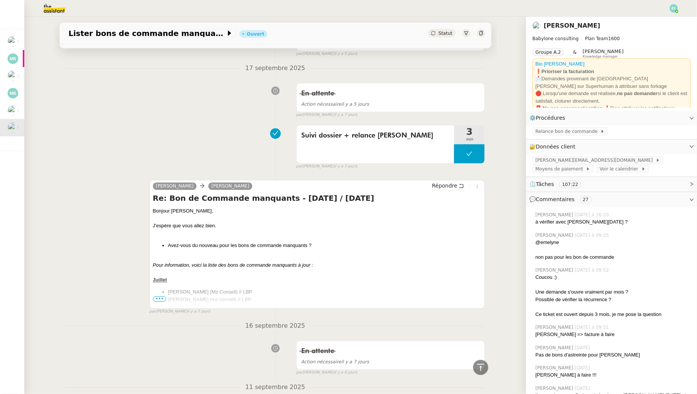
click at [163, 297] on span "•••" at bounding box center [160, 299] width 14 height 5
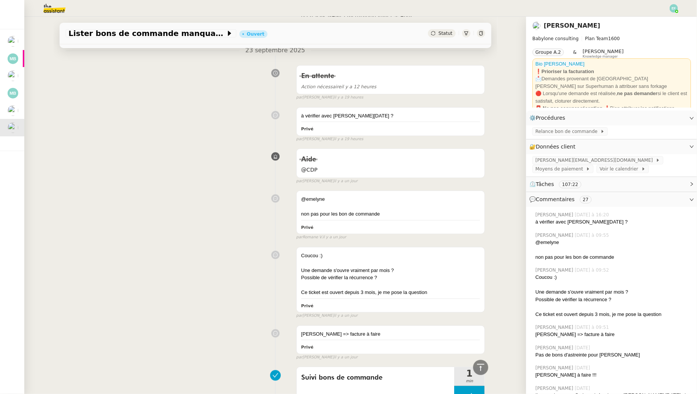
scroll to position [0, 0]
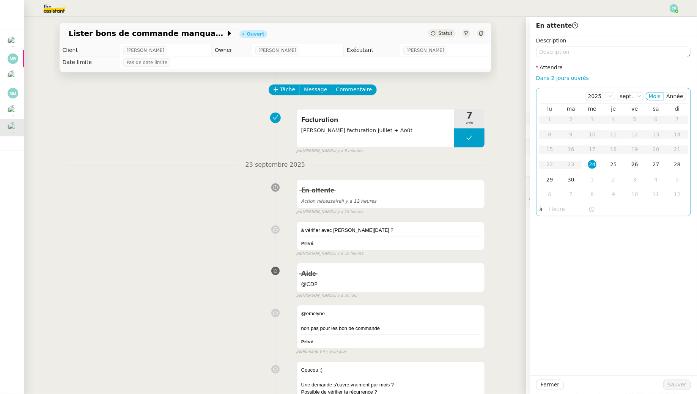
click at [633, 164] on div "26" at bounding box center [634, 164] width 8 height 8
click at [619, 166] on td "25" at bounding box center [613, 164] width 21 height 15
click at [670, 385] on span "Sauver" at bounding box center [676, 385] width 19 height 9
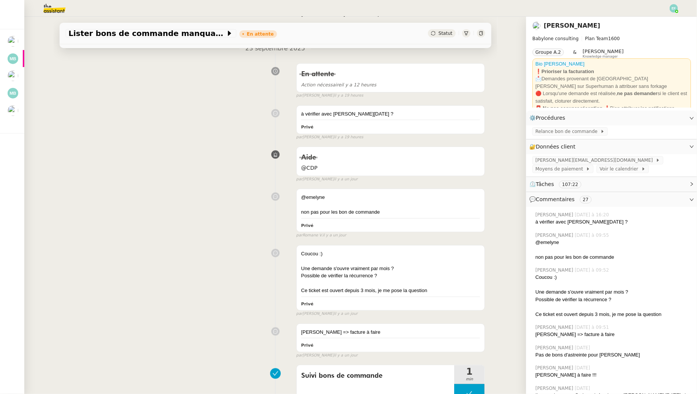
scroll to position [368, 0]
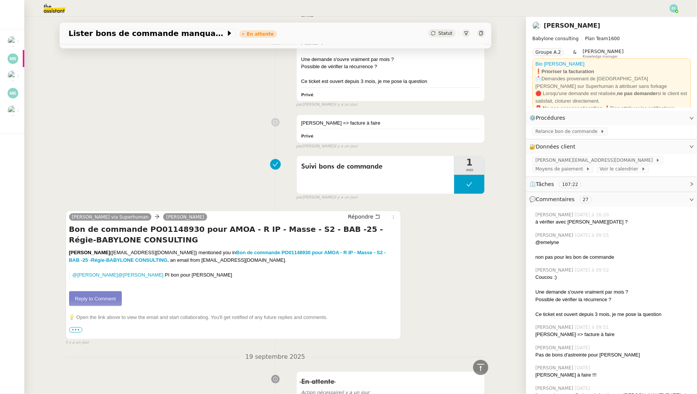
click at [103, 297] on link "Reply to Comment" at bounding box center [95, 299] width 53 height 15
click at [102, 157] on div "Suivi bons de commande 1 min false par Emelyne F. il y a un jour" at bounding box center [275, 176] width 419 height 49
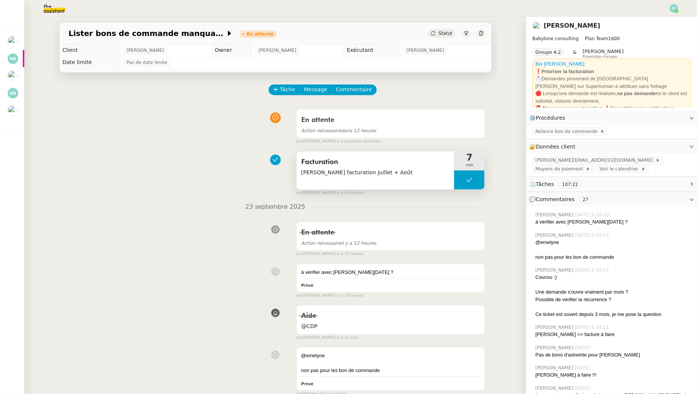
click at [355, 177] on div "Facturation Yvon Gatsono facturation Juillet + Août" at bounding box center [376, 171] width 158 height 38
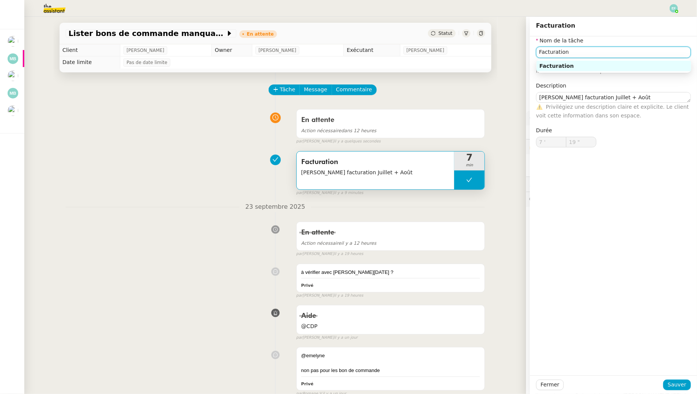
click at [577, 48] on input "Facturation" at bounding box center [613, 52] width 155 height 11
type input "Facturation + envoi Superhuman"
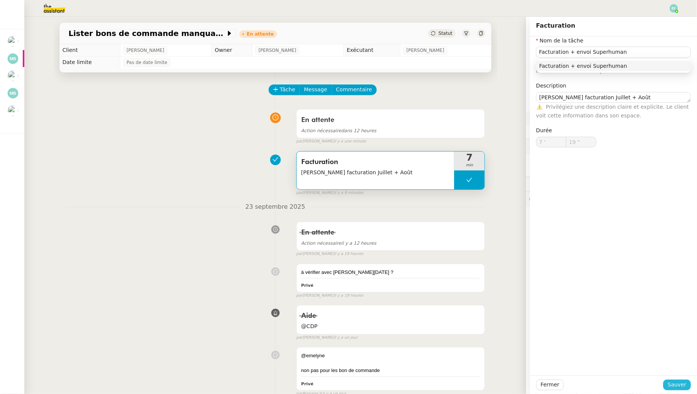
click at [673, 388] on span "Sauver" at bounding box center [676, 385] width 19 height 9
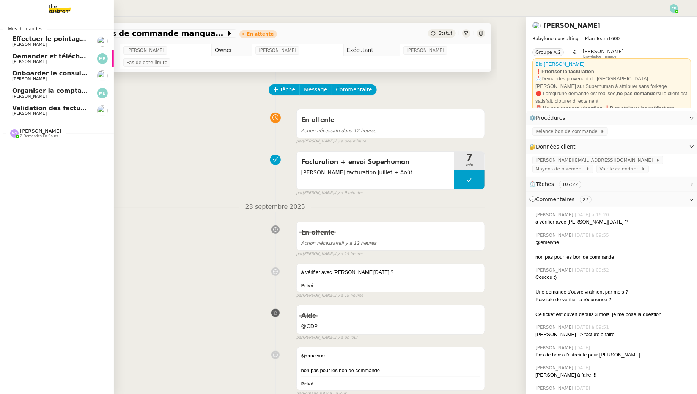
click at [19, 111] on span "[PERSON_NAME]" at bounding box center [29, 113] width 35 height 5
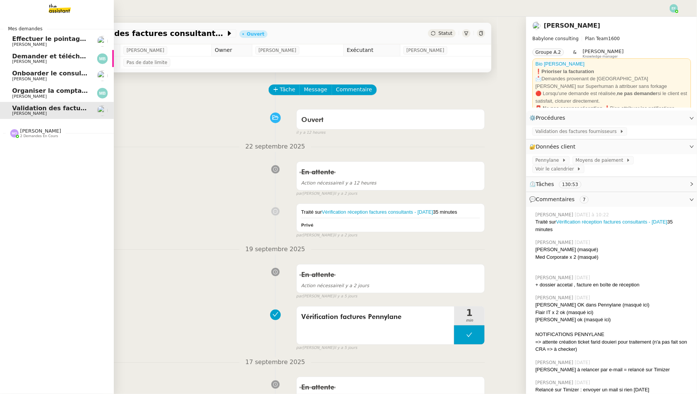
click at [14, 36] on span "Effectuer le pointage des paiements clients manquants" at bounding box center [106, 38] width 189 height 7
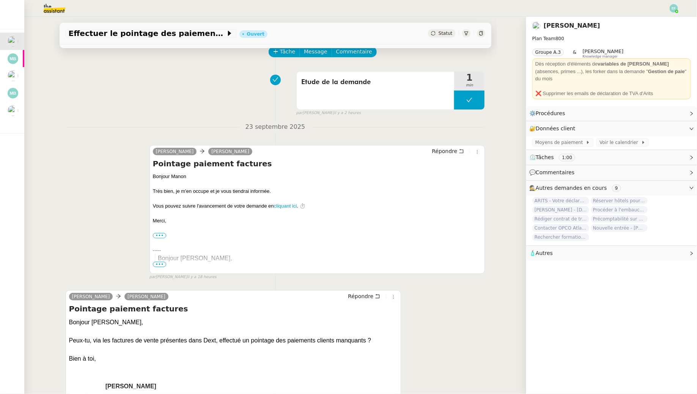
scroll to position [105, 0]
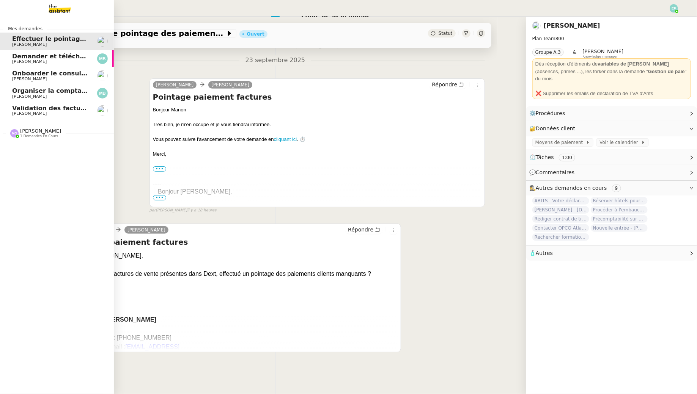
click at [40, 58] on span "Demander et télécharger les factures pour Qonto" at bounding box center [96, 56] width 169 height 7
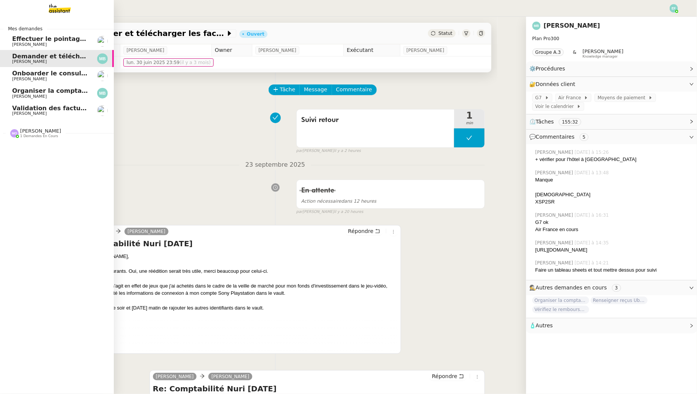
click at [33, 69] on link "Onboarder le consultant Georges Levasseur Florent Seiler" at bounding box center [57, 75] width 114 height 17
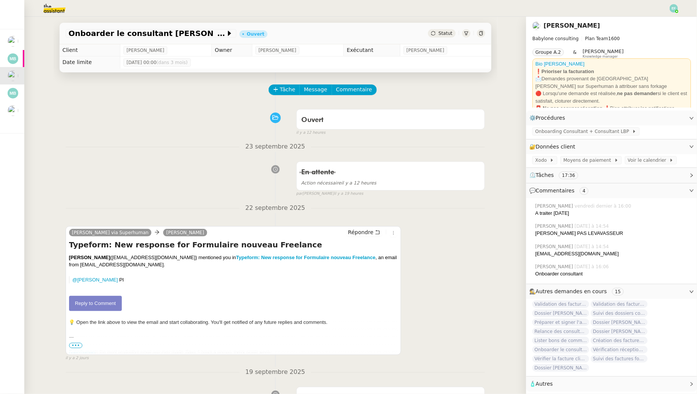
click at [26, 103] on div "Onboarder le consultant Georges Levasseur Ouvert Statut Client Florent Seiler O…" at bounding box center [275, 206] width 502 height 378
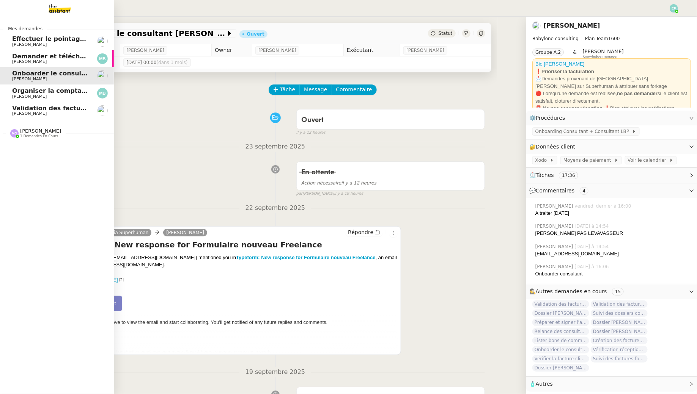
click at [16, 114] on span "[PERSON_NAME]" at bounding box center [29, 113] width 35 height 5
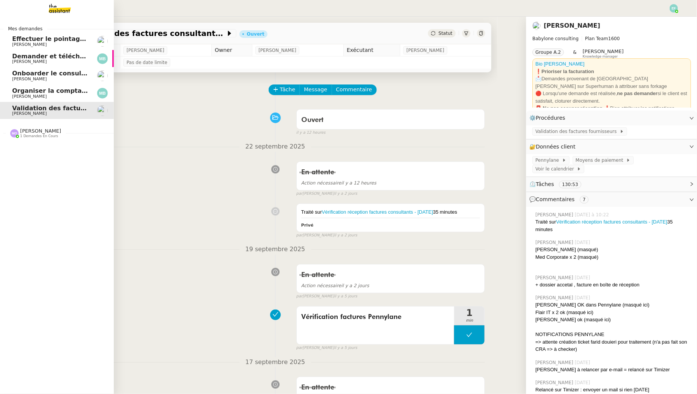
click at [21, 78] on span "[PERSON_NAME]" at bounding box center [29, 79] width 35 height 5
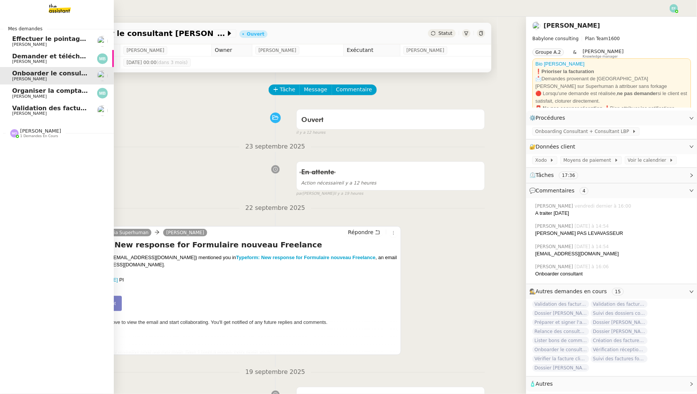
click at [32, 115] on span "[PERSON_NAME]" at bounding box center [29, 113] width 35 height 5
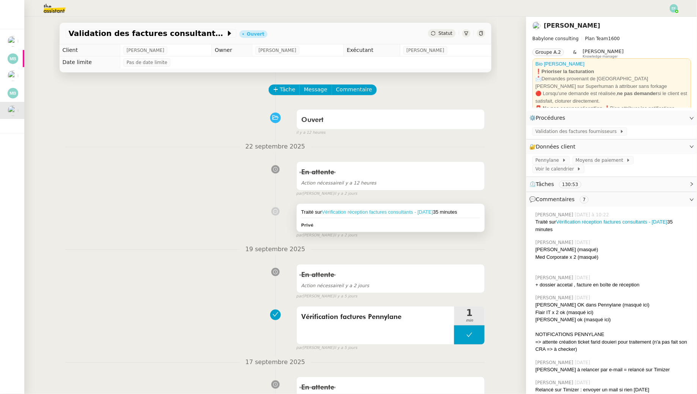
click at [359, 213] on link "Vérification réception factures consultants - [DATE]" at bounding box center [377, 212] width 111 height 6
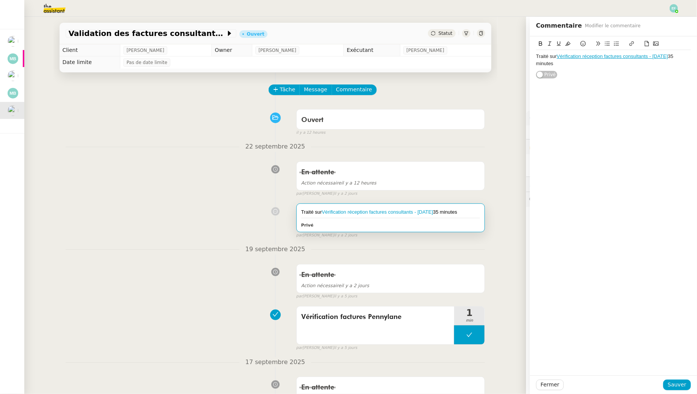
click at [142, 111] on div "Ouvert false il y a 12 heures" at bounding box center [275, 121] width 419 height 30
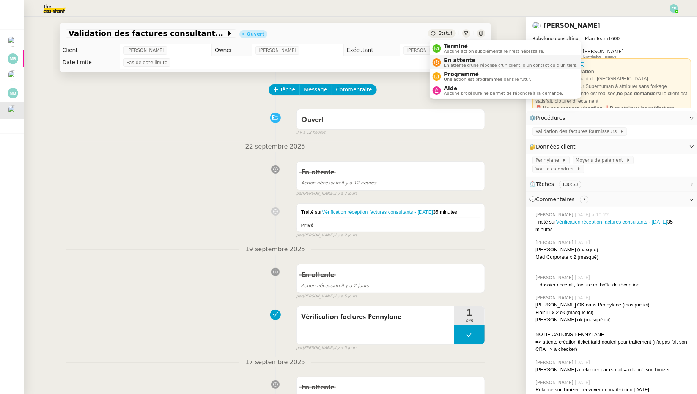
click at [447, 64] on span "En attente d'une réponse d'un client, d'un contact ou d'un tiers." at bounding box center [510, 65] width 133 height 4
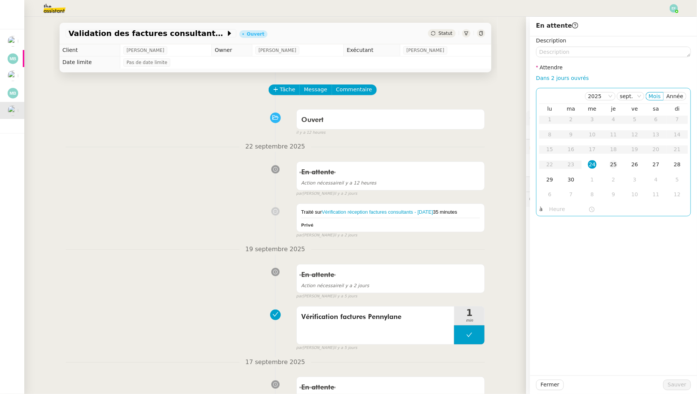
click at [614, 167] on div "25" at bounding box center [613, 164] width 8 height 8
click at [669, 384] on span "Sauver" at bounding box center [676, 385] width 19 height 9
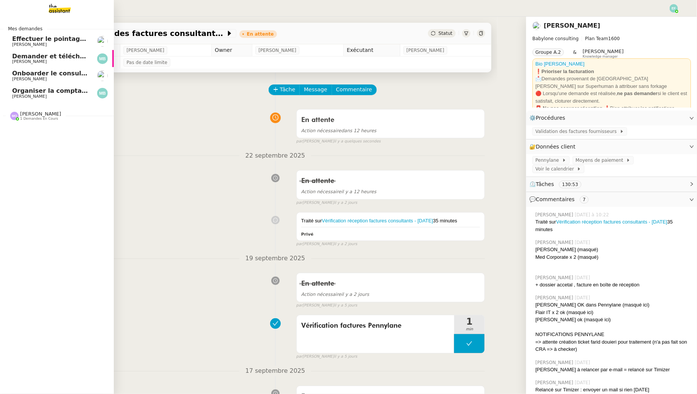
click at [50, 90] on span "Organiser la comptabilité NURI 2025" at bounding box center [74, 90] width 125 height 7
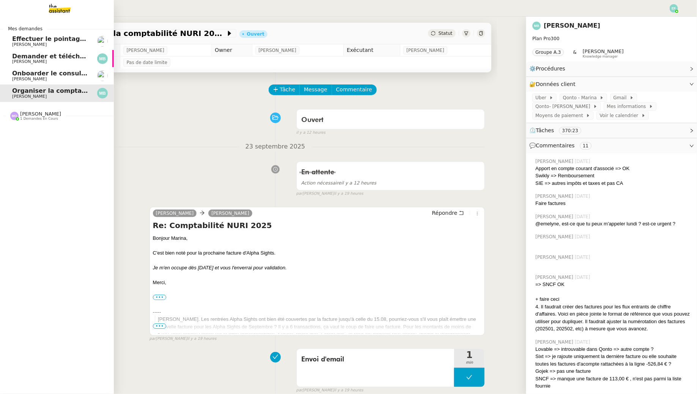
click at [74, 54] on span "Demander et télécharger les factures pour Qonto" at bounding box center [96, 56] width 169 height 7
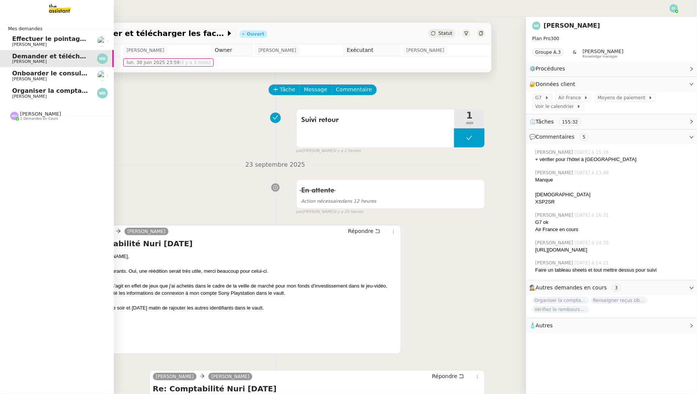
click at [15, 77] on span "Onboarder le consultant [PERSON_NAME]" at bounding box center [83, 73] width 142 height 7
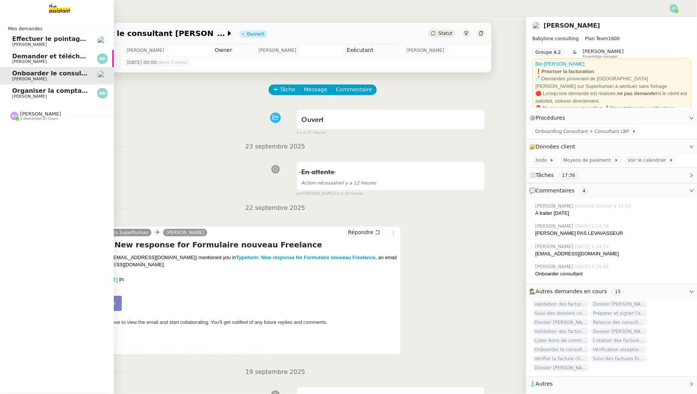
click at [12, 36] on span "Effectuer le pointage des paiements clients manquants" at bounding box center [106, 38] width 189 height 7
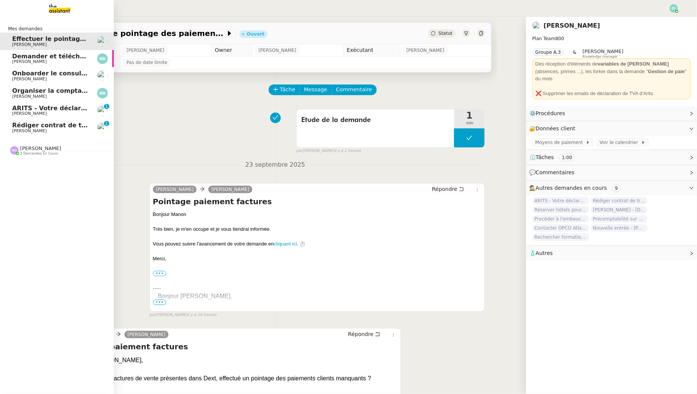
click at [64, 75] on span "Onboarder le consultant Georges Levasseur" at bounding box center [83, 73] width 142 height 7
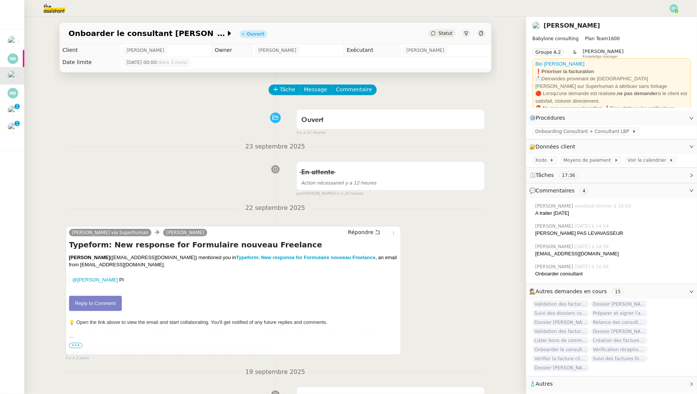
click at [58, 4] on img at bounding box center [48, 8] width 59 height 17
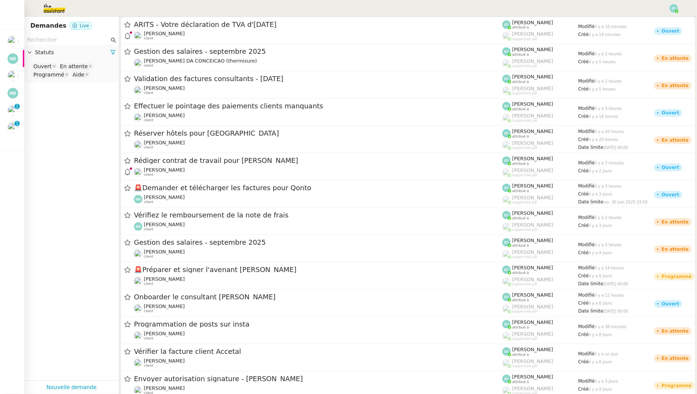
click at [64, 40] on input "text" at bounding box center [68, 40] width 82 height 9
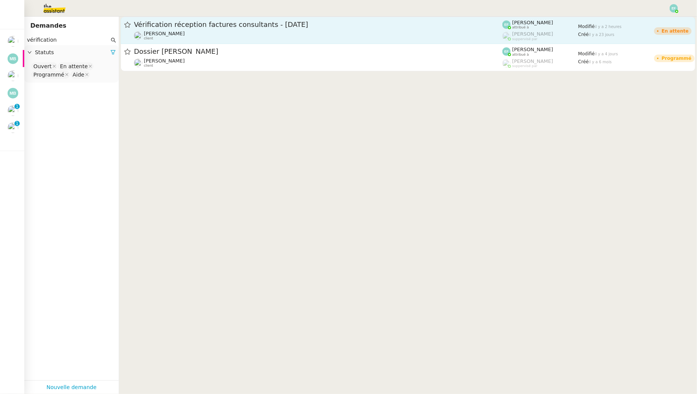
type input "vérification"
click at [207, 25] on span "Vérification réception factures consultants - septembre 2025" at bounding box center [318, 24] width 368 height 7
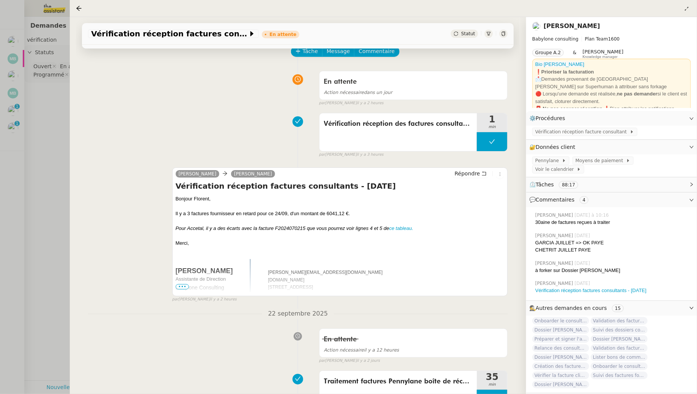
scroll to position [156, 0]
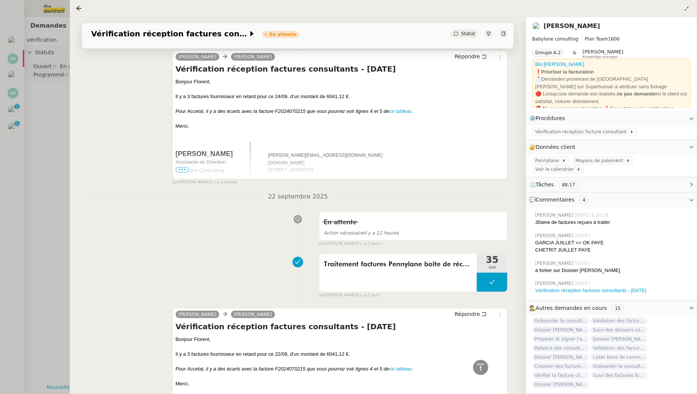
click at [502, 35] on icon at bounding box center [503, 33] width 5 height 5
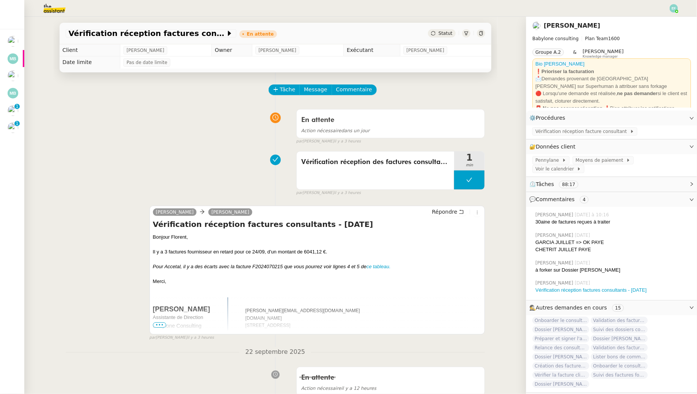
click at [48, 9] on img at bounding box center [48, 8] width 59 height 17
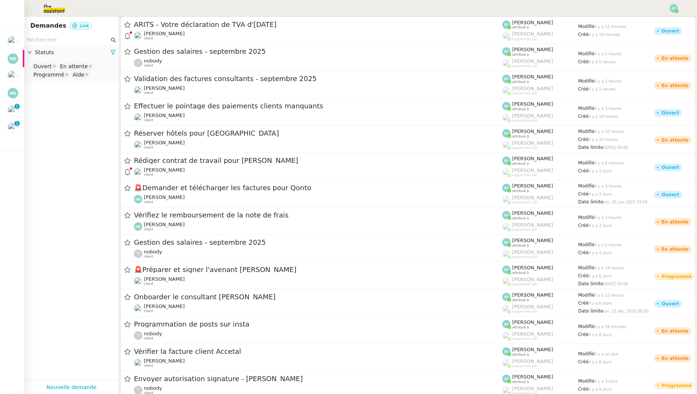
click at [53, 41] on input "text" at bounding box center [68, 40] width 82 height 9
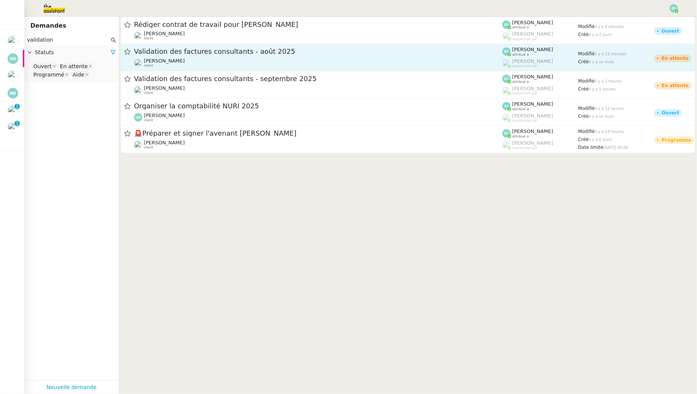
type input "validation"
click at [174, 57] on div "Validation des factures consultants - août 2025 Florent Seiler client" at bounding box center [318, 57] width 368 height 21
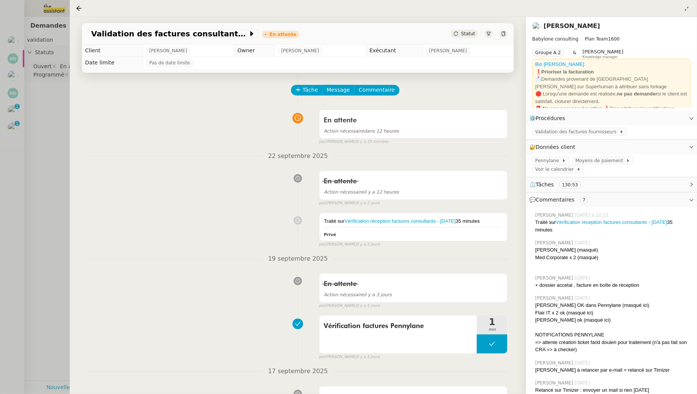
click at [501, 36] on div at bounding box center [503, 34] width 8 height 8
click at [58, 145] on div at bounding box center [348, 197] width 697 height 394
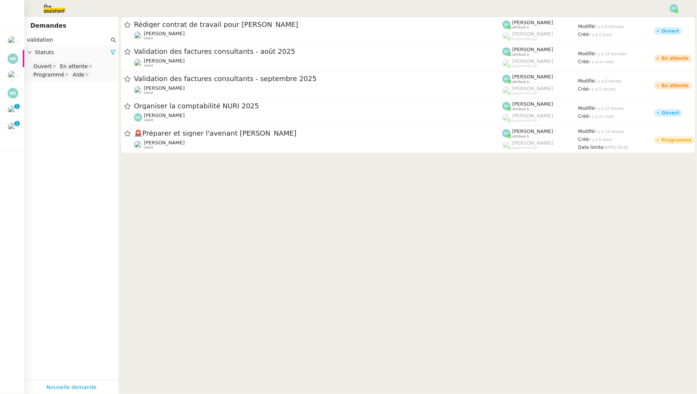
drag, startPoint x: 62, startPoint y: 39, endPoint x: 22, endPoint y: 36, distance: 40.3
click at [22, 36] on nz-layout "Mes demandes Effectuer le pointage des paiements clients manquants Manon Lousta…" at bounding box center [348, 197] width 697 height 394
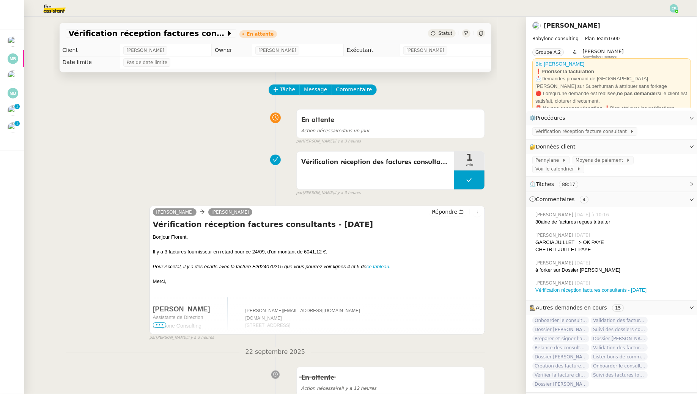
scroll to position [231, 0]
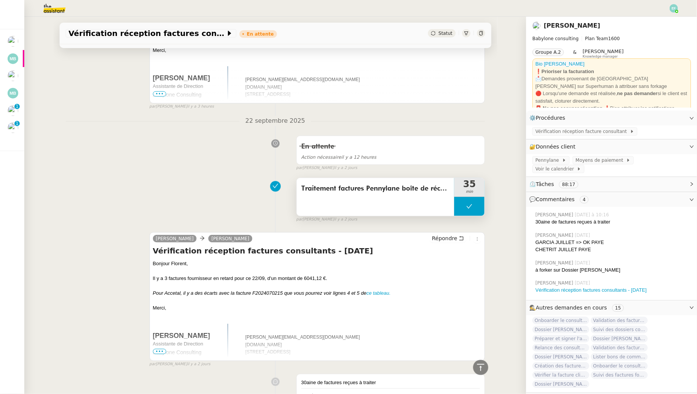
click at [394, 201] on div "Traitement factures Pennylane boîte de réception + vérification et archive de d…" at bounding box center [376, 197] width 158 height 38
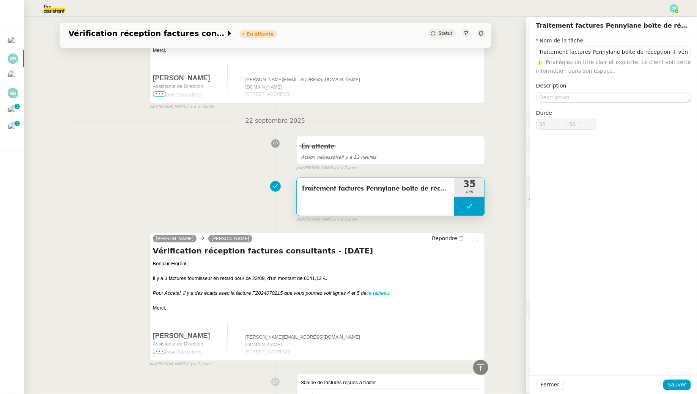
click at [164, 194] on div "Traitement factures Pennylane boîte de réception + vérification et archive de d…" at bounding box center [275, 198] width 419 height 49
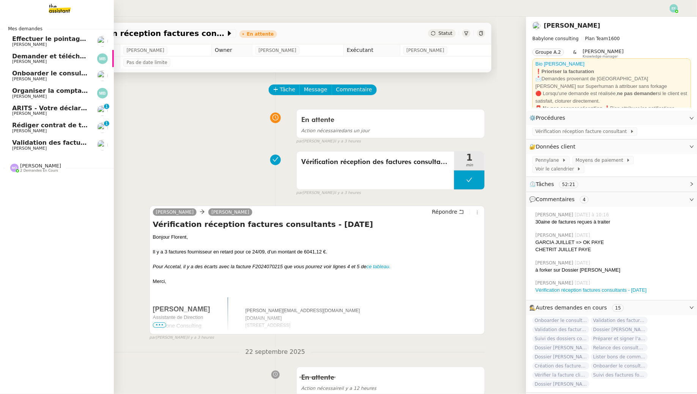
click at [31, 147] on span "[PERSON_NAME]" at bounding box center [29, 148] width 35 height 5
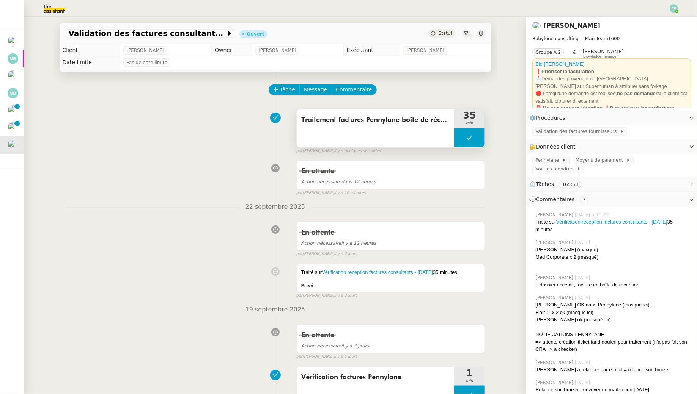
click at [387, 134] on div "Traitement factures Pennylane boîte de réception + vérification et archive de d…" at bounding box center [376, 129] width 158 height 38
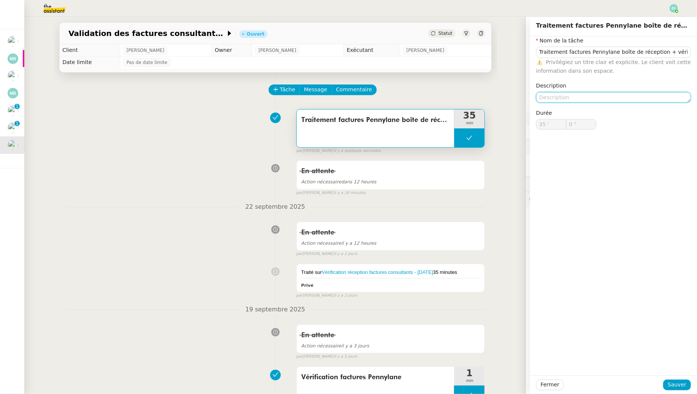
click at [569, 95] on textarea at bounding box center [613, 97] width 155 height 11
click at [546, 92] on textarea "Lundi" at bounding box center [613, 97] width 155 height 11
type textarea "Boîte de réception lundi 22/09"
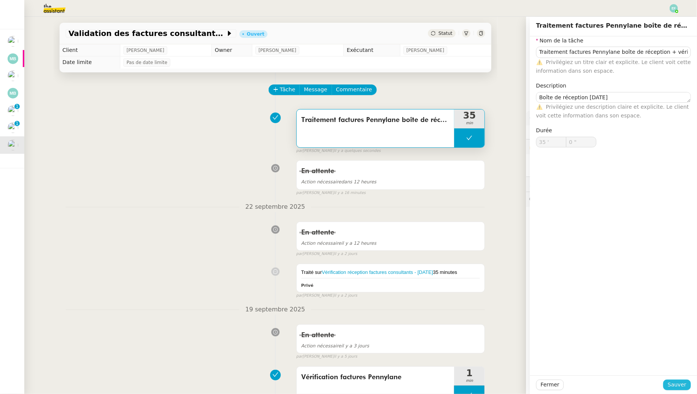
click at [682, 384] on span "Sauver" at bounding box center [676, 385] width 19 height 9
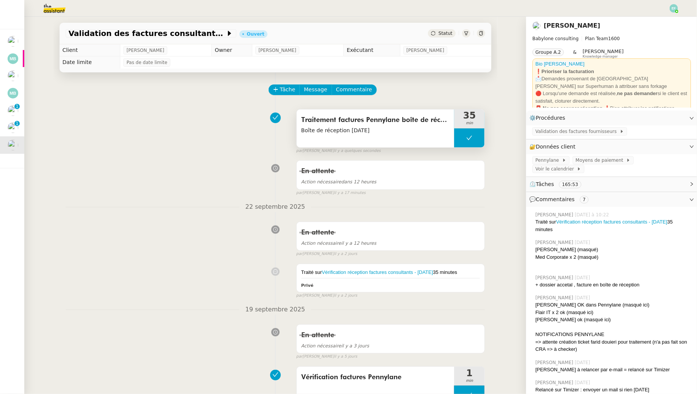
click at [359, 137] on div "Traitement factures Pennylane boîte de réception + vérification et archive de d…" at bounding box center [376, 129] width 158 height 38
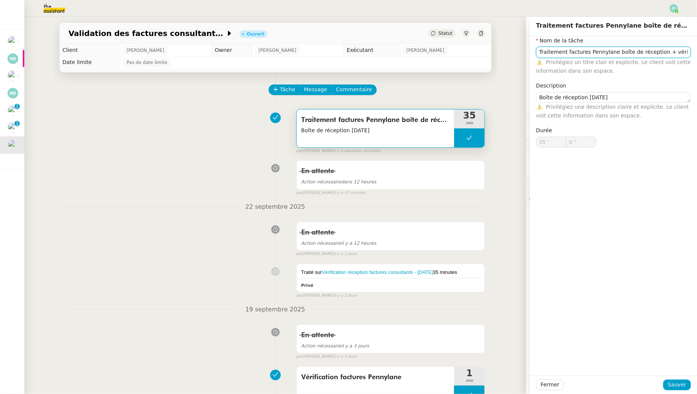
click at [628, 53] on input "Traitement factures Pennylane boîte de réception + vérification et archive de d…" at bounding box center [613, 52] width 155 height 11
drag, startPoint x: 653, startPoint y: 48, endPoint x: 697, endPoint y: 52, distance: 43.7
click at [696, 52] on div "Nom de la tâche Traitement factures Pennylane boîte de réception + vérification…" at bounding box center [613, 97] width 167 height 123
click at [144, 188] on div "En attente Action nécessaire dans 12 heures false par Emelyne F. il y a 17 minu…" at bounding box center [275, 176] width 419 height 39
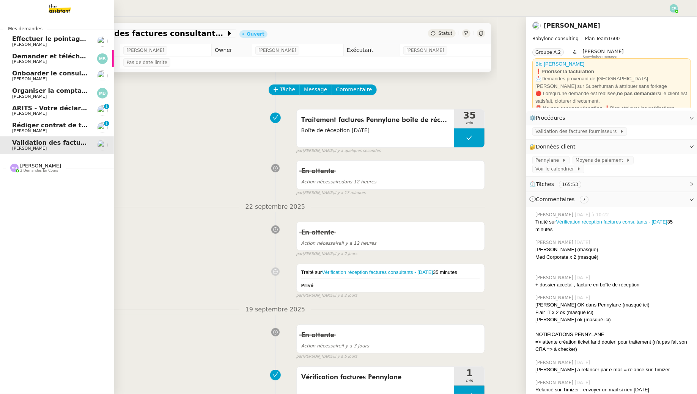
click at [20, 129] on span "Manon Loustau" at bounding box center [29, 131] width 35 height 5
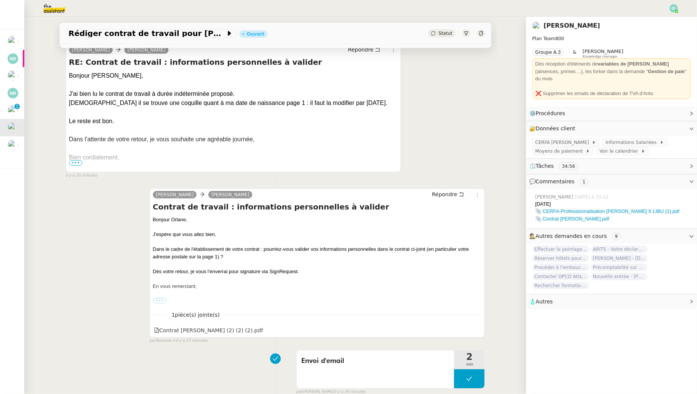
scroll to position [181, 0]
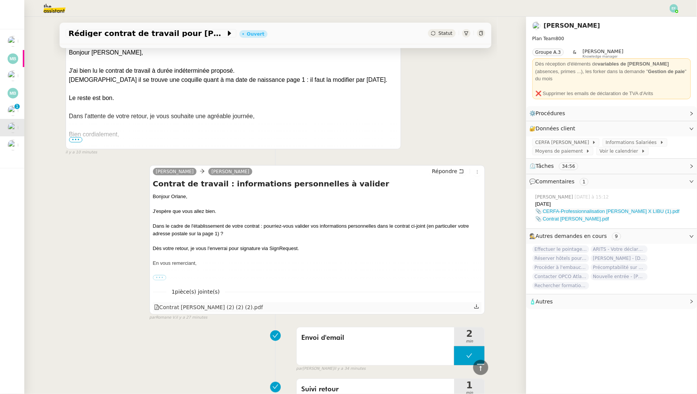
click at [478, 308] on icon at bounding box center [476, 307] width 5 height 4
click at [588, 209] on link "📎 CERFA-Professionnalisation FERNANDEZ Orlane X LIBU (1).pdf" at bounding box center [607, 212] width 144 height 6
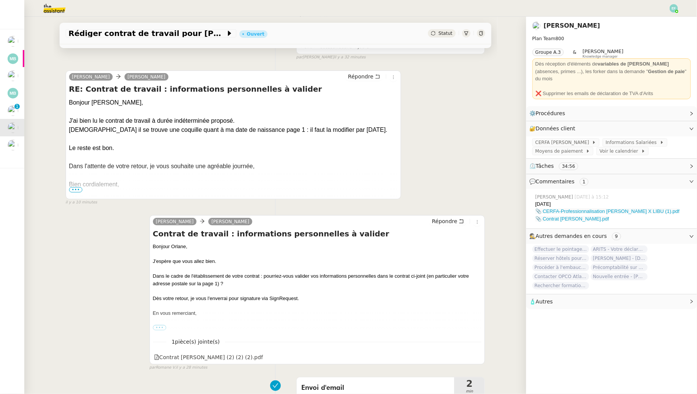
scroll to position [0, 0]
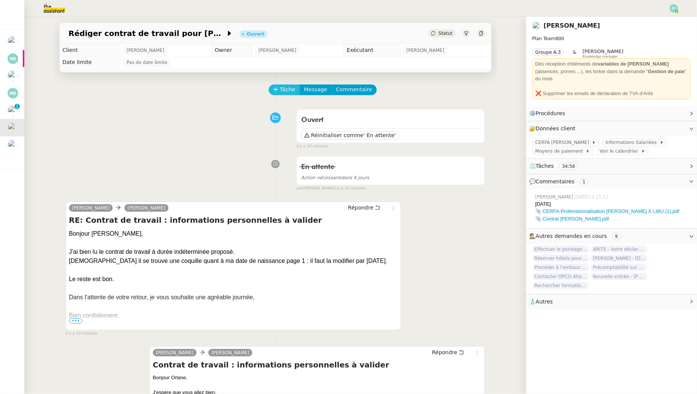
click at [284, 90] on span "Tâche" at bounding box center [288, 89] width 16 height 9
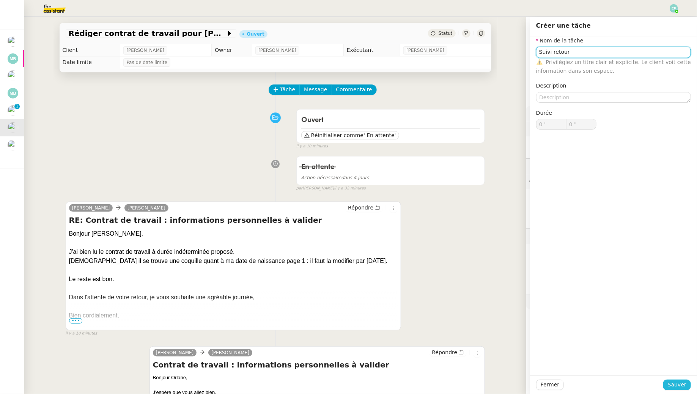
type input "Suivi retour"
click at [675, 383] on span "Sauver" at bounding box center [676, 385] width 19 height 9
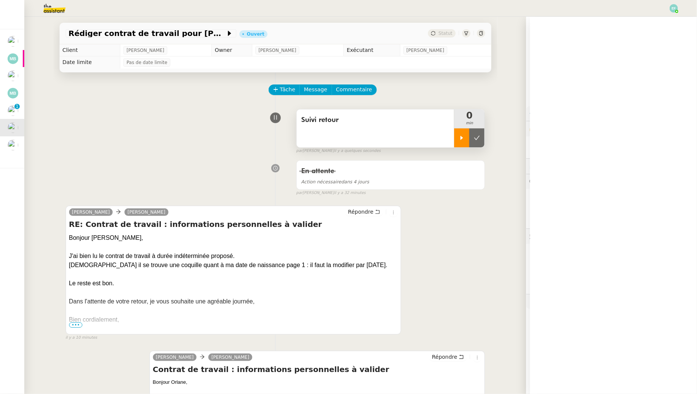
click at [458, 134] on div at bounding box center [461, 138] width 15 height 19
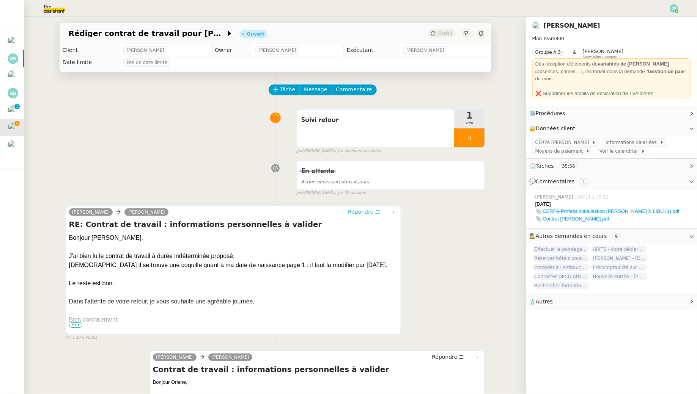
click at [378, 213] on icon at bounding box center [377, 211] width 5 height 5
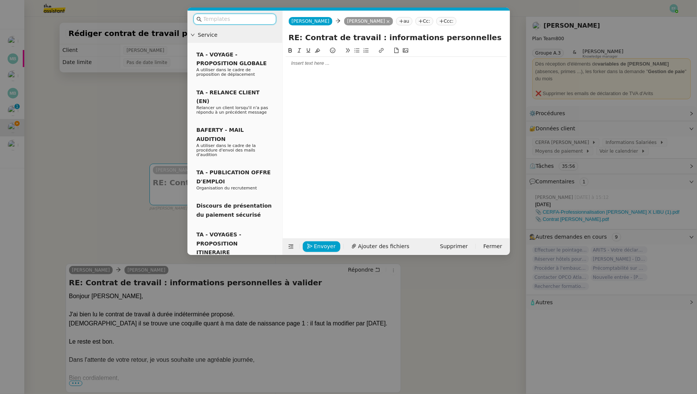
click at [330, 69] on div at bounding box center [396, 63] width 221 height 13
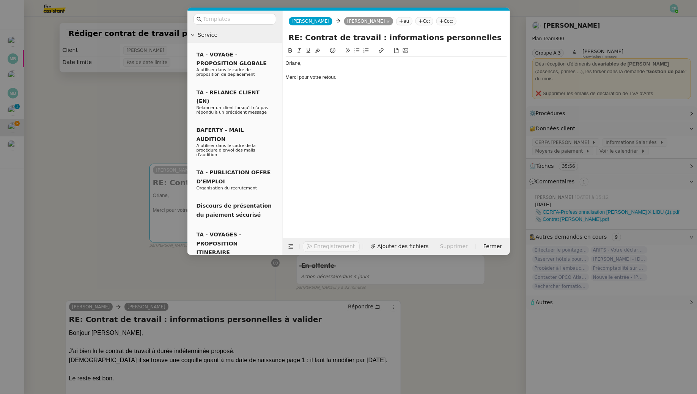
click at [97, 95] on nz-modal-container "Service TA - VOYAGE - PROPOSITION GLOBALE A utiliser dans le cadre de propositi…" at bounding box center [348, 197] width 697 height 394
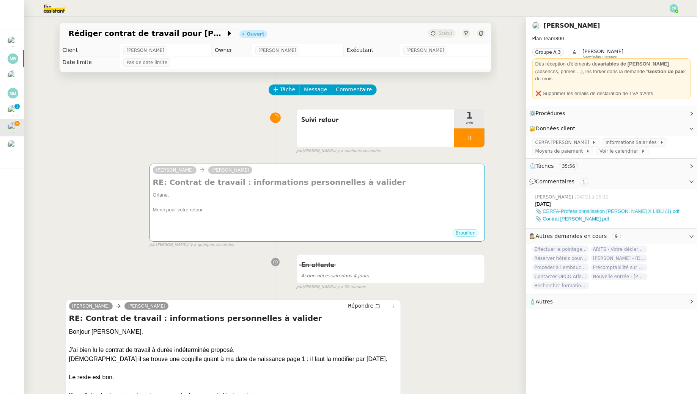
click at [551, 209] on link "📎 CERFA-Professionnalisation FERNANDEZ Orlane X LIBU (1).pdf" at bounding box center [607, 212] width 144 height 6
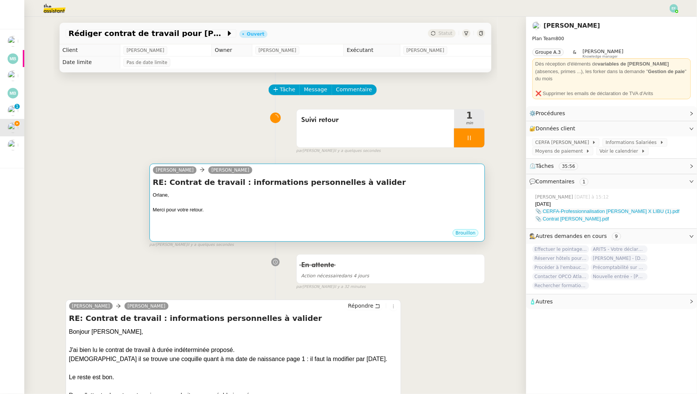
click at [244, 200] on div at bounding box center [317, 203] width 329 height 8
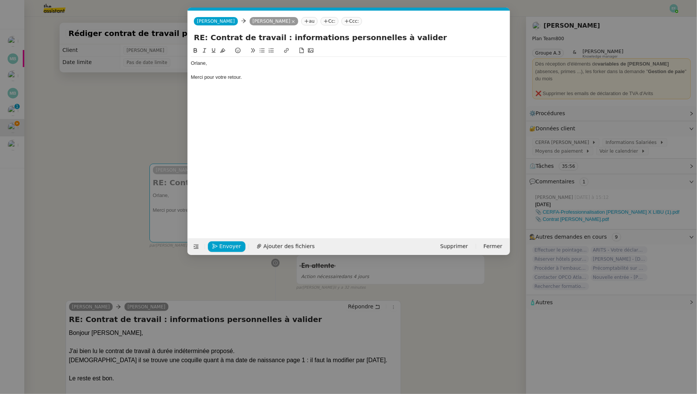
scroll to position [0, 16]
click at [286, 246] on span "Ajouter des fichiers" at bounding box center [288, 246] width 51 height 9
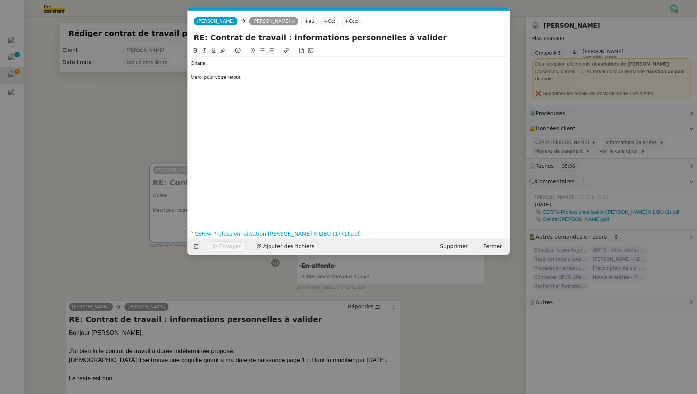
click at [280, 82] on div at bounding box center [349, 84] width 316 height 7
click at [192, 61] on div "Orlane," at bounding box center [349, 63] width 316 height 7
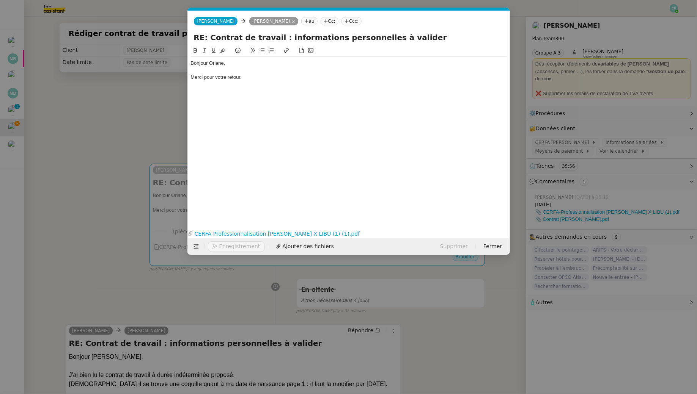
click at [266, 84] on div at bounding box center [349, 84] width 316 height 7
click at [262, 74] on div "Merci pour votre retour." at bounding box center [349, 77] width 316 height 7
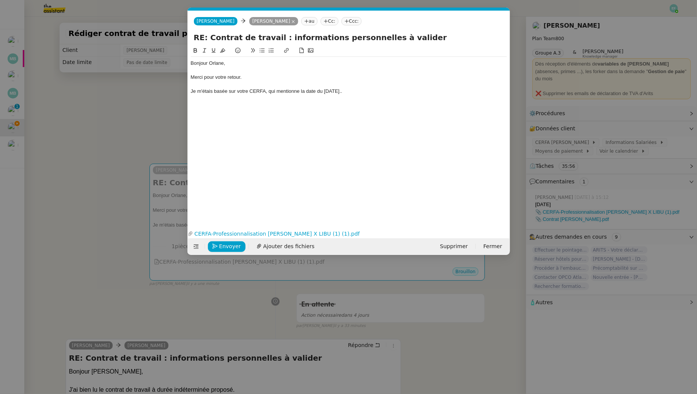
click at [193, 91] on div "Je m'étais basée sur votre CERFA, qui mentionne la date du 31/5/94.." at bounding box center [349, 91] width 316 height 7
click at [353, 92] on div "Je m'étais basée sur votre CERFA, qui mentionne la date du 31/5/94.." at bounding box center [349, 91] width 316 height 7
click at [265, 91] on div "Je m'étais basée sur votre CERFA, qui mentionne la date du 31/5/94 : est-ce que…" at bounding box center [349, 91] width 316 height 7
click at [455, 90] on div "Je m'étais basée sur votre CERFA que j'ai à ma disposition, qui mentionne la da…" at bounding box center [349, 91] width 316 height 7
click at [463, 91] on div "Je m'étais basée sur votre CERFA que j'ai à ma disposition, qui mentionne la da…" at bounding box center [349, 91] width 316 height 7
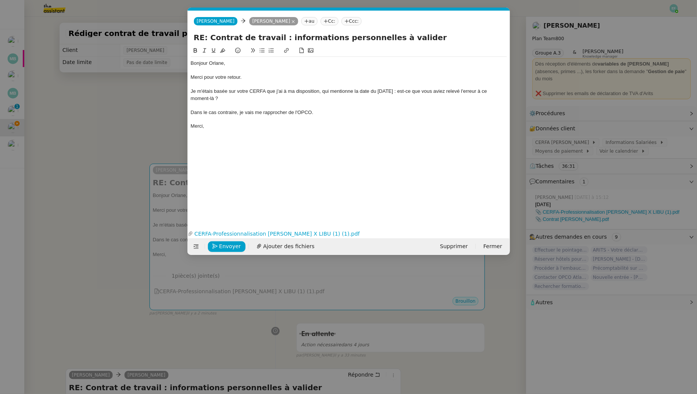
drag, startPoint x: 226, startPoint y: 101, endPoint x: 183, endPoint y: 91, distance: 44.8
click at [183, 91] on nz-modal-container "Service TA - VOYAGE - PROPOSITION GLOBALE A utiliser dans le cadre de propositi…" at bounding box center [348, 197] width 697 height 394
click at [198, 89] on div "Je m'étais basée sur votre CERFA que j'ai à ma disposition, qui mentionne la da…" at bounding box center [349, 95] width 316 height 14
click at [191, 92] on div "Je m'étais basée sur votre CERFA que j'ai à ma disposition, qui mentionne la da…" at bounding box center [349, 95] width 316 height 14
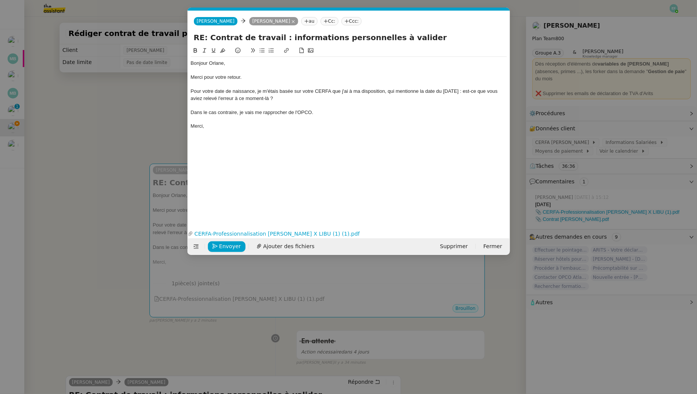
click at [383, 93] on div "Pour votre date de naissance, je m'étais basée sur votre CERFA que j'ai à ma di…" at bounding box center [349, 95] width 316 height 14
click at [254, 234] on link "CERFA-Professionnalisation FERNANDEZ Orlane X LIBU (1) (1).pdf" at bounding box center [343, 234] width 300 height 9
click at [236, 89] on div "Pour votre date de naissance, je m'étais basée sur votre CERFA que j'ai à ma di…" at bounding box center [349, 95] width 316 height 14
click at [286, 116] on div at bounding box center [349, 119] width 316 height 7
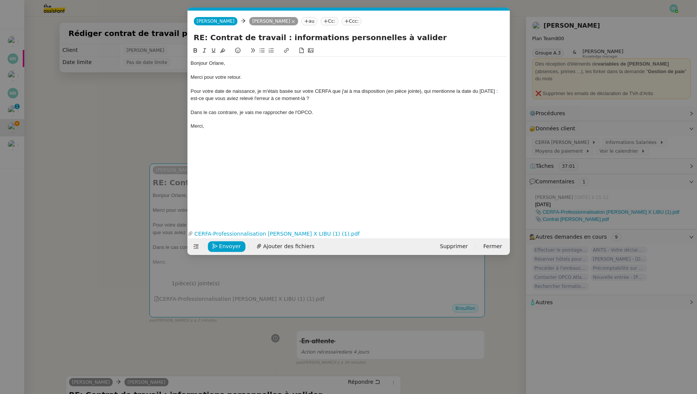
click at [282, 109] on div "Dans le cas contraire, je vais me rapprocher de l'OPCO." at bounding box center [349, 112] width 316 height 7
click at [204, 54] on button at bounding box center [204, 50] width 9 height 9
click at [339, 113] on div "Dans le cas contraire, je vais me rapprocher de l'OPCO." at bounding box center [349, 112] width 316 height 7
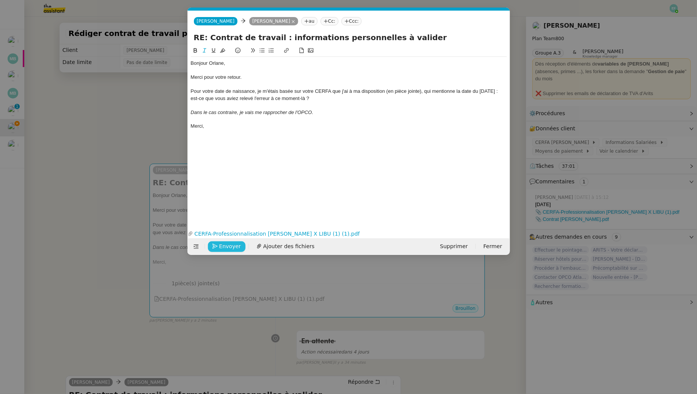
click at [230, 247] on span "Envoyer" at bounding box center [230, 246] width 22 height 9
click at [230, 247] on span "Confirmer l'envoi" at bounding box center [242, 246] width 46 height 9
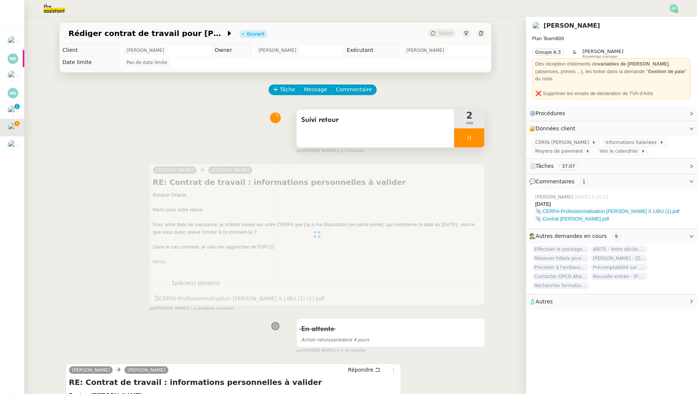
click at [414, 136] on div "Suivi retour" at bounding box center [376, 129] width 158 height 38
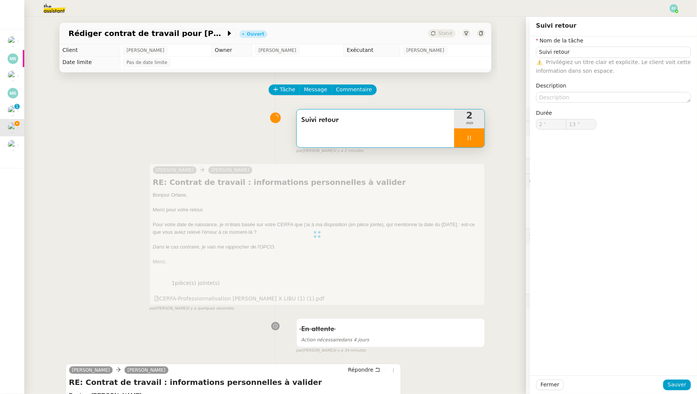
type input "14 ""
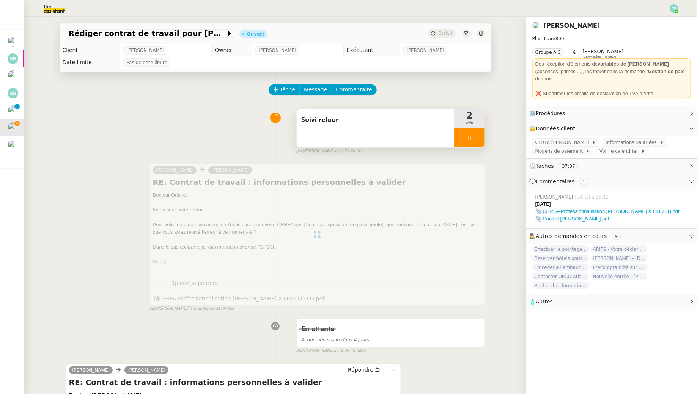
click at [433, 124] on span "Suivi retour" at bounding box center [375, 120] width 149 height 11
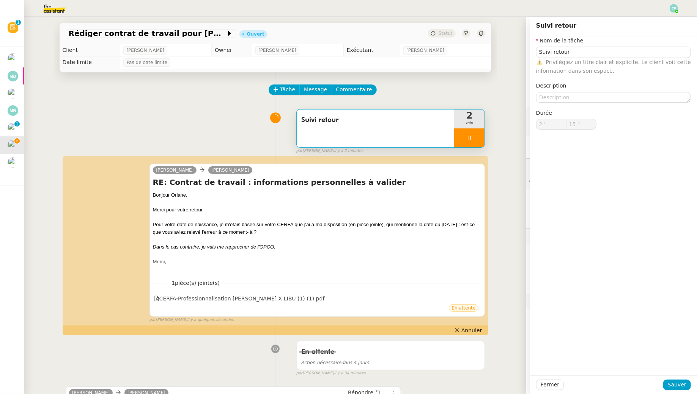
type input "Suivi retour"
type input "2 '"
type input "15 ""
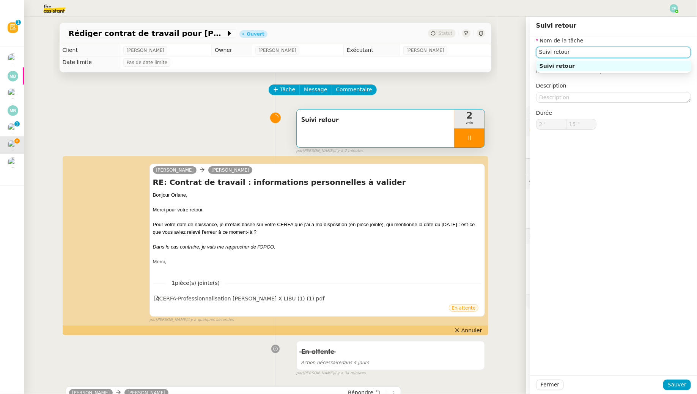
click at [599, 49] on input "Suivi retour" at bounding box center [613, 52] width 155 height 11
type input "Suivi retour"
type input "2 '"
type input "16 ""
type input "Suivi retour"
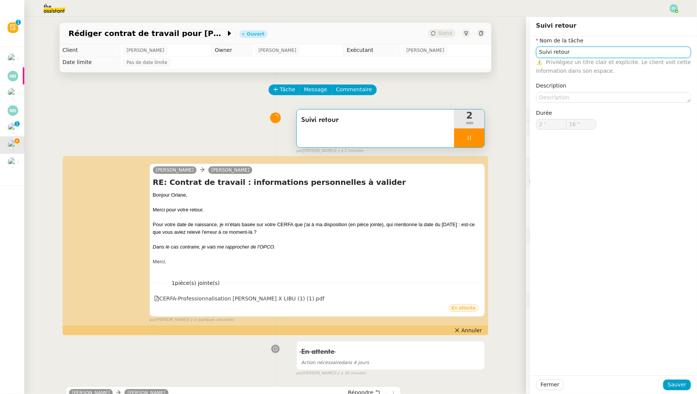
type input "2 '"
type input "16 ""
type input "Suivi retour+ e"
type input "17 ""
type input "Suivi retour"
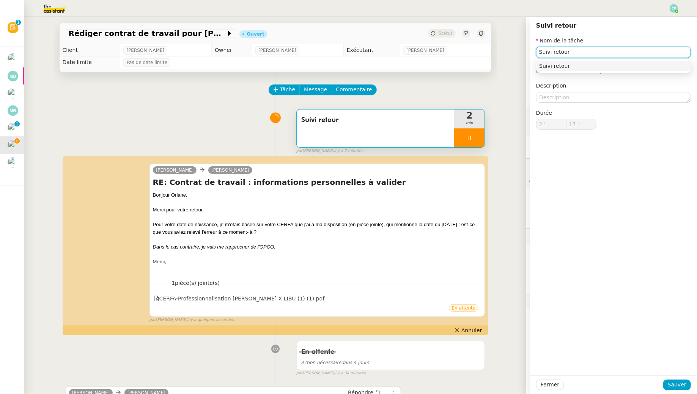
type input "18 ""
type input "Suivi retour + en"
type input "19 ""
type input "Suivi retour + envoi d'emai"
type input "20 ""
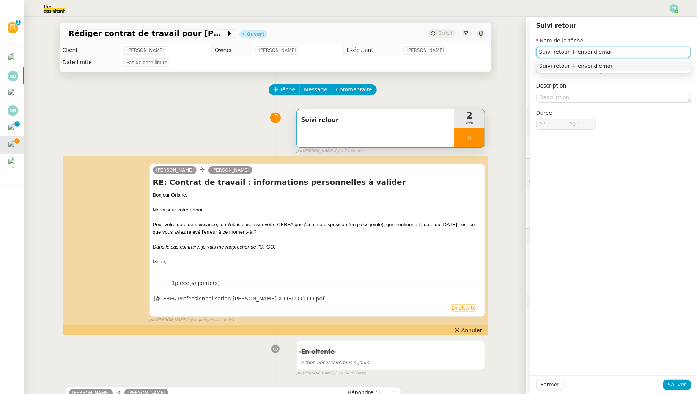
type input "Suivi retour + envoi d'email"
type input "21 ""
type input "Suivi retour + envoi d'email"
click at [672, 384] on span "Sauver" at bounding box center [676, 385] width 19 height 9
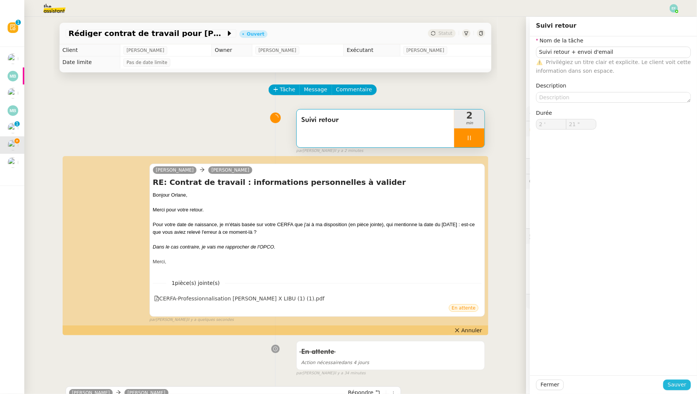
type input "22 ""
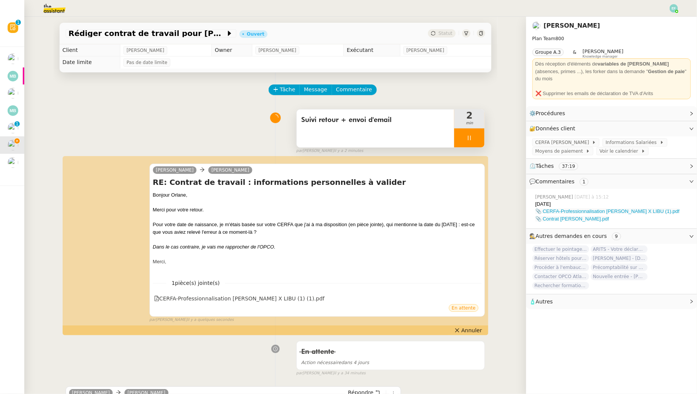
click at [470, 140] on icon at bounding box center [469, 138] width 6 height 6
click at [478, 138] on icon at bounding box center [477, 138] width 6 height 6
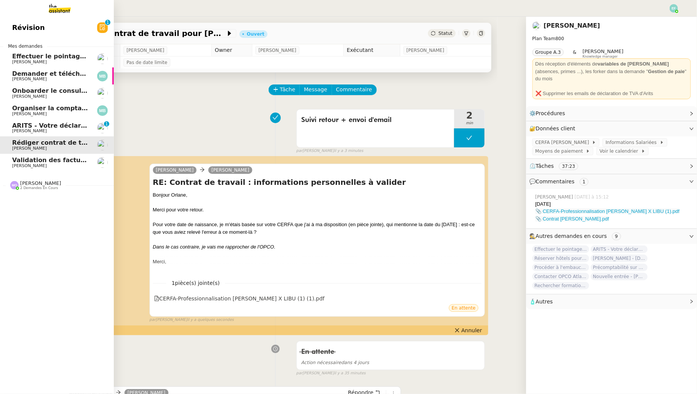
click at [16, 130] on span "Manon Loustau" at bounding box center [29, 131] width 35 height 5
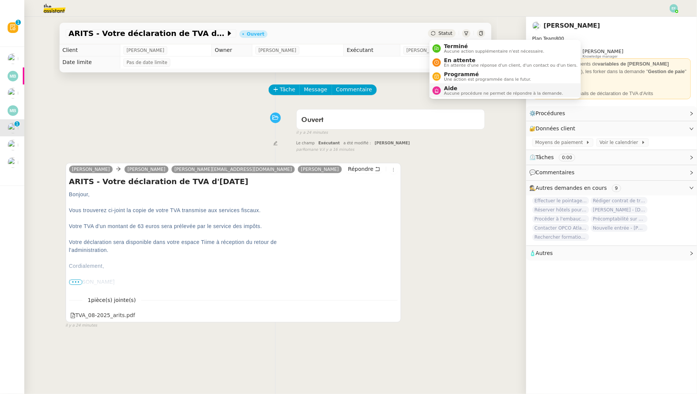
click at [451, 87] on span "Aide" at bounding box center [503, 88] width 119 height 6
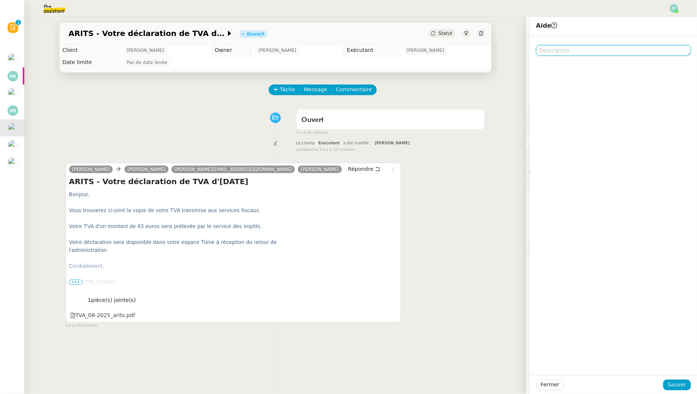
click at [555, 51] on textarea at bounding box center [613, 50] width 155 height 11
type textarea "à supp"
click at [674, 381] on span "Sauver" at bounding box center [676, 385] width 19 height 9
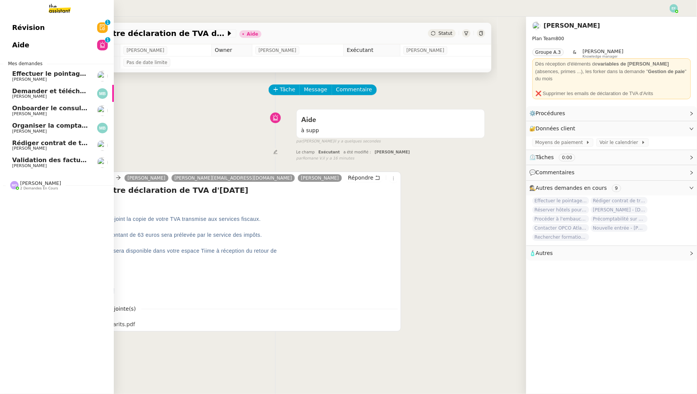
click at [28, 163] on span "Validation des factures consultants - août 2025" at bounding box center [93, 160] width 162 height 7
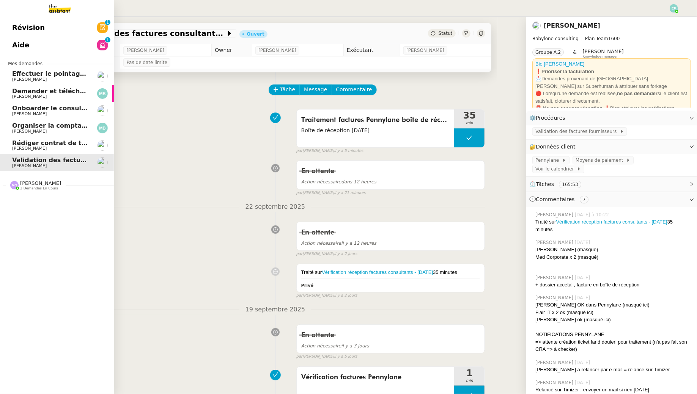
click at [55, 75] on span "Effectuer le pointage des paiements clients manquants" at bounding box center [106, 73] width 189 height 7
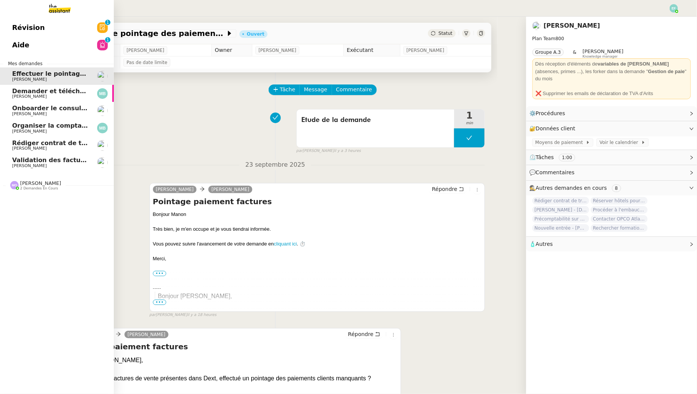
click at [49, 166] on span "Florent Seiler" at bounding box center [50, 166] width 77 height 5
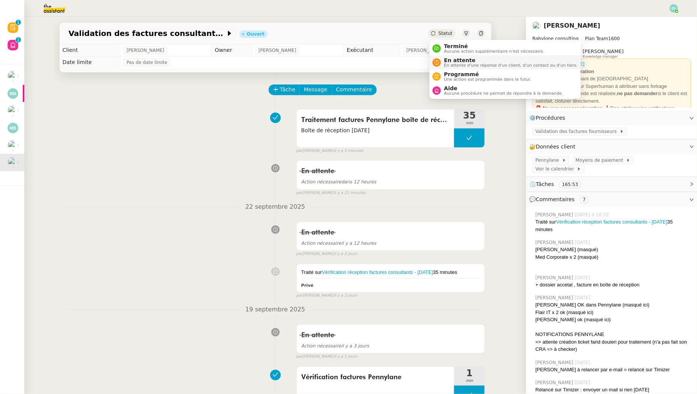
click at [453, 60] on span "En attente" at bounding box center [510, 60] width 133 height 6
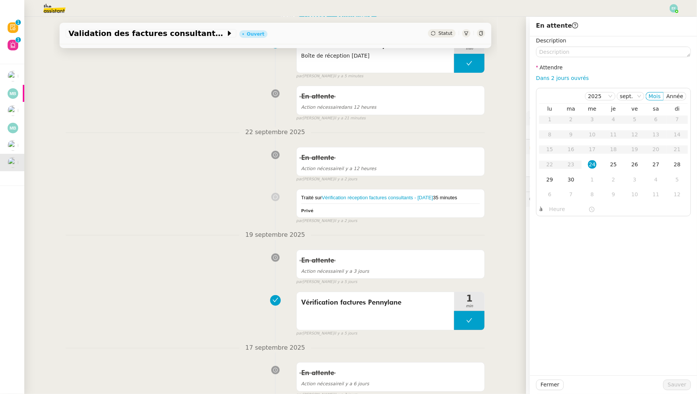
scroll to position [75, 0]
click at [632, 167] on div "26" at bounding box center [634, 164] width 8 height 8
click at [670, 388] on span "Sauver" at bounding box center [676, 385] width 19 height 9
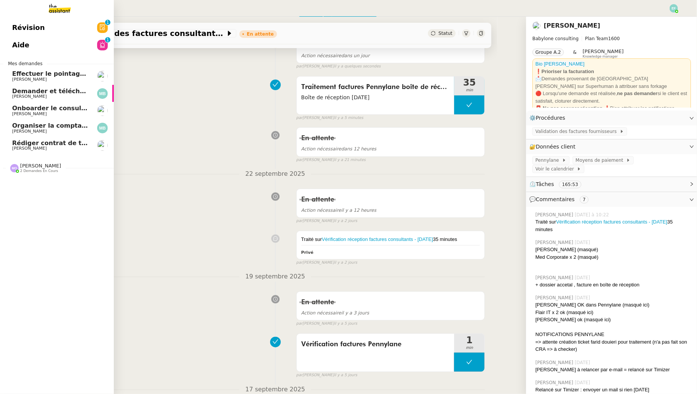
click at [42, 143] on span "Rédiger contrat de travail pour Orlane Fernandez" at bounding box center [94, 143] width 165 height 7
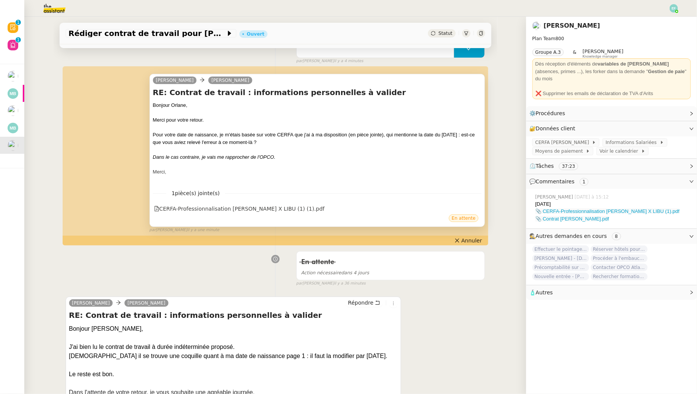
scroll to position [99, 0]
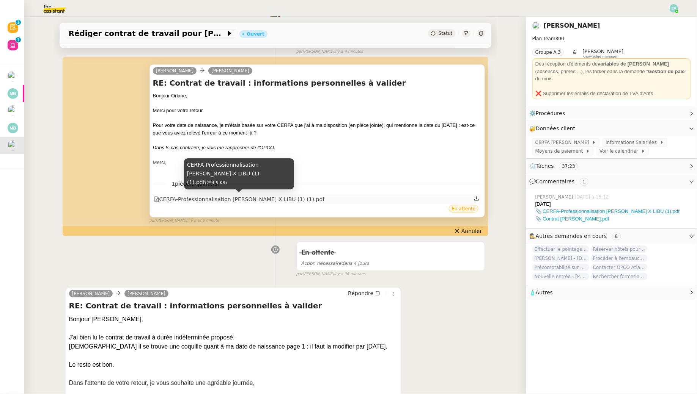
click at [301, 200] on div "CERFA-Professionnalisation FERNANDEZ Orlane X LIBU (1) (1).pdf" at bounding box center [239, 199] width 171 height 9
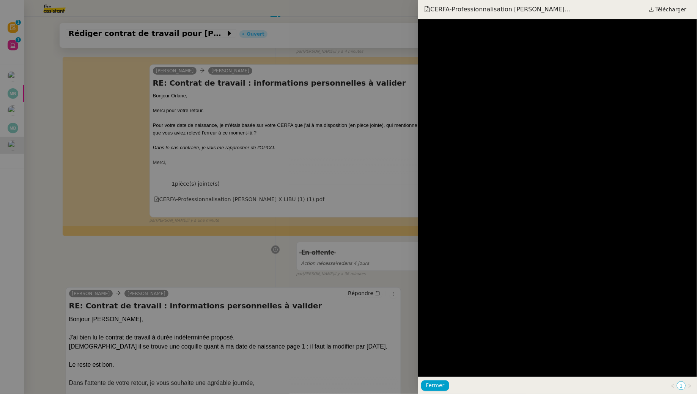
click at [262, 253] on div at bounding box center [348, 197] width 697 height 394
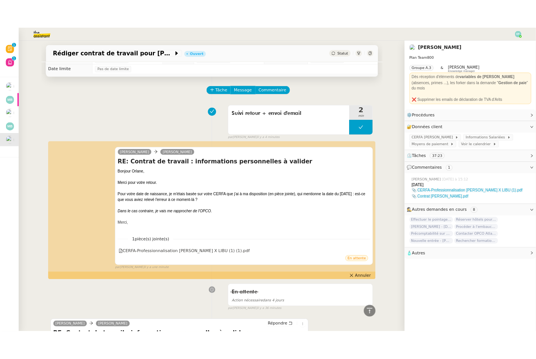
scroll to position [0, 0]
